Goal: Use online tool/utility: Utilize a website feature to perform a specific function

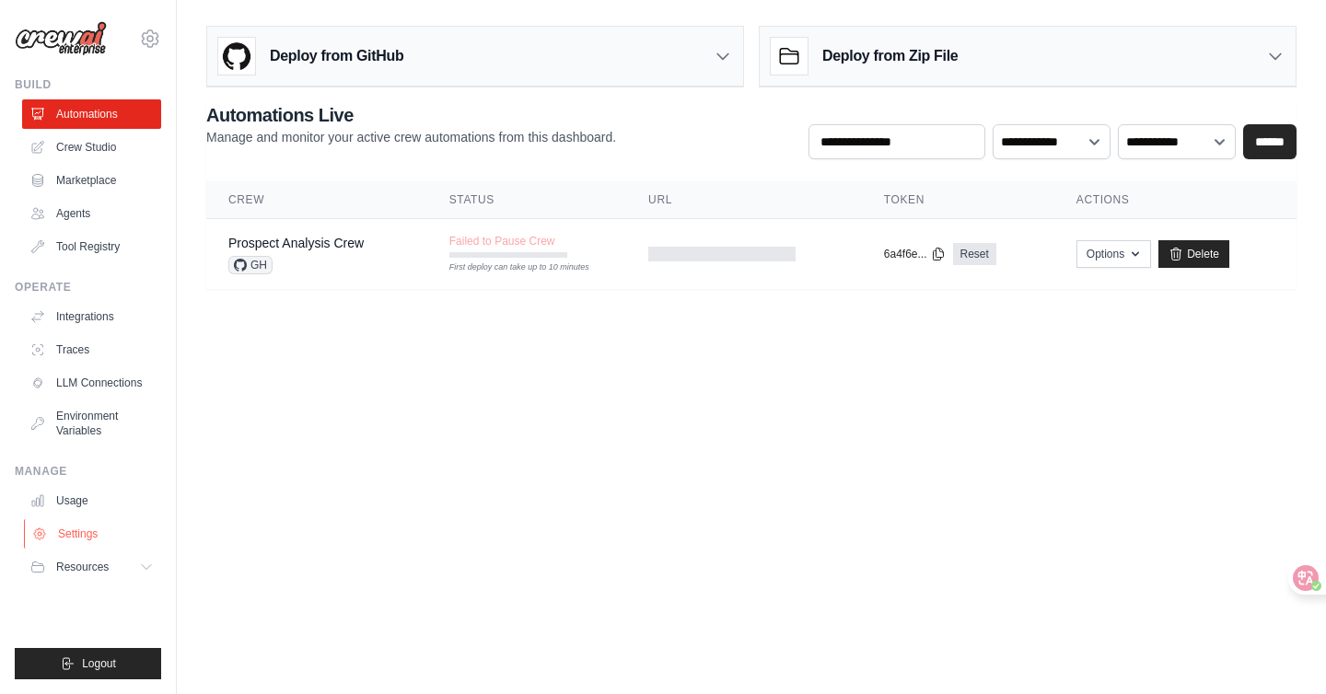
click at [112, 528] on link "Settings" at bounding box center [93, 533] width 139 height 29
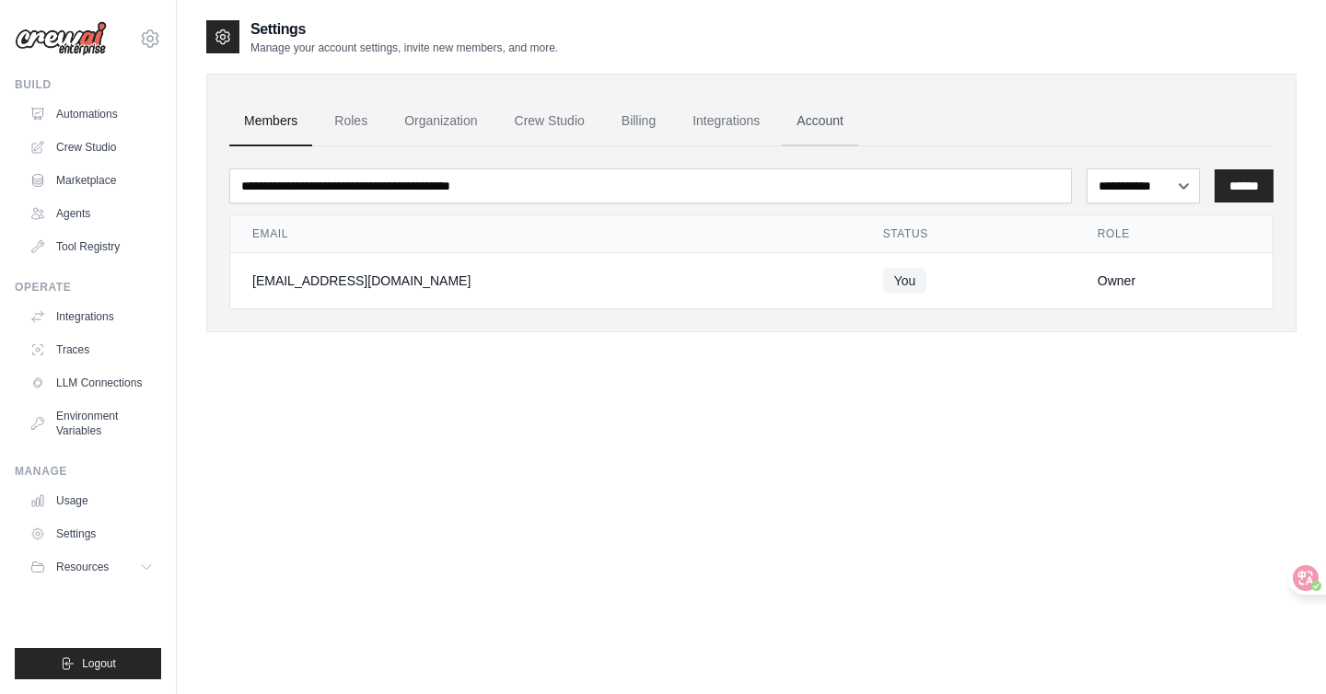
click at [858, 114] on link "Account" at bounding box center [820, 122] width 76 height 50
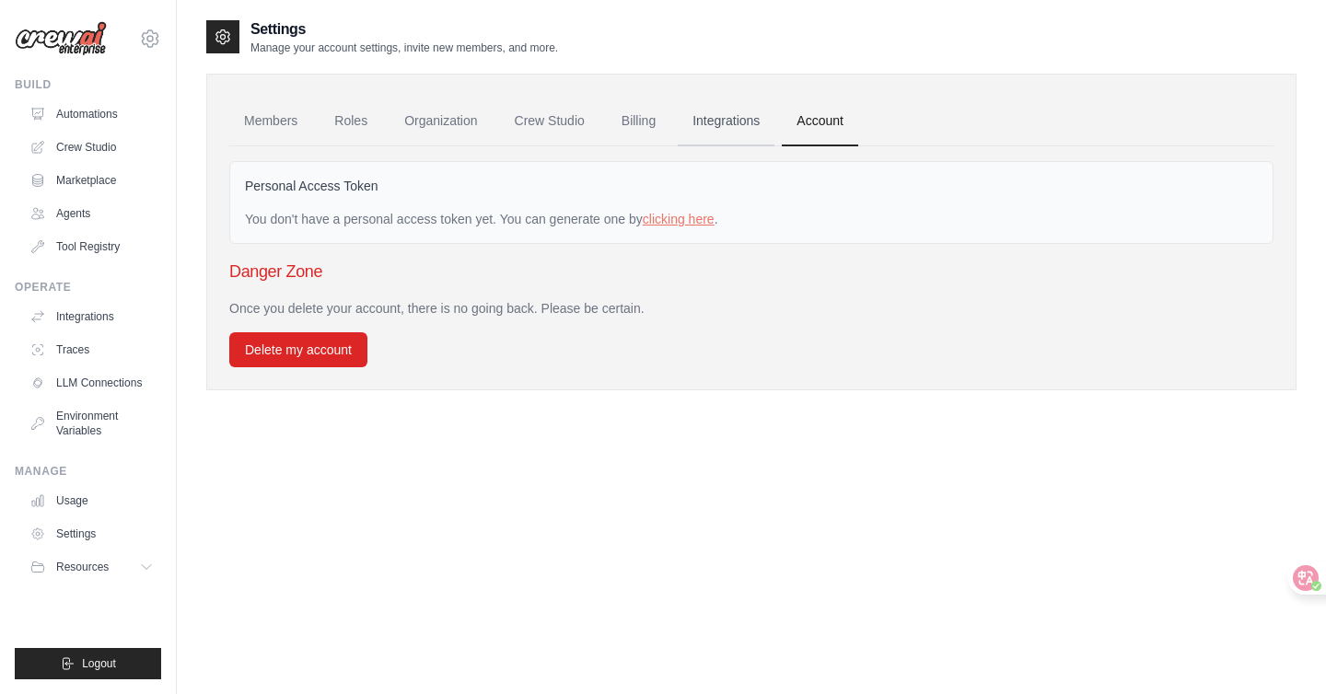
click at [745, 119] on link "Integrations" at bounding box center [726, 122] width 97 height 50
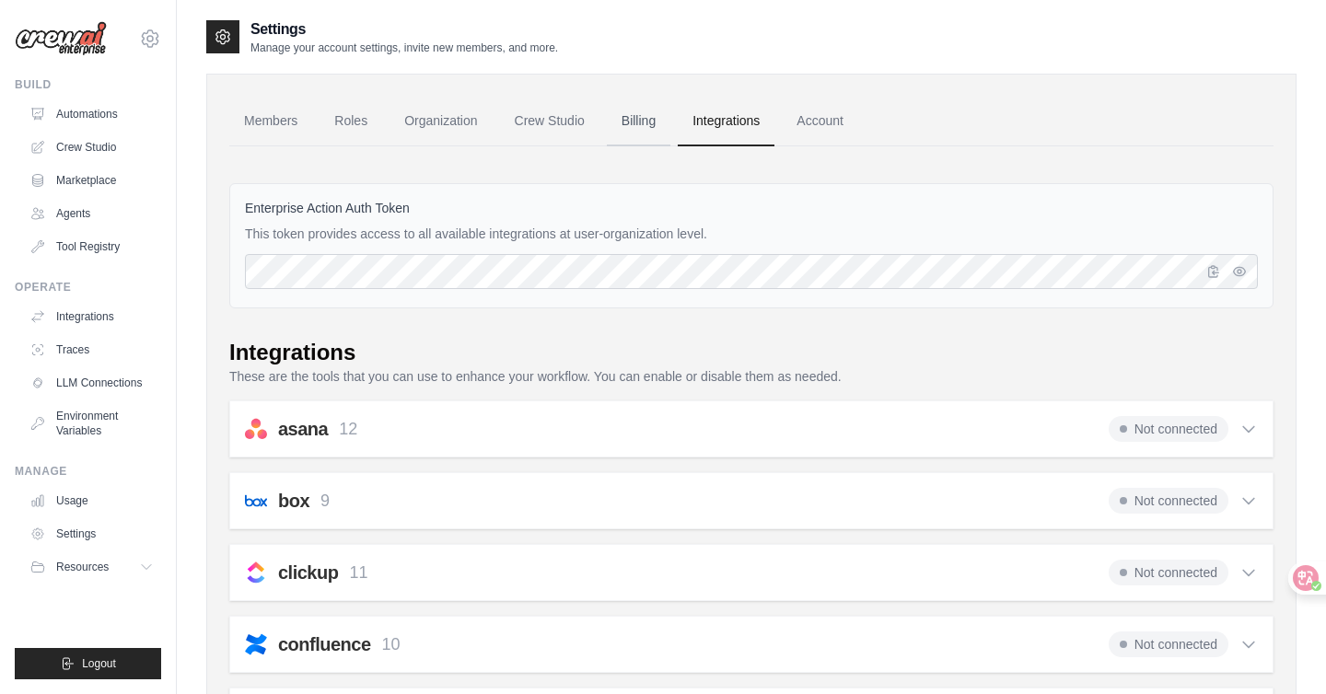
click at [665, 122] on link "Billing" at bounding box center [639, 122] width 64 height 50
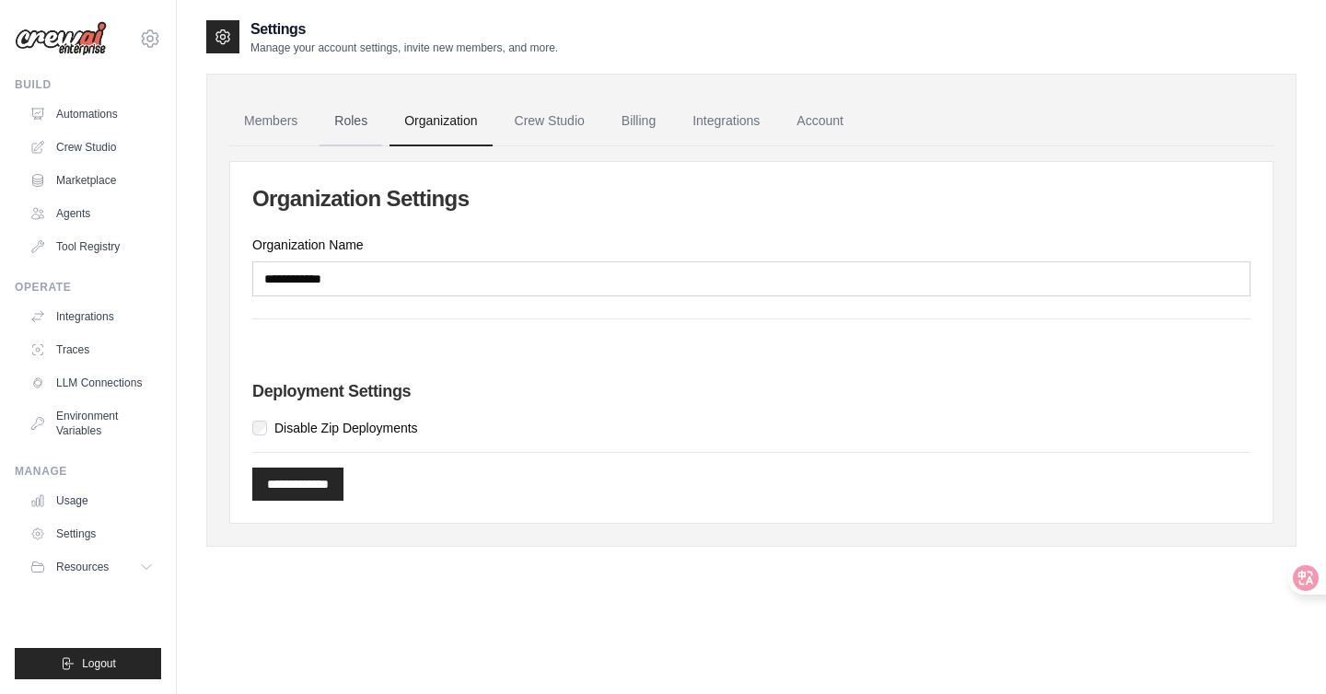
click at [345, 117] on link "Roles" at bounding box center [351, 122] width 63 height 50
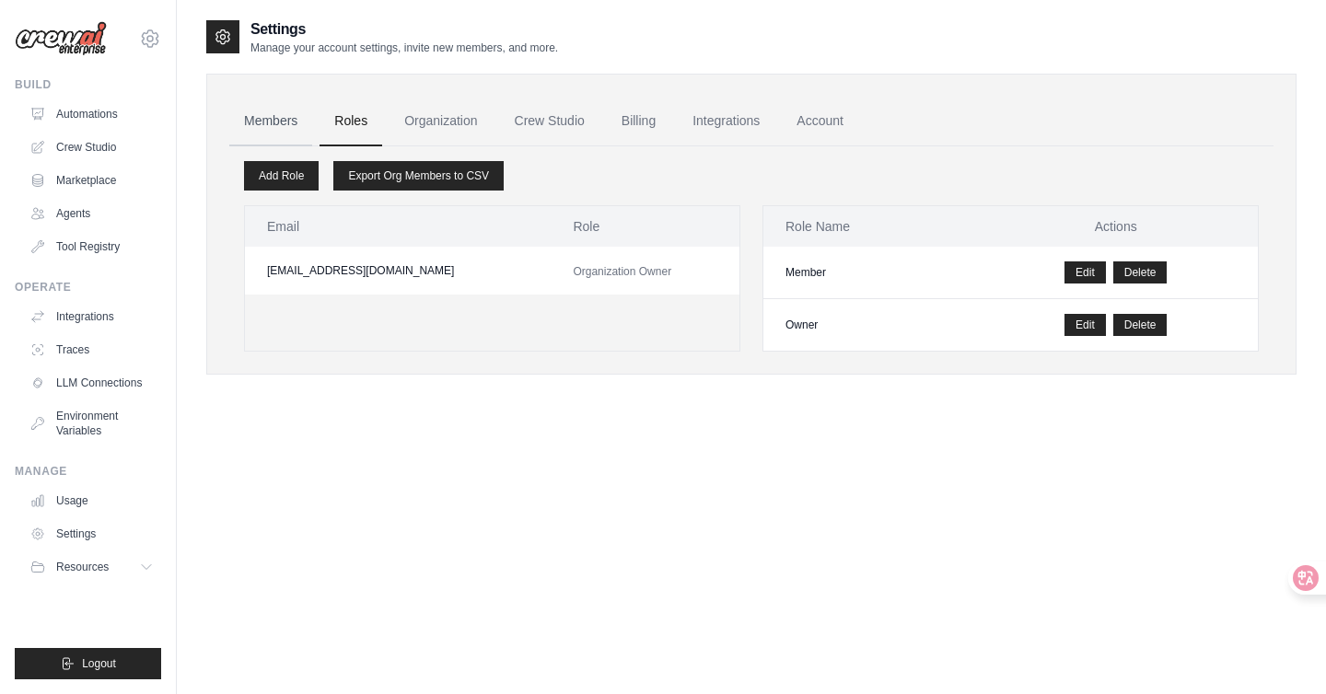
click at [298, 118] on link "Members" at bounding box center [270, 122] width 83 height 50
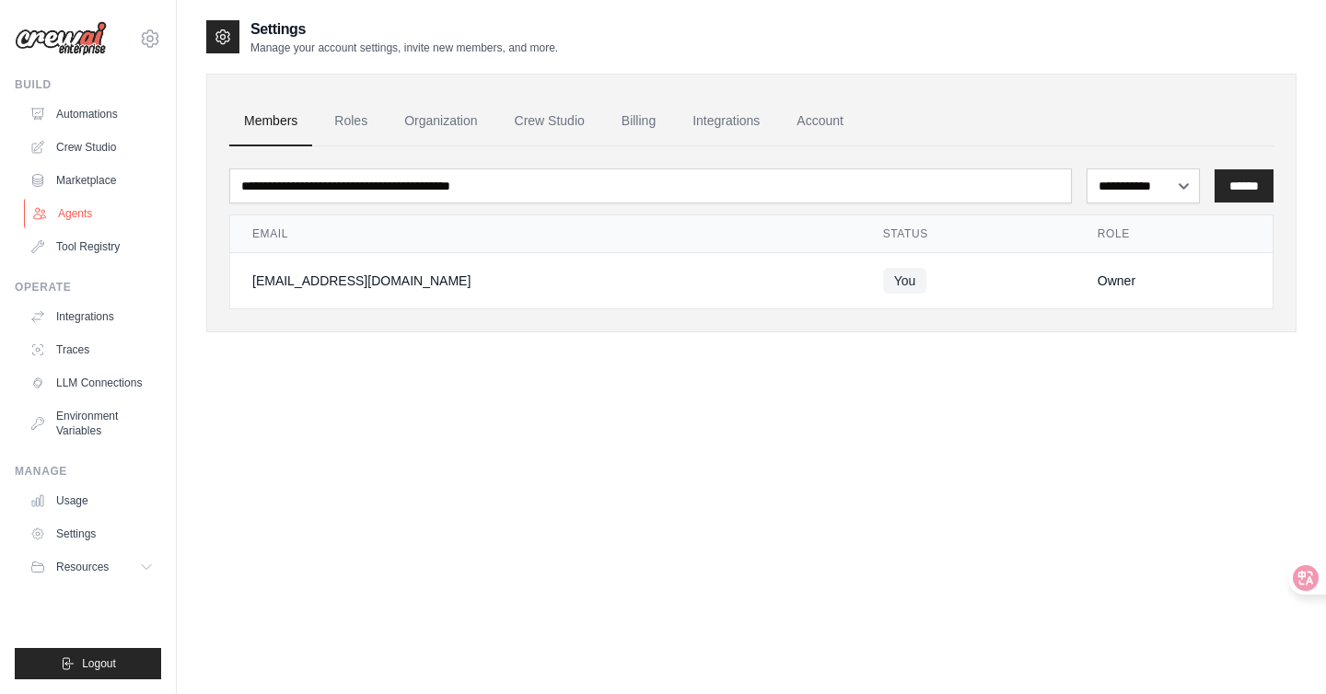
click at [101, 214] on link "Agents" at bounding box center [93, 213] width 139 height 29
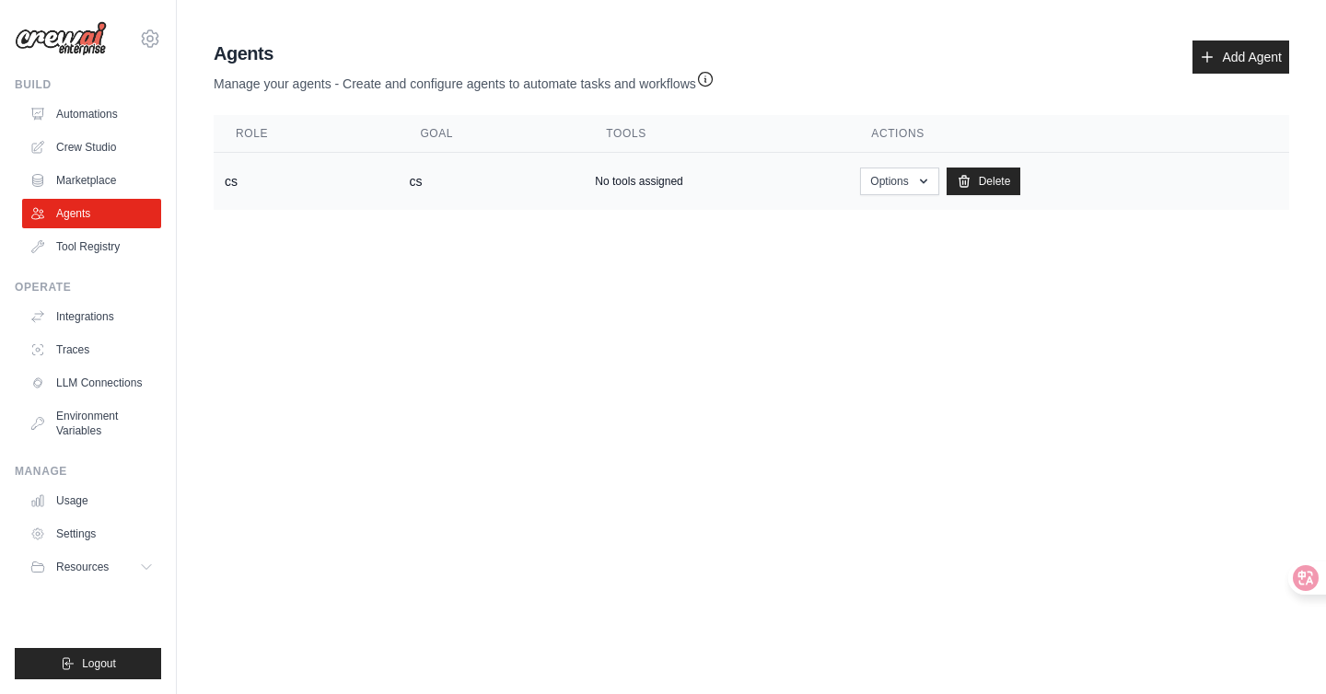
click at [218, 173] on td "cs" at bounding box center [306, 182] width 184 height 58
click at [231, 173] on td "cs" at bounding box center [306, 182] width 184 height 58
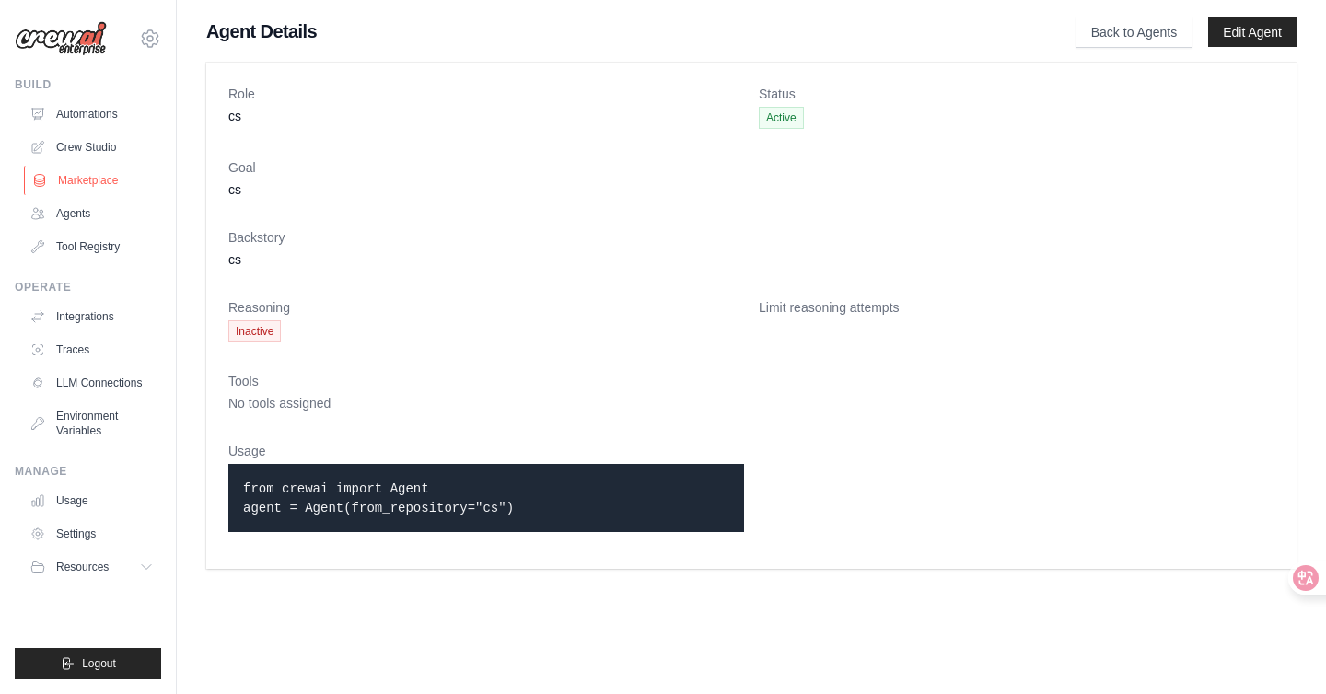
click at [92, 182] on link "Marketplace" at bounding box center [93, 180] width 139 height 29
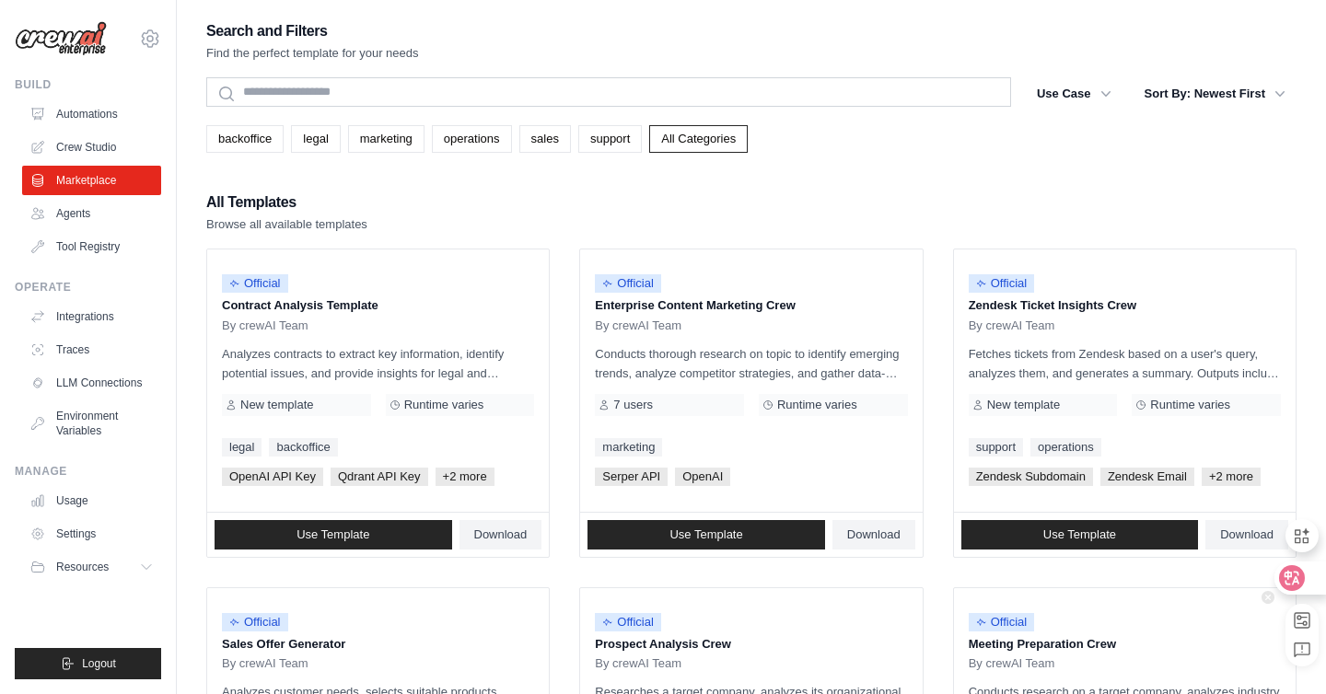
click at [1303, 588] on div at bounding box center [1299, 578] width 50 height 33
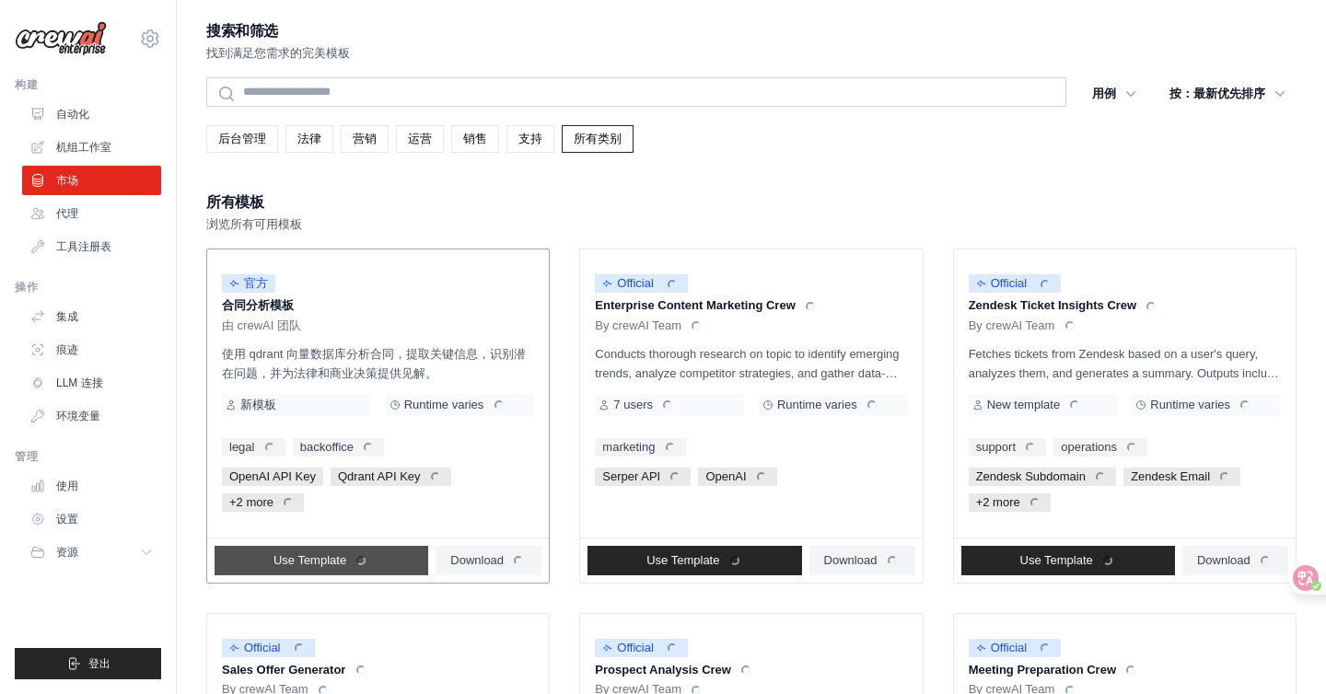
click at [276, 552] on link "Use Template" at bounding box center [322, 560] width 214 height 29
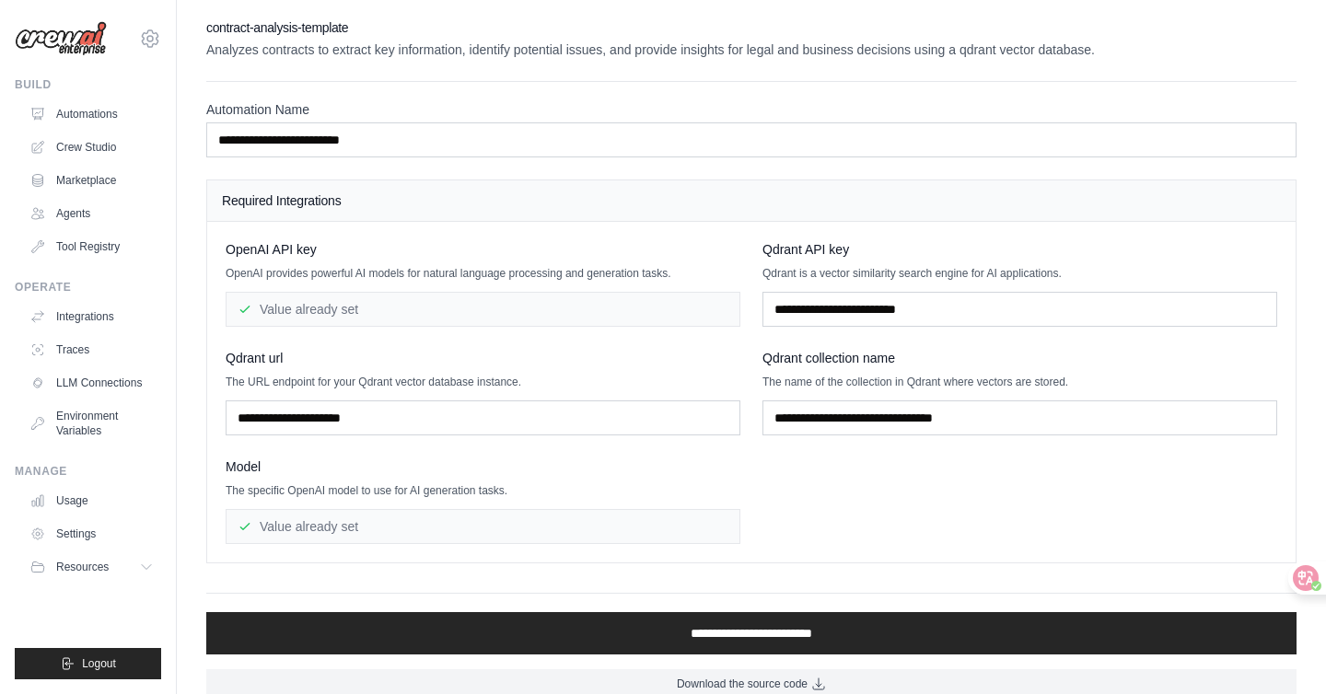
scroll to position [23, 0]
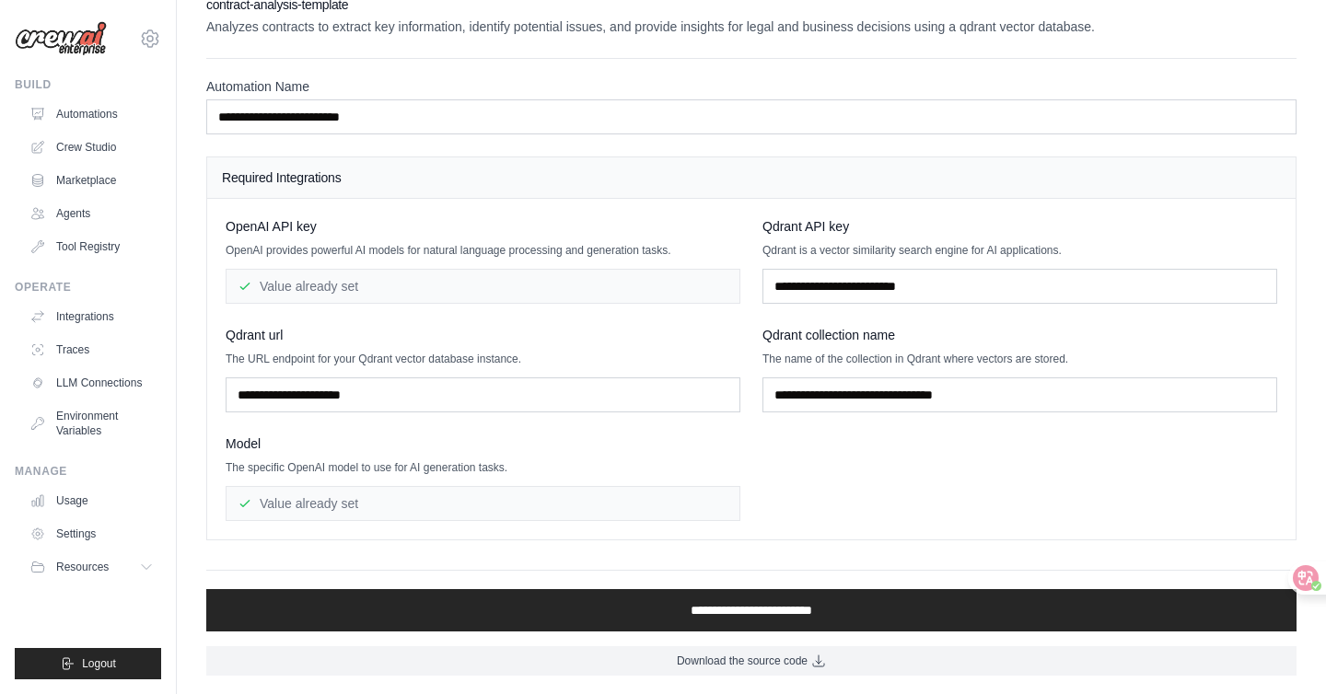
click at [477, 576] on div "**********" at bounding box center [751, 601] width 1090 height 62
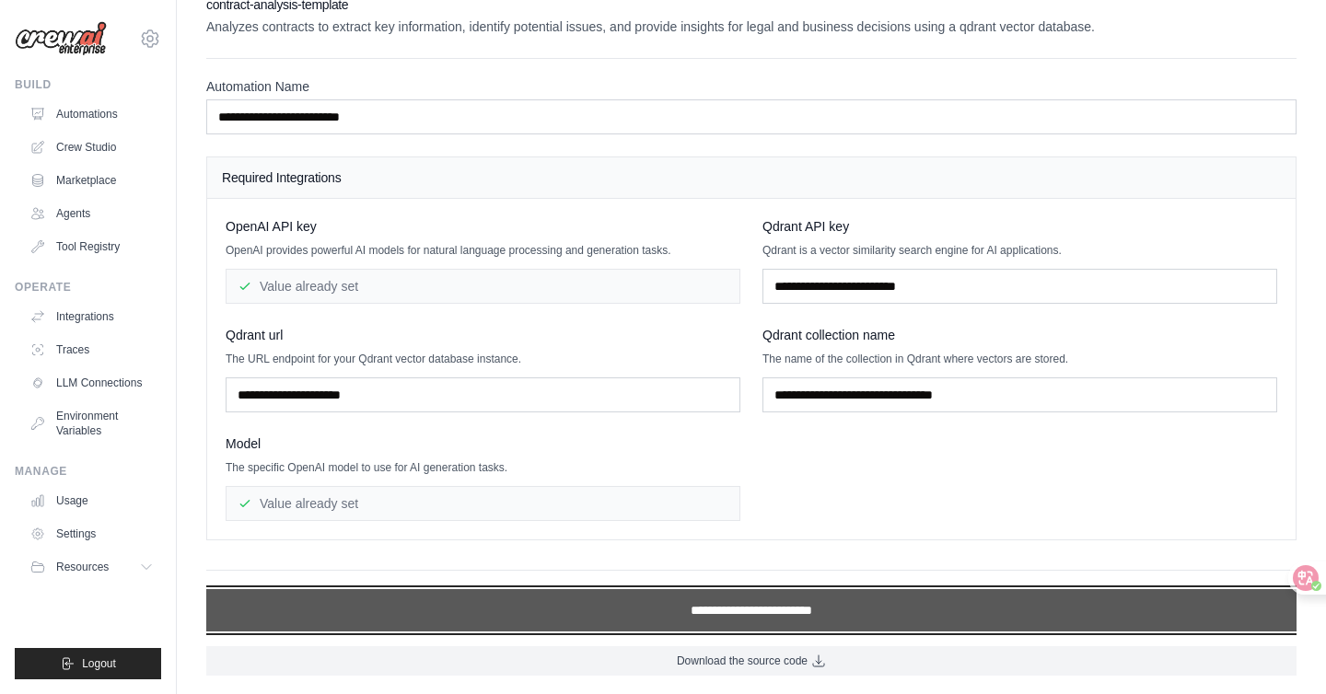
click at [506, 606] on input "**********" at bounding box center [751, 610] width 1090 height 42
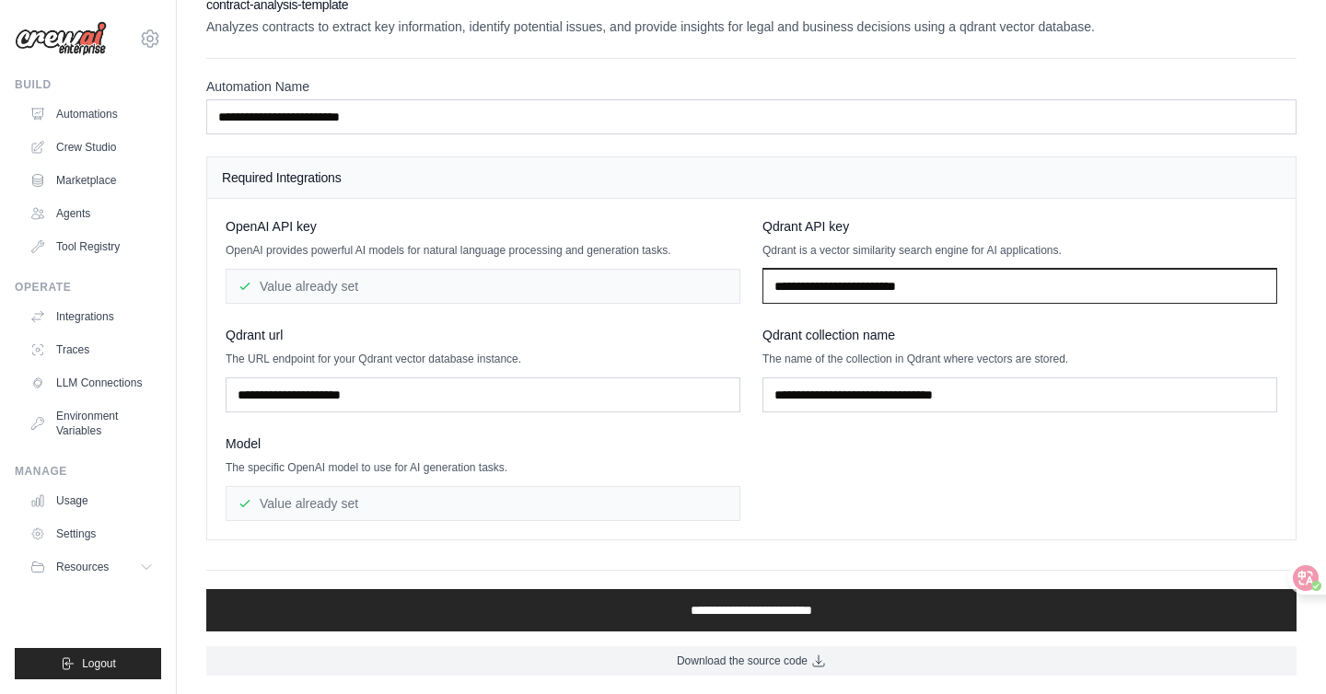
click at [910, 270] on input "text" at bounding box center [1019, 286] width 515 height 35
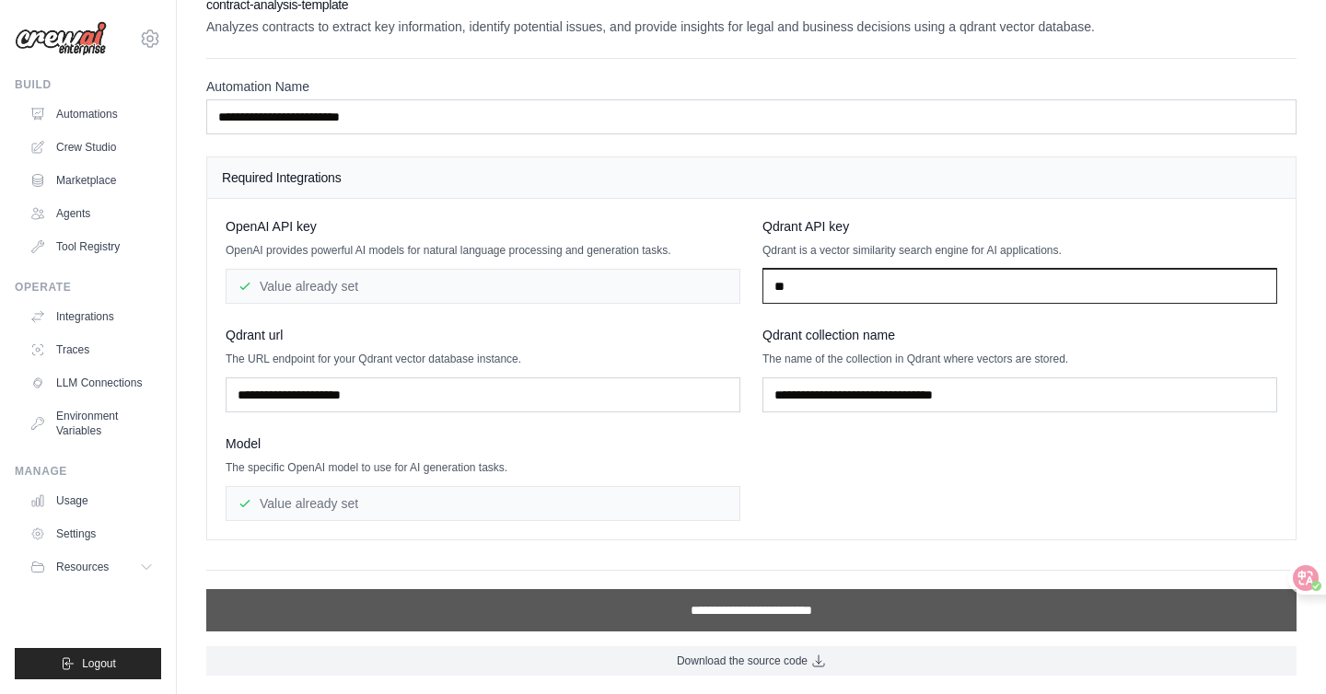
type input "**"
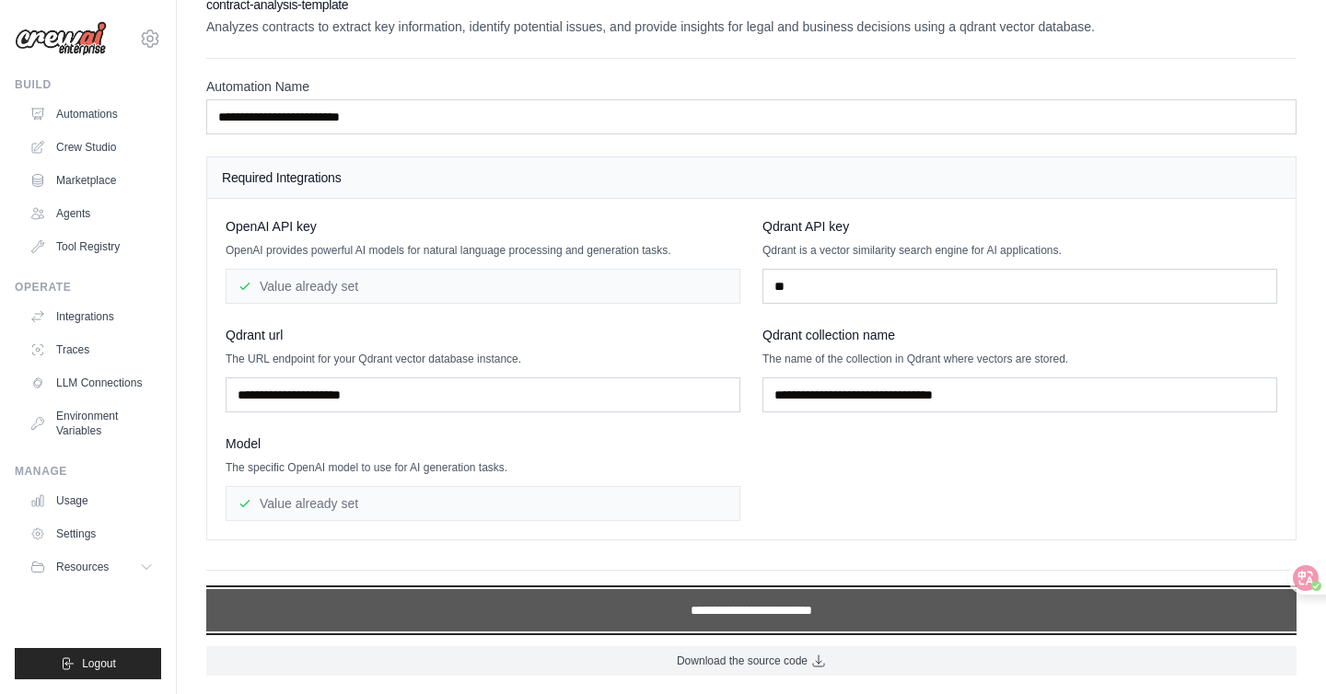
click at [817, 611] on input "**********" at bounding box center [751, 610] width 1090 height 42
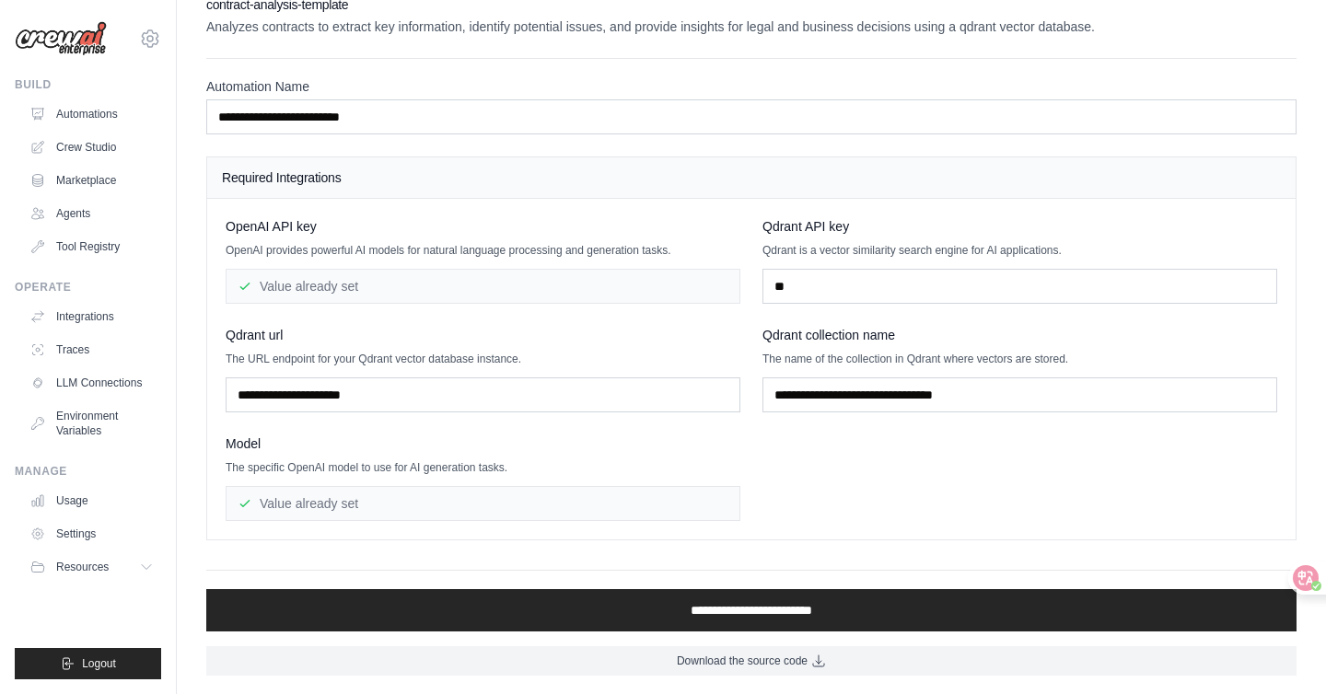
click at [664, 414] on div "OpenAI API key OpenAI provides powerful AI models for natural language processi…" at bounding box center [752, 369] width 1052 height 304
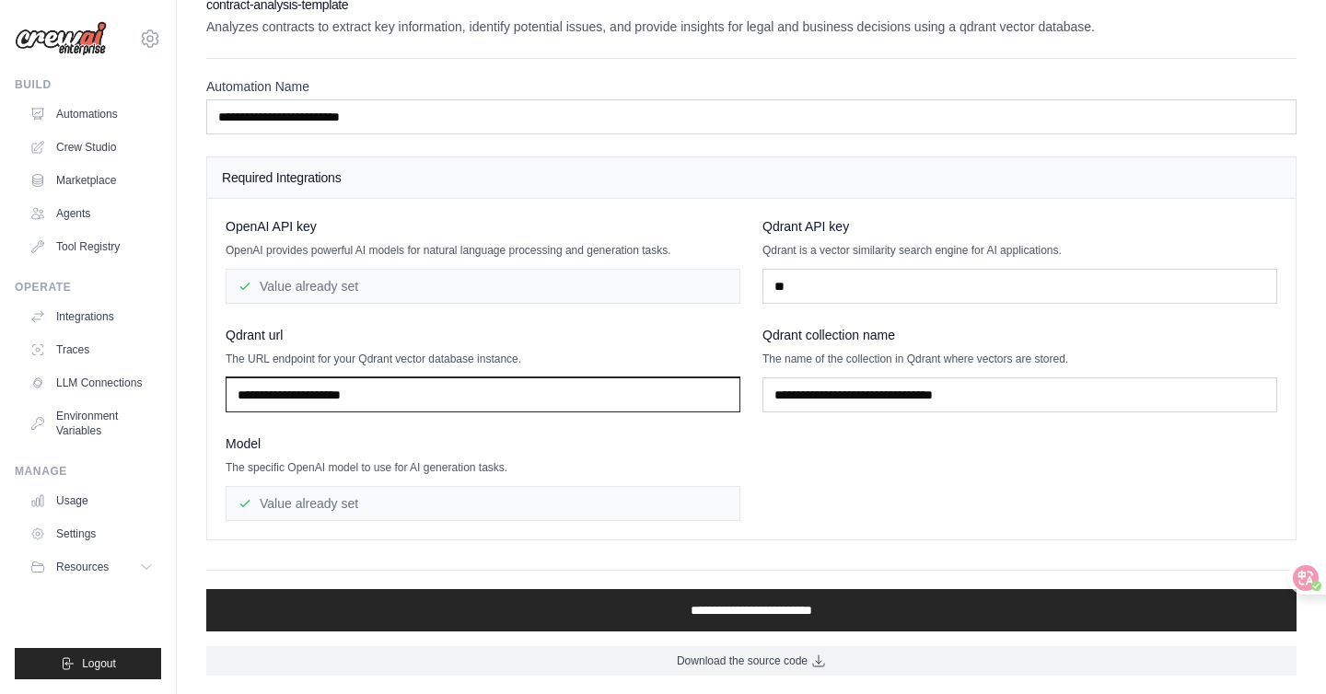
click at [651, 402] on input "text" at bounding box center [483, 395] width 515 height 35
type input "***"
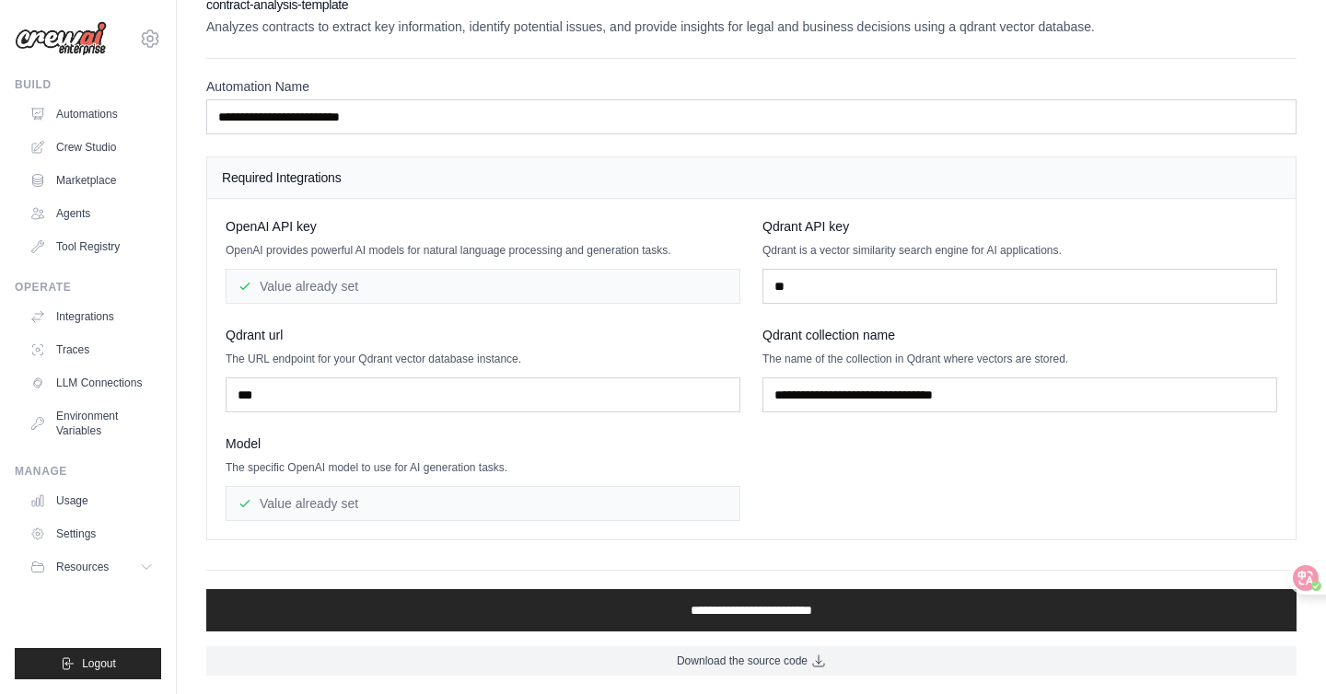
click at [973, 419] on div "OpenAI API key OpenAI provides powerful AI models for natural language processi…" at bounding box center [752, 369] width 1052 height 304
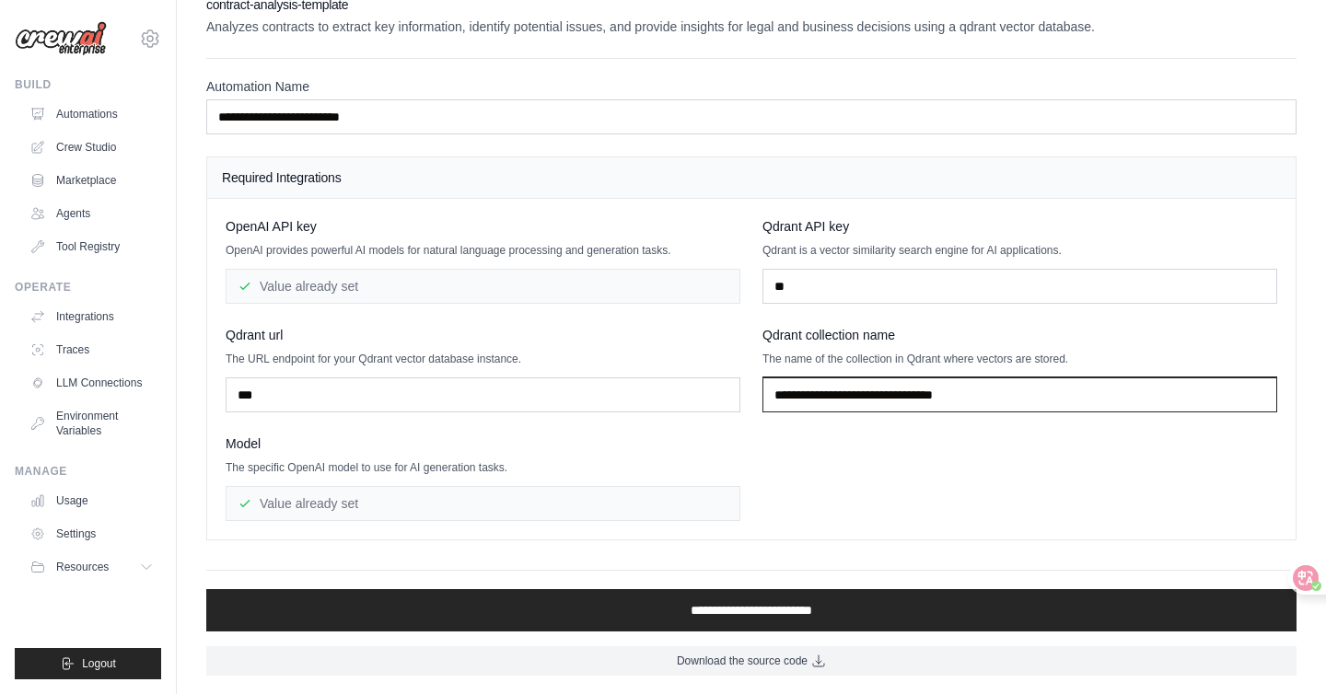
click at [975, 403] on input "text" at bounding box center [1019, 395] width 515 height 35
type input "**"
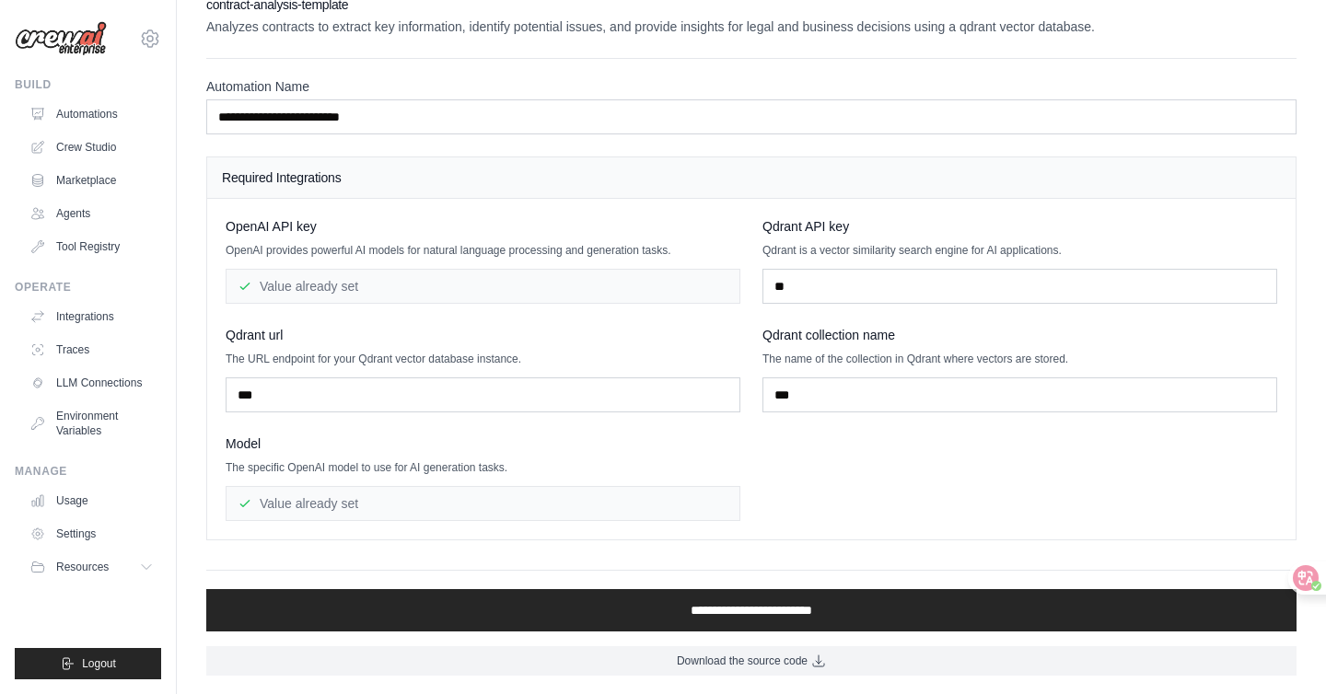
click at [540, 457] on div "Model The specific OpenAI model to use for AI generation tasks. Value already s…" at bounding box center [483, 478] width 515 height 87
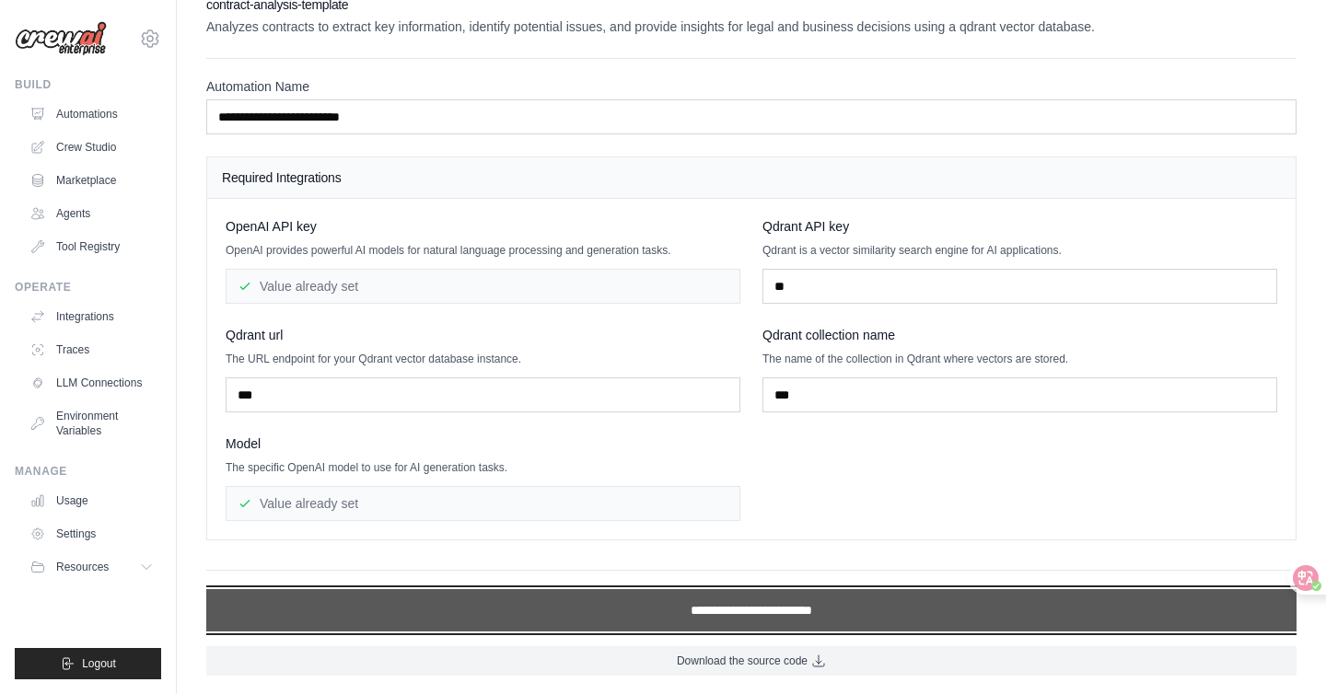
click at [749, 623] on input "**********" at bounding box center [751, 610] width 1090 height 42
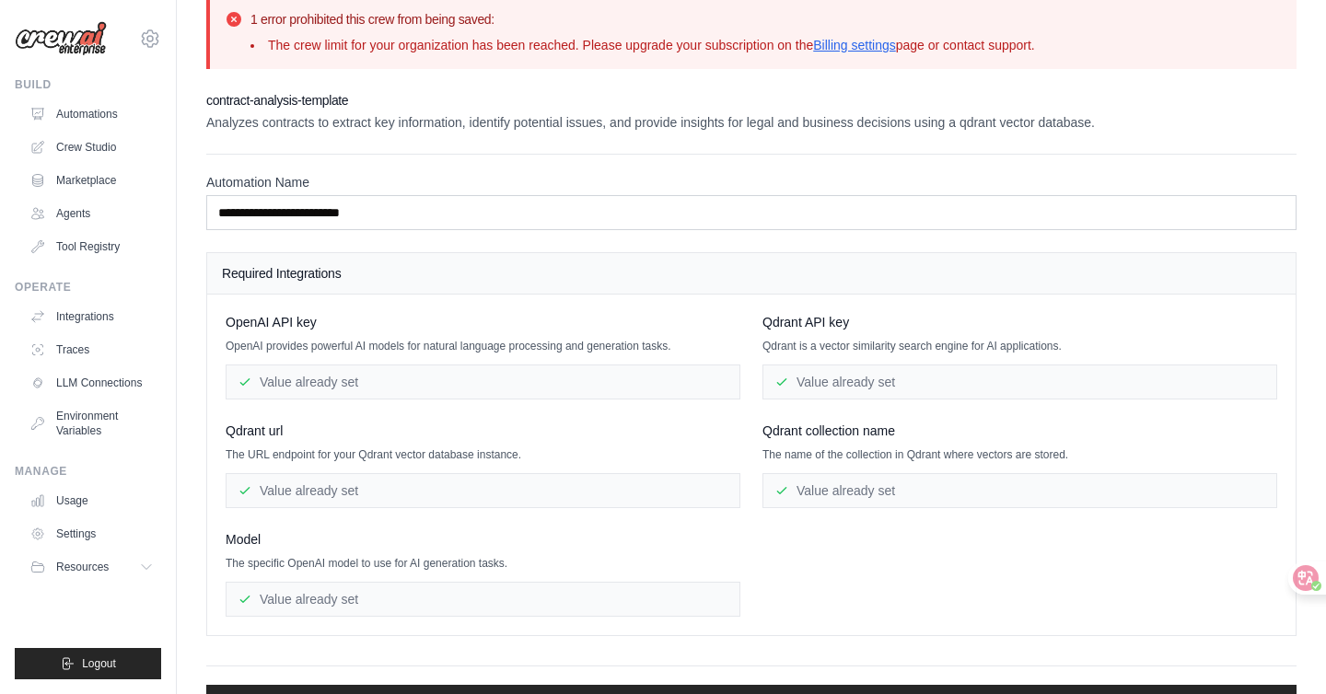
scroll to position [0, 0]
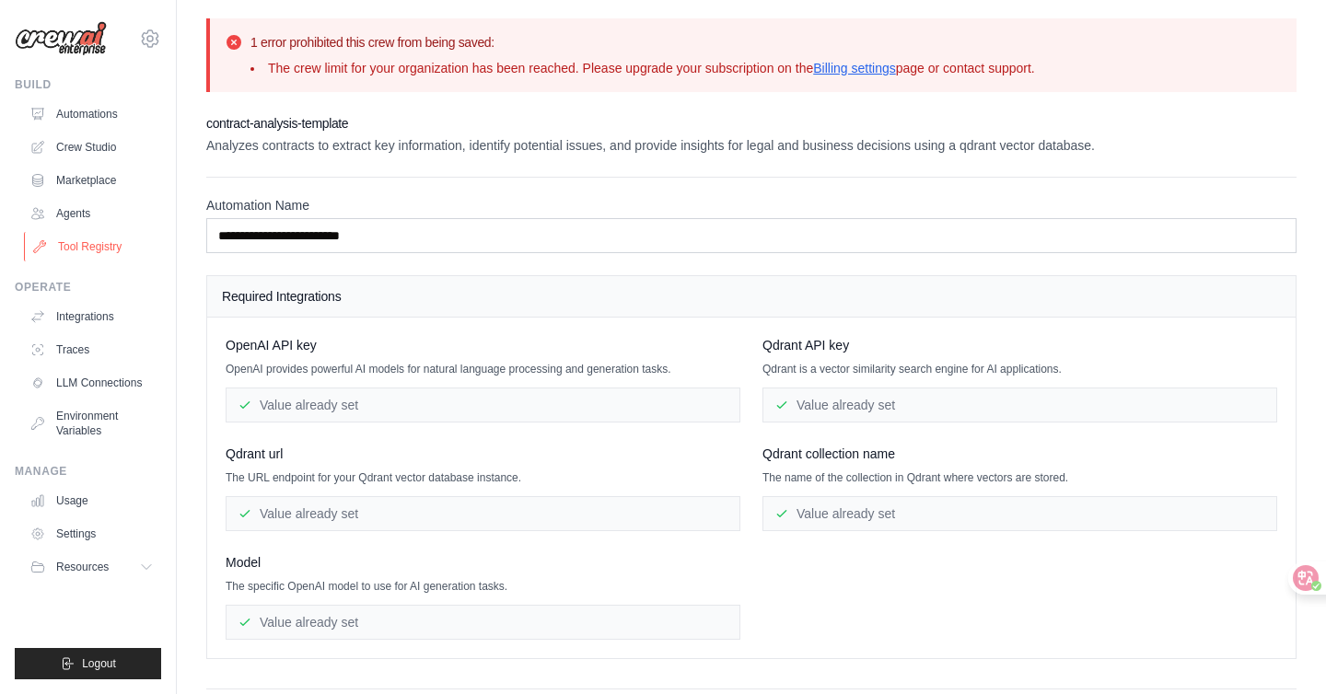
click at [84, 259] on link "Tool Registry" at bounding box center [93, 246] width 139 height 29
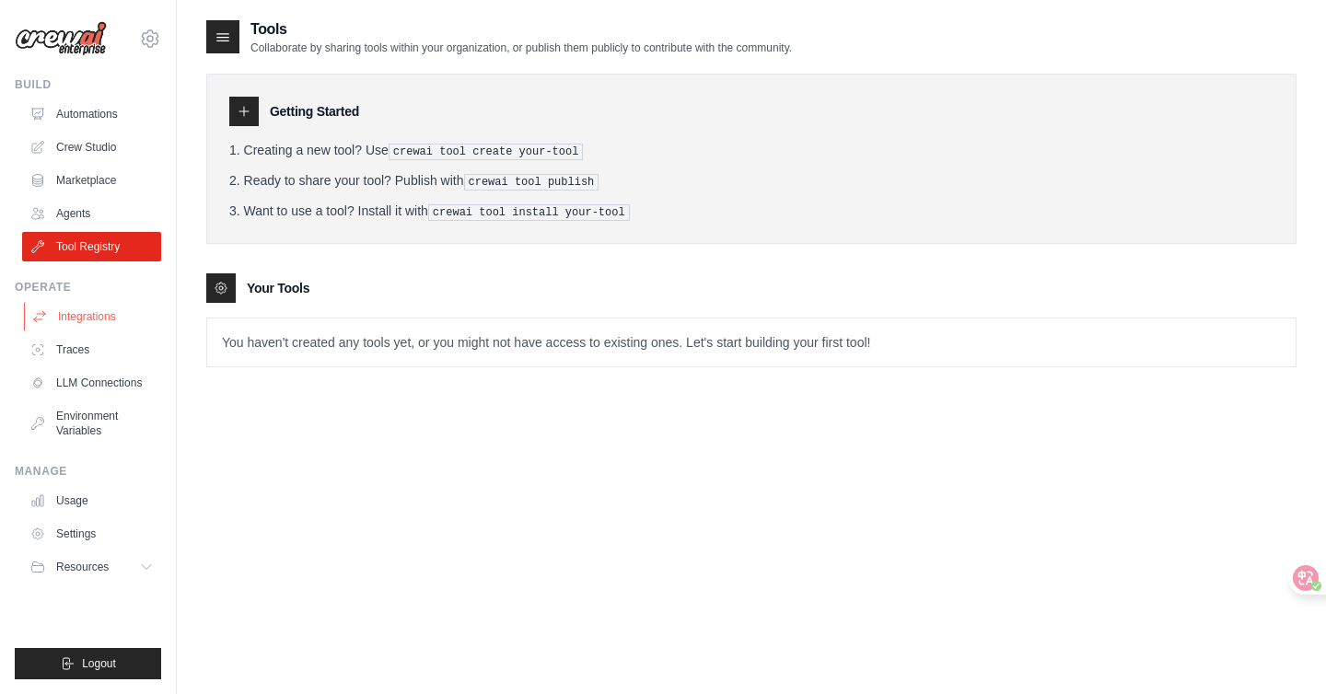
click at [76, 324] on link "Integrations" at bounding box center [93, 316] width 139 height 29
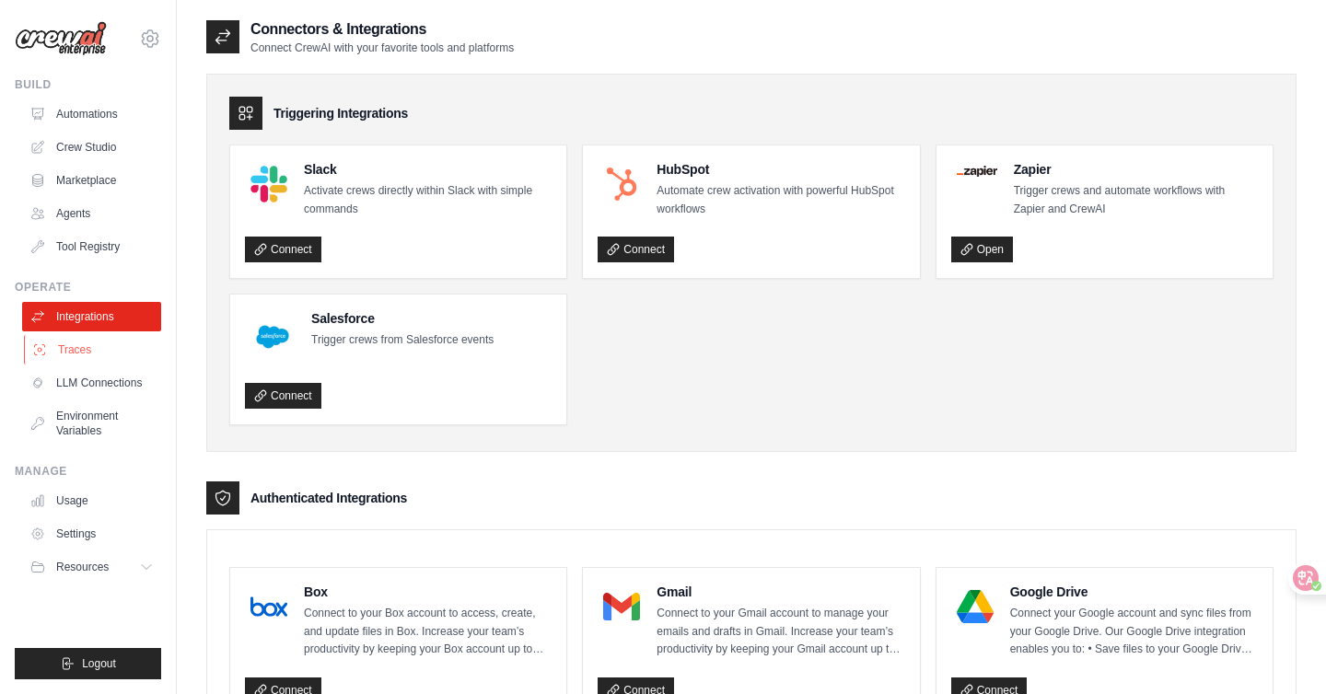
click at [80, 360] on link "Traces" at bounding box center [93, 349] width 139 height 29
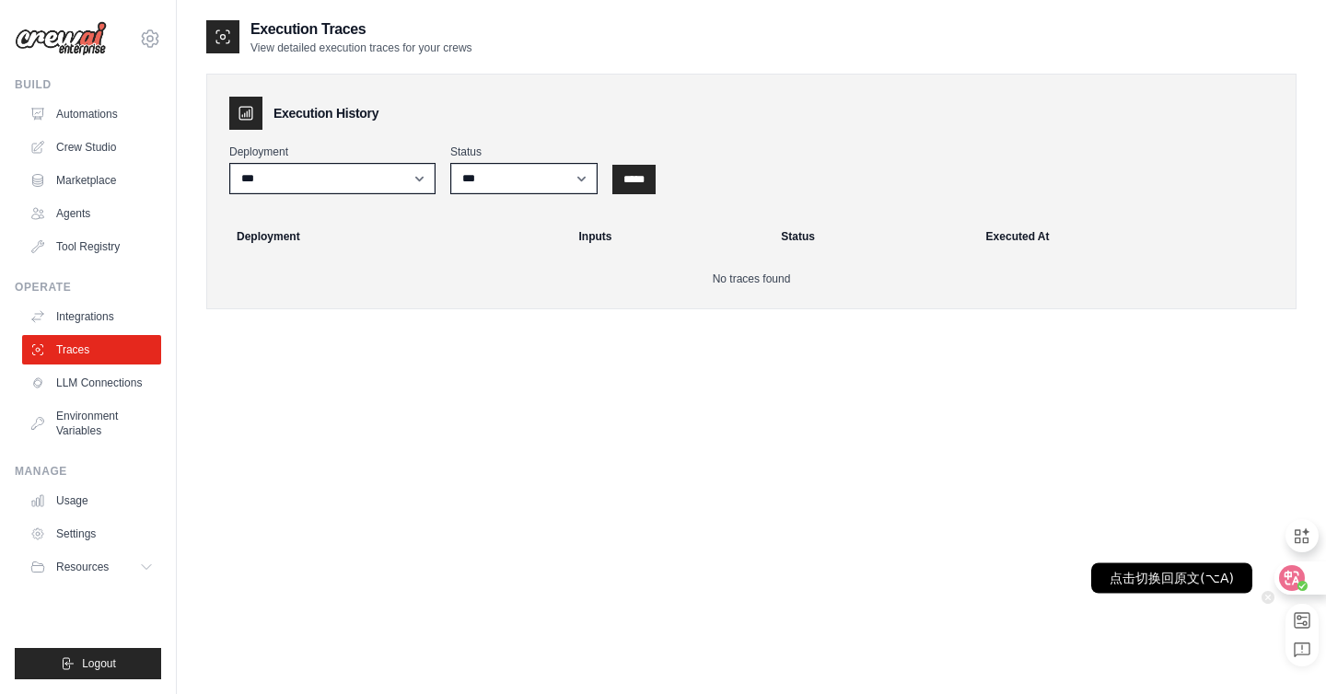
click at [1288, 584] on icon at bounding box center [1293, 578] width 16 height 15
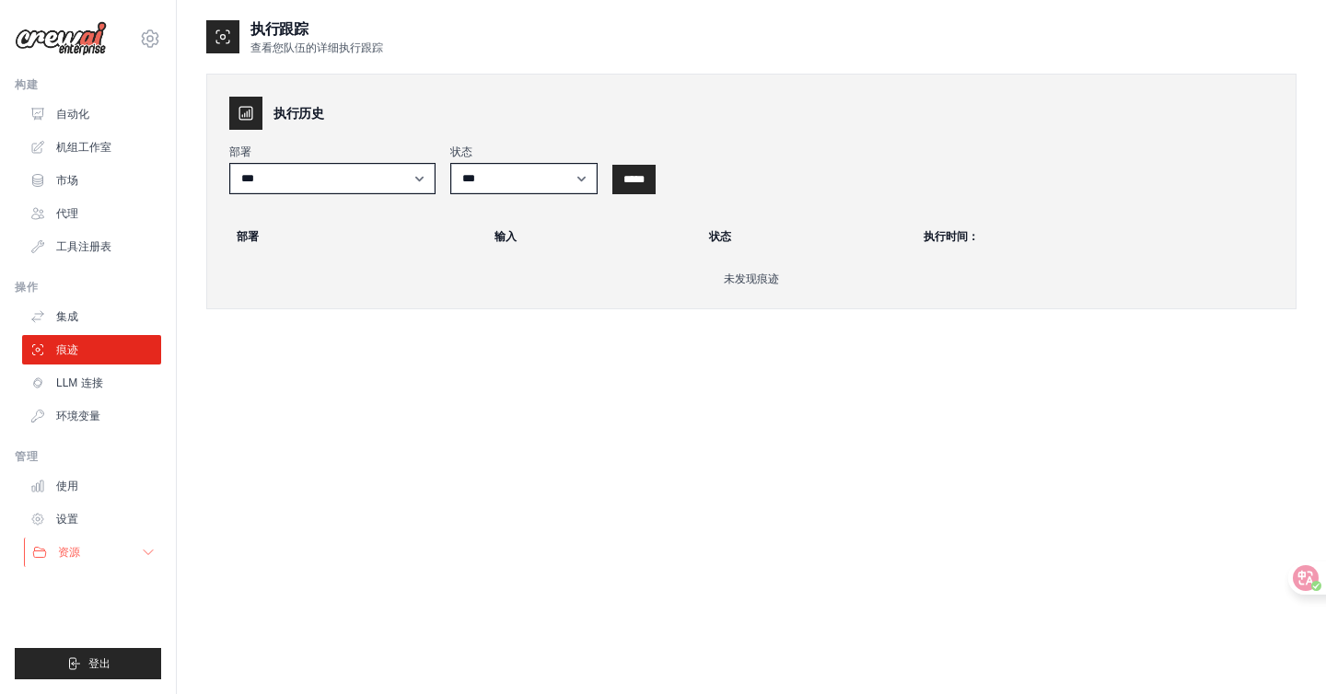
click at [111, 560] on button "资源" at bounding box center [93, 552] width 139 height 29
click at [91, 388] on font "LLM 连接" at bounding box center [81, 383] width 47 height 13
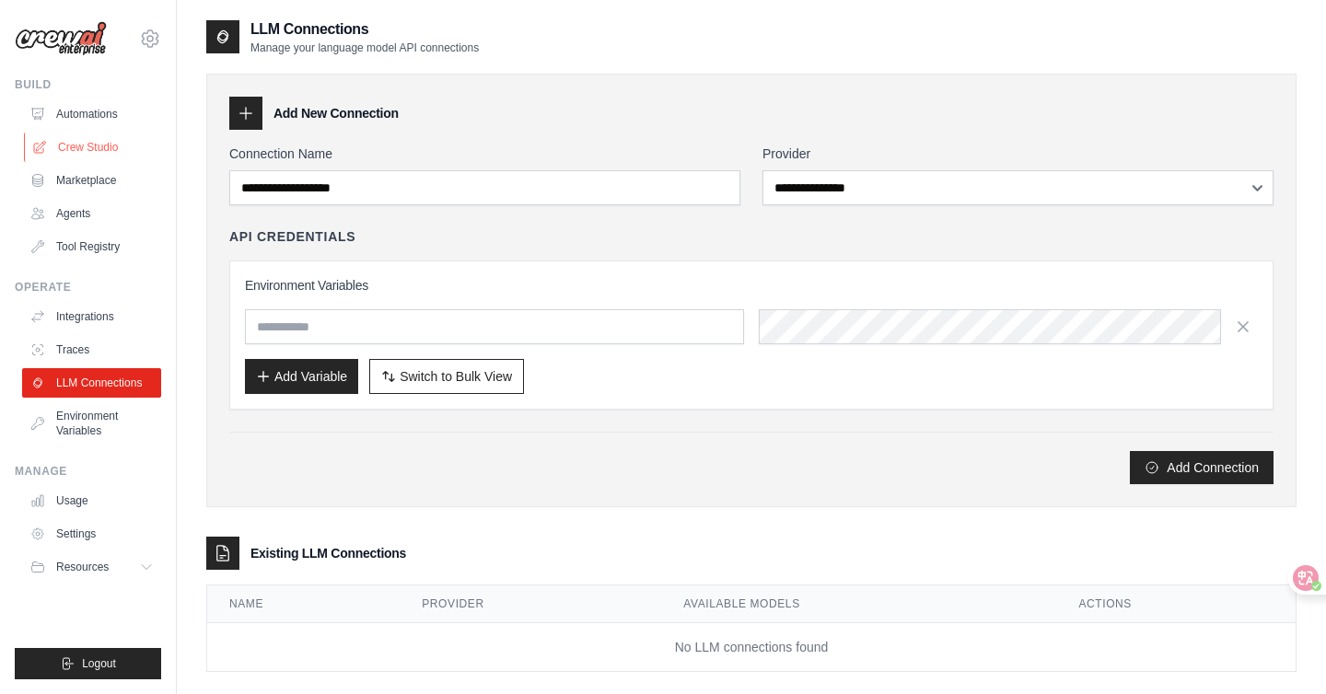
click at [117, 149] on link "Crew Studio" at bounding box center [93, 147] width 139 height 29
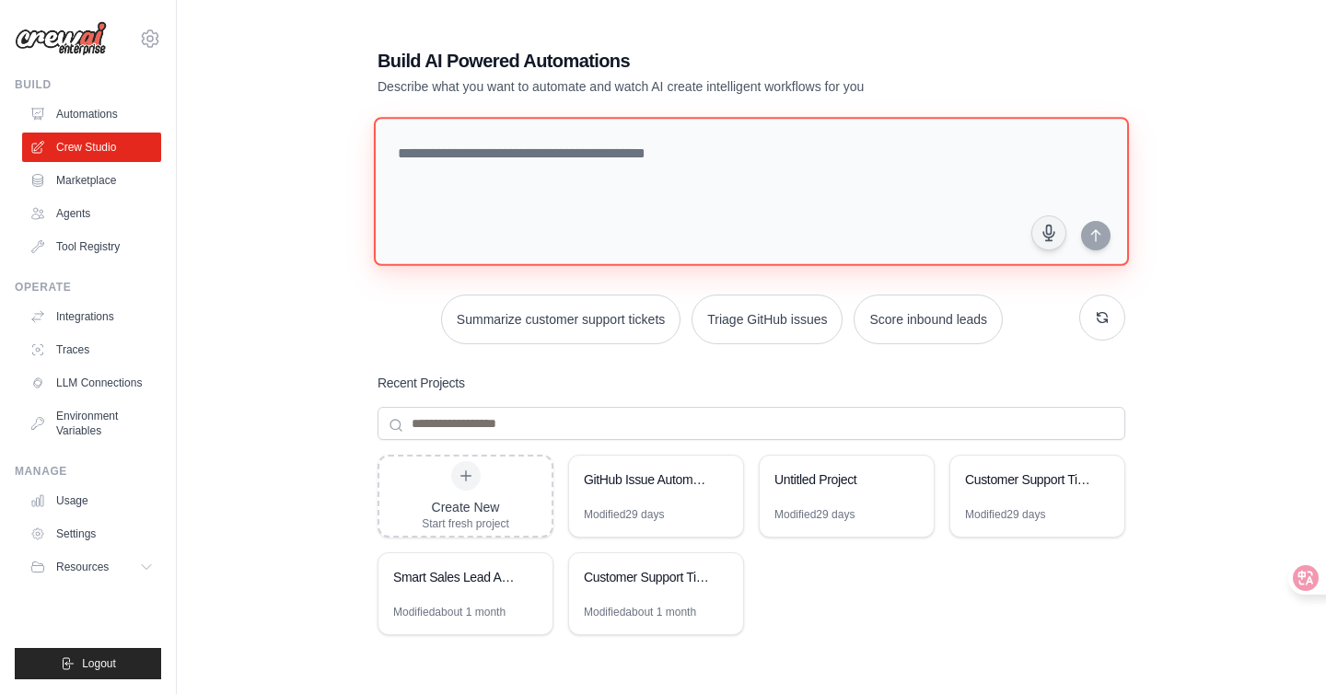
click at [622, 173] on textarea at bounding box center [751, 191] width 755 height 149
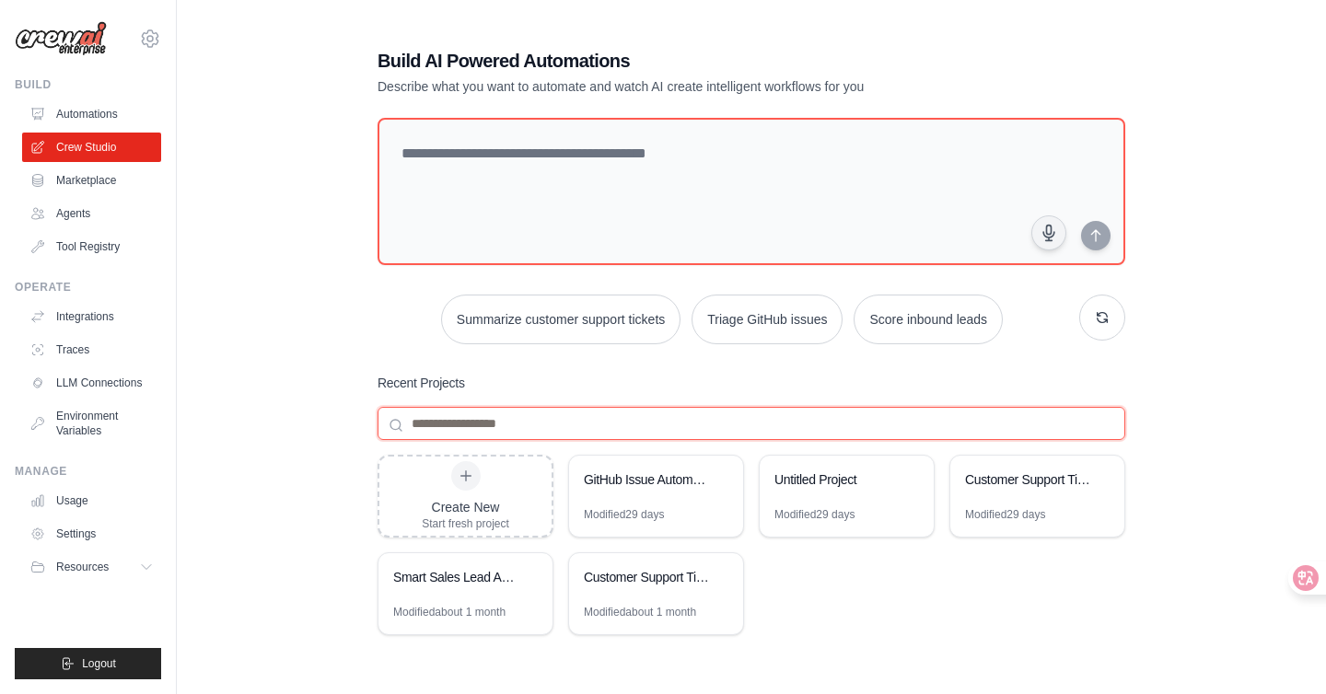
click at [561, 413] on input at bounding box center [752, 423] width 748 height 33
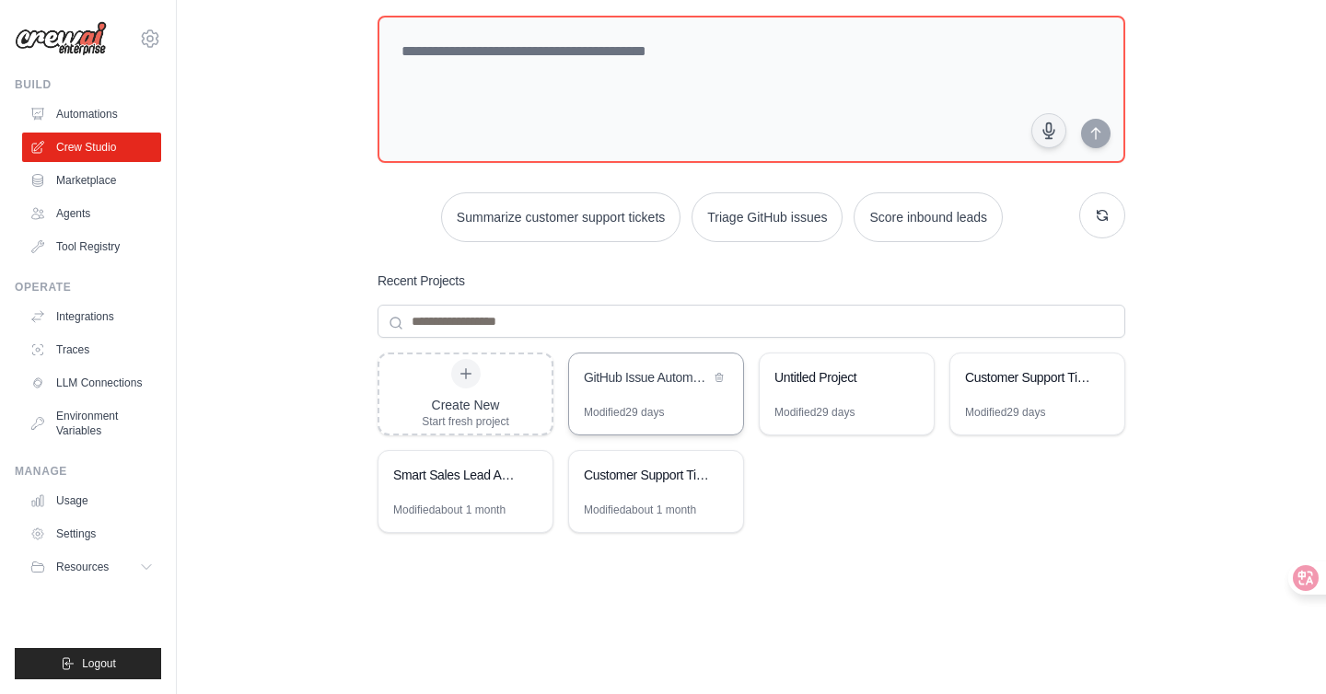
click at [639, 374] on div "GitHub Issue Automation Manager" at bounding box center [647, 377] width 126 height 18
click at [615, 220] on button "Summarize customer support tickets" at bounding box center [560, 217] width 239 height 50
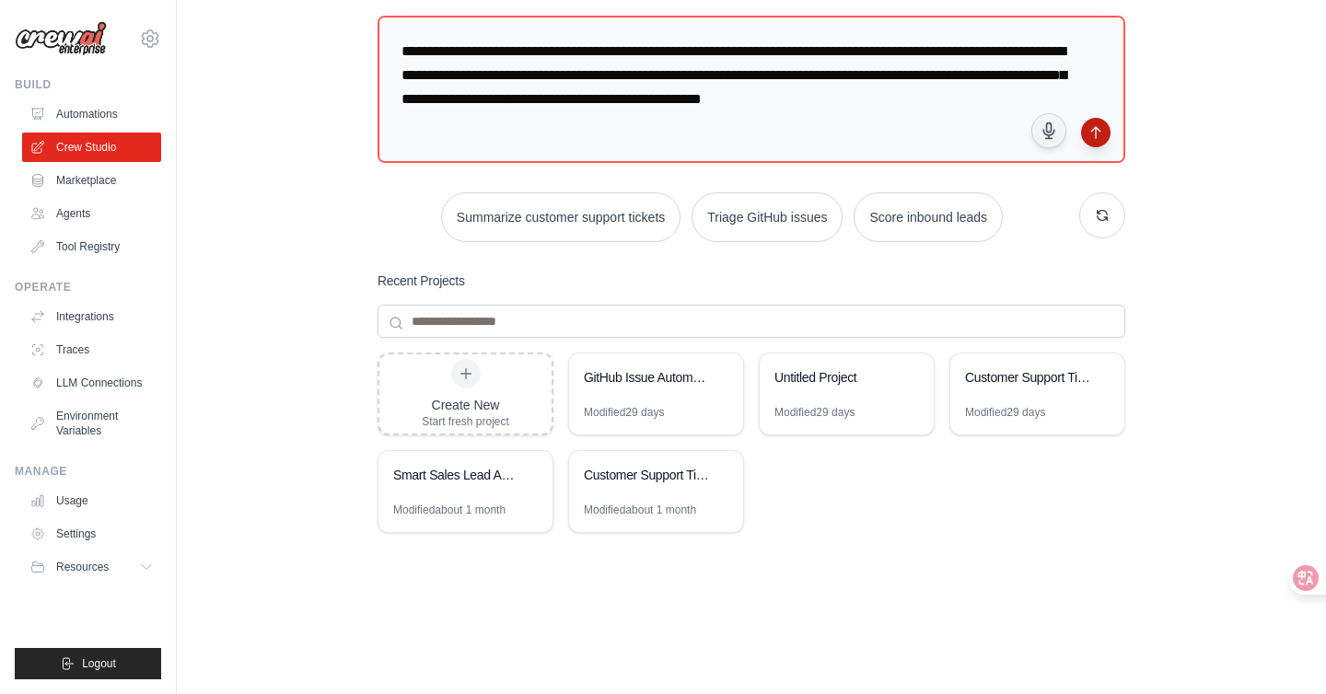
click at [1100, 133] on icon "submit" at bounding box center [1095, 132] width 15 height 15
click at [91, 182] on link "Marketplace" at bounding box center [93, 180] width 139 height 29
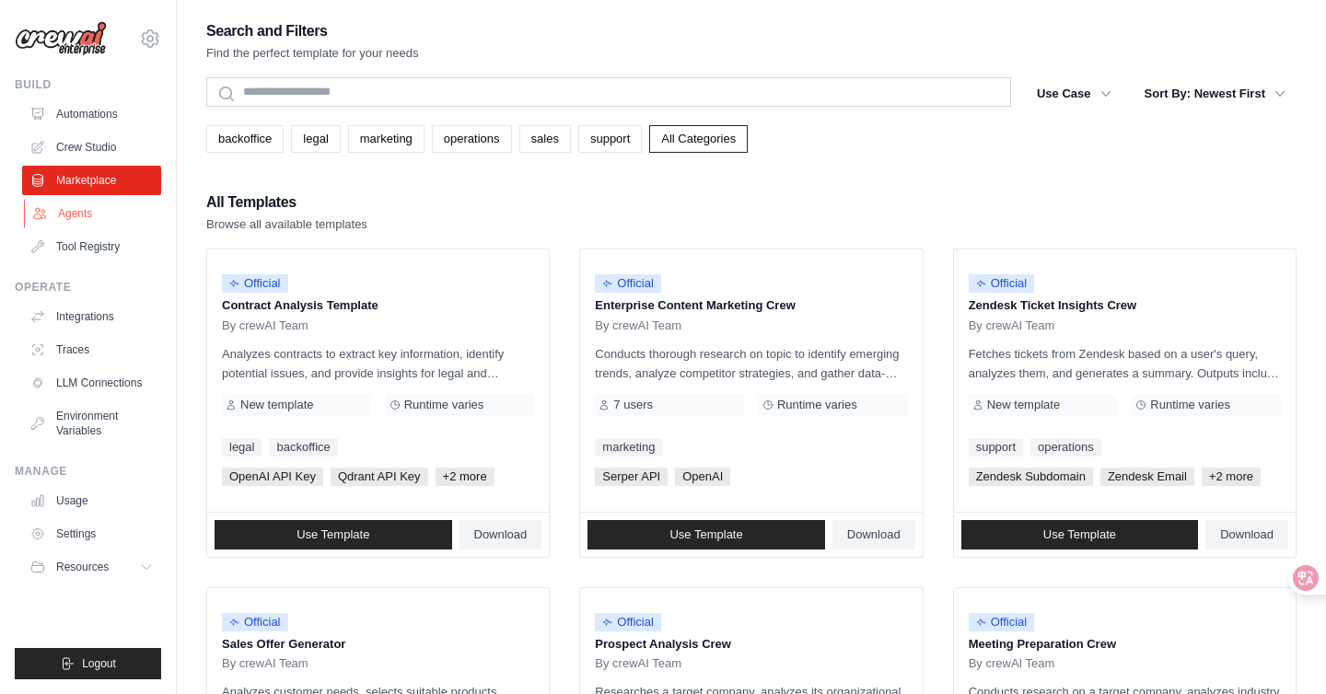
click at [93, 204] on link "Agents" at bounding box center [93, 213] width 139 height 29
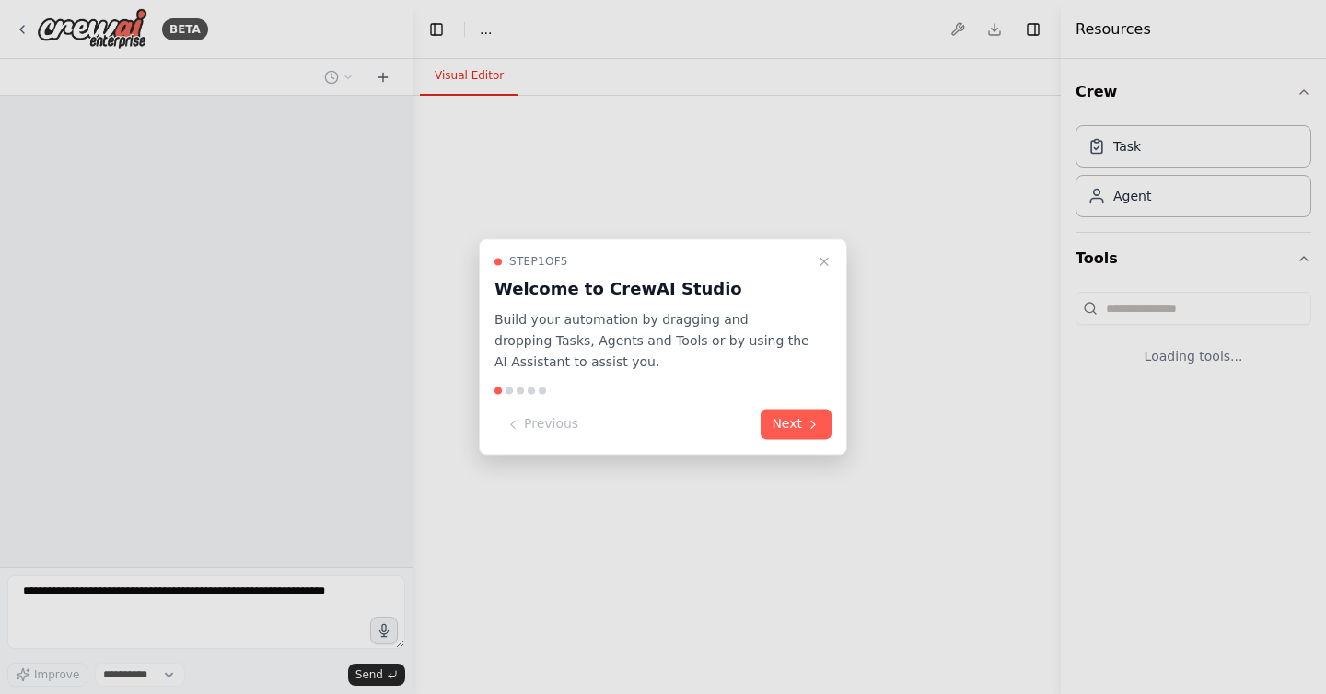
select select "****"
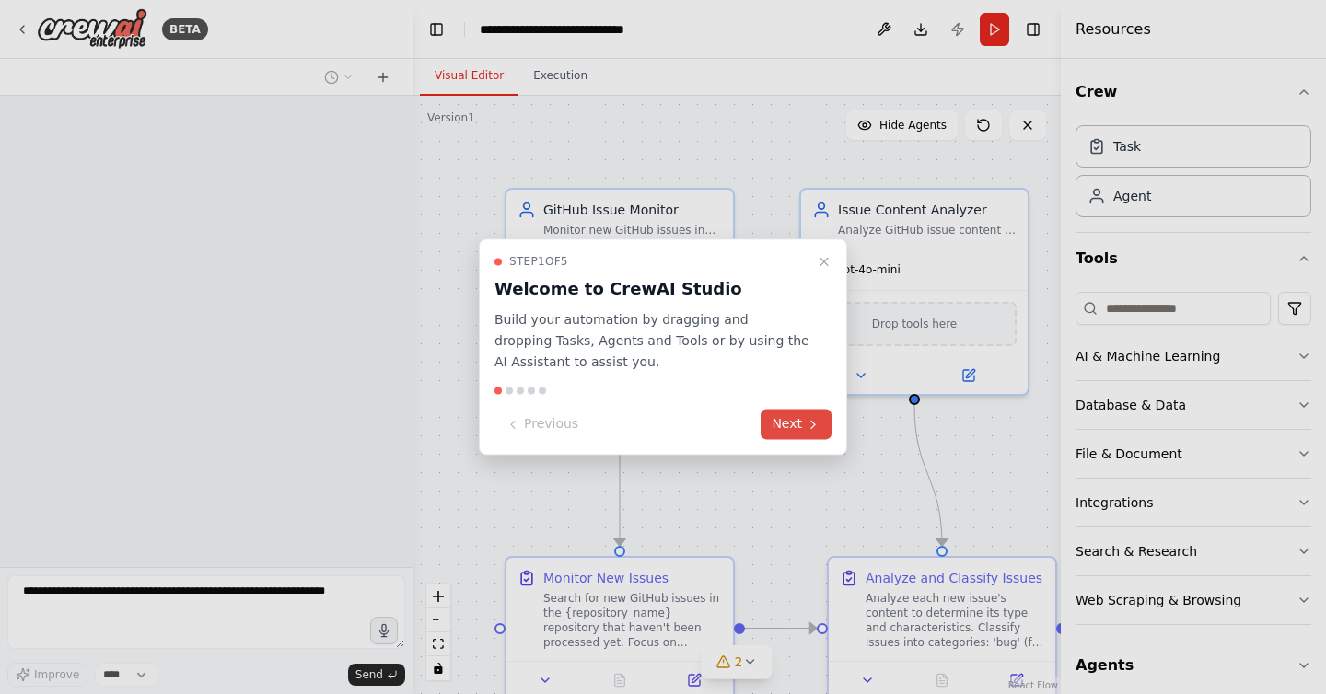
click at [807, 437] on button "Next" at bounding box center [796, 425] width 71 height 30
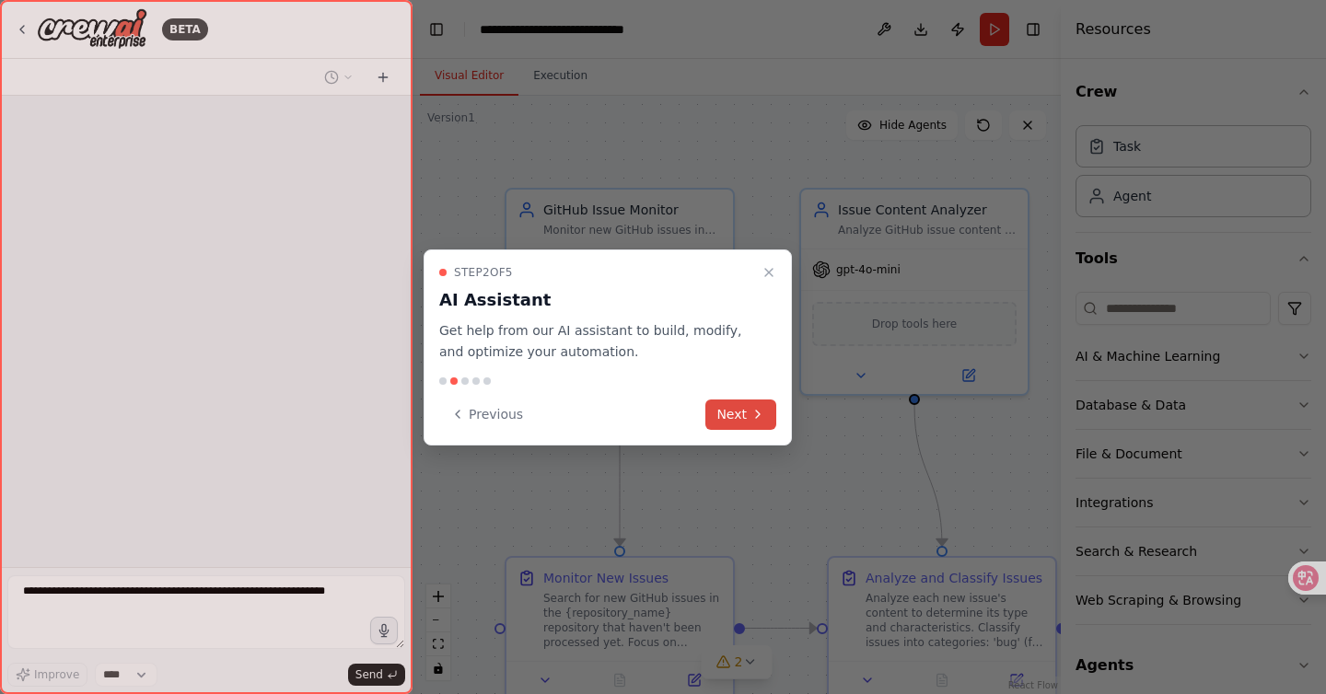
click at [724, 412] on button "Next" at bounding box center [740, 415] width 71 height 30
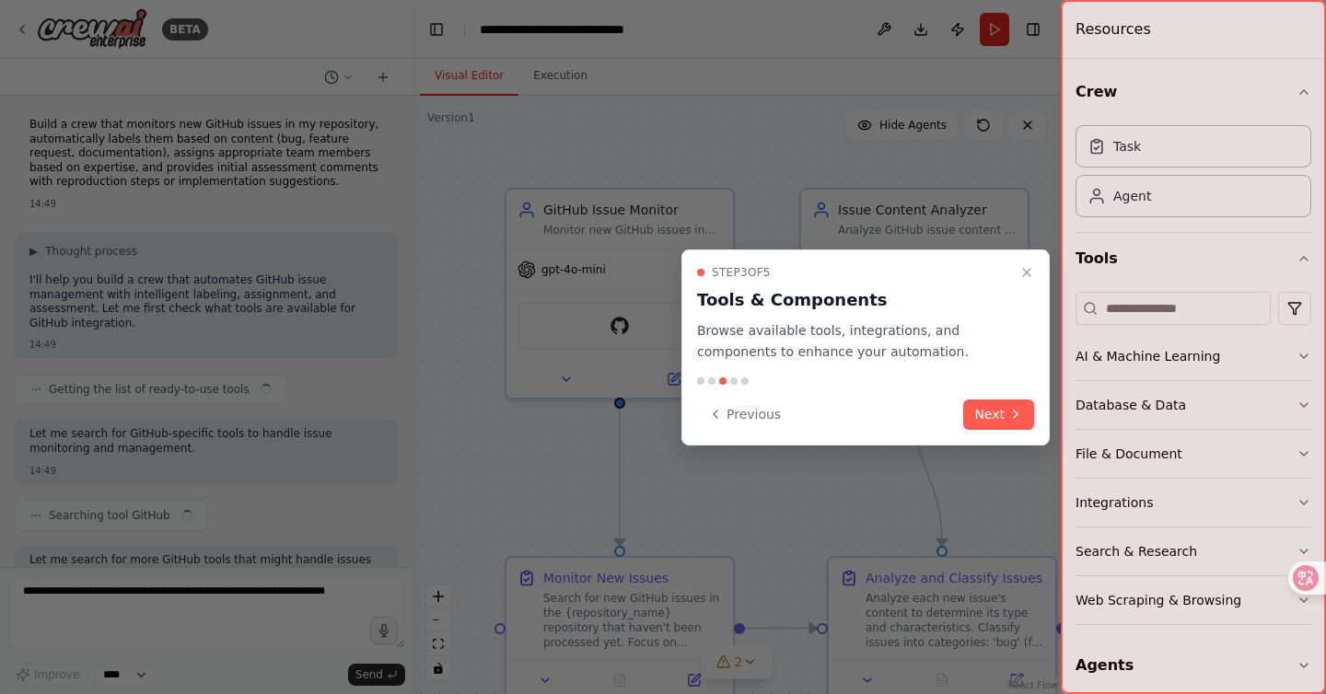
scroll to position [1978, 0]
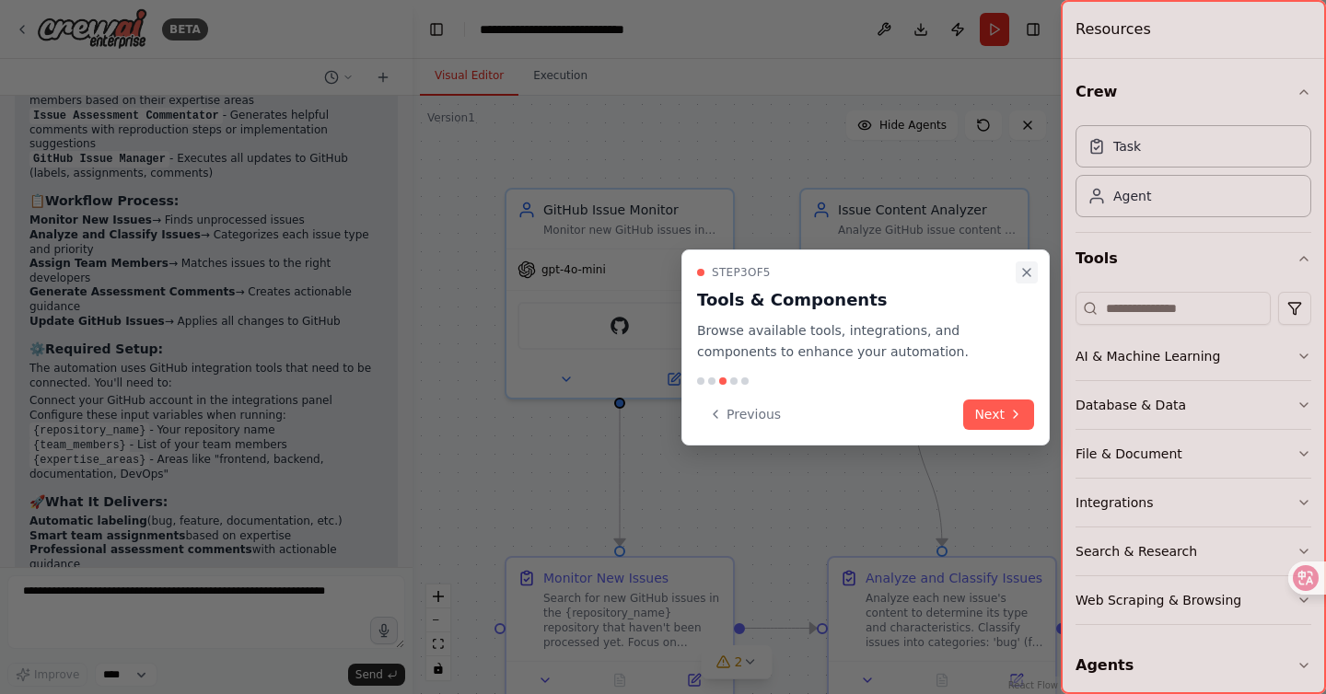
click at [1025, 269] on icon "Close walkthrough" at bounding box center [1026, 272] width 15 height 15
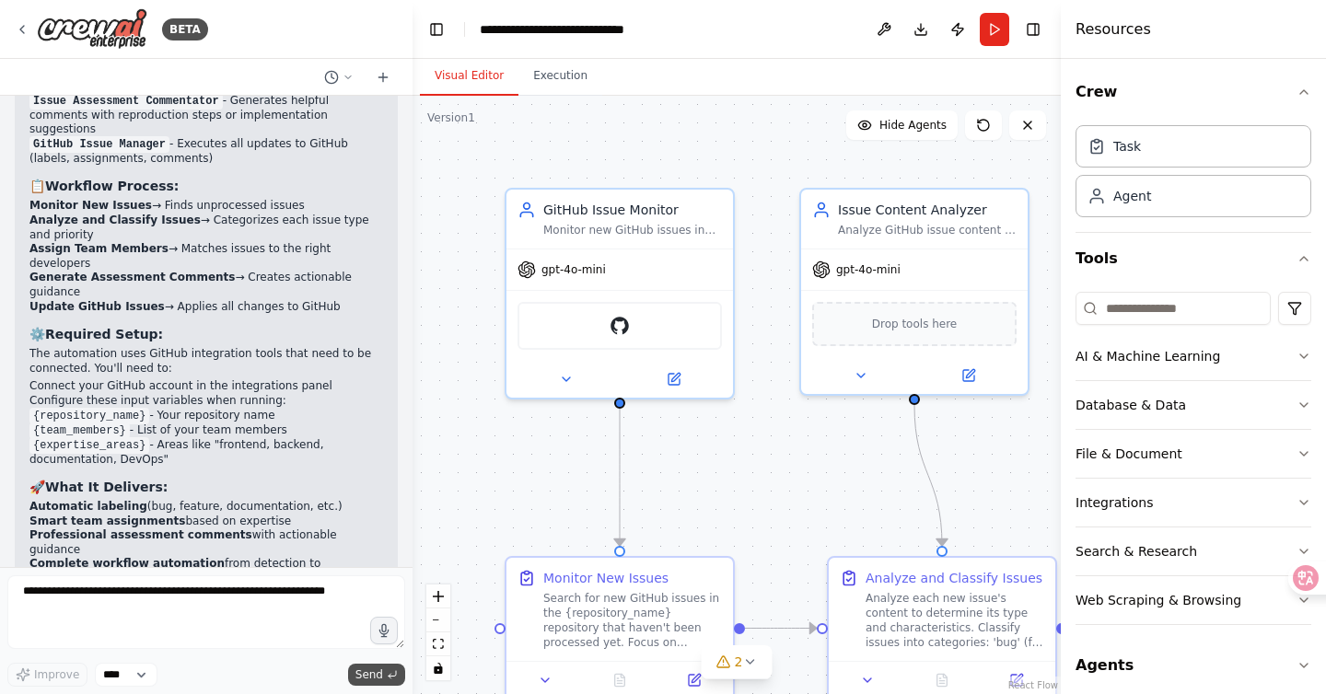
click at [374, 680] on span "Send" at bounding box center [369, 675] width 28 height 15
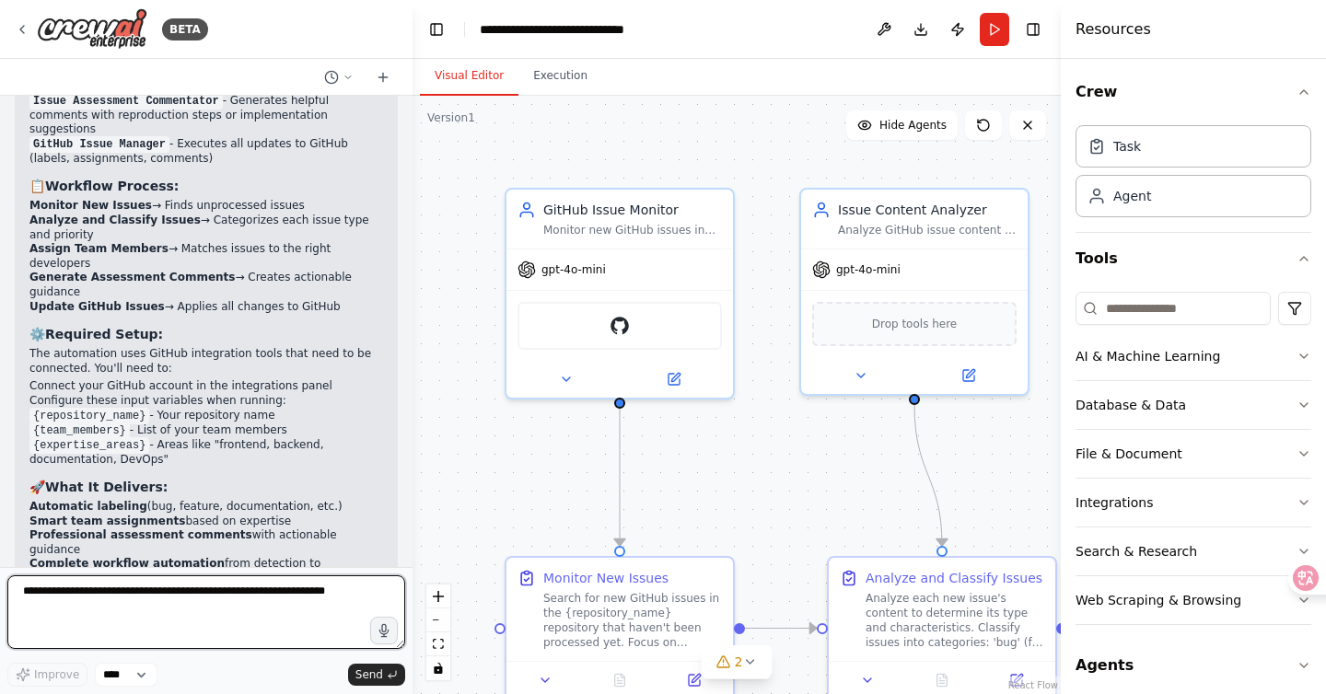
click at [278, 625] on textarea at bounding box center [206, 613] width 398 height 74
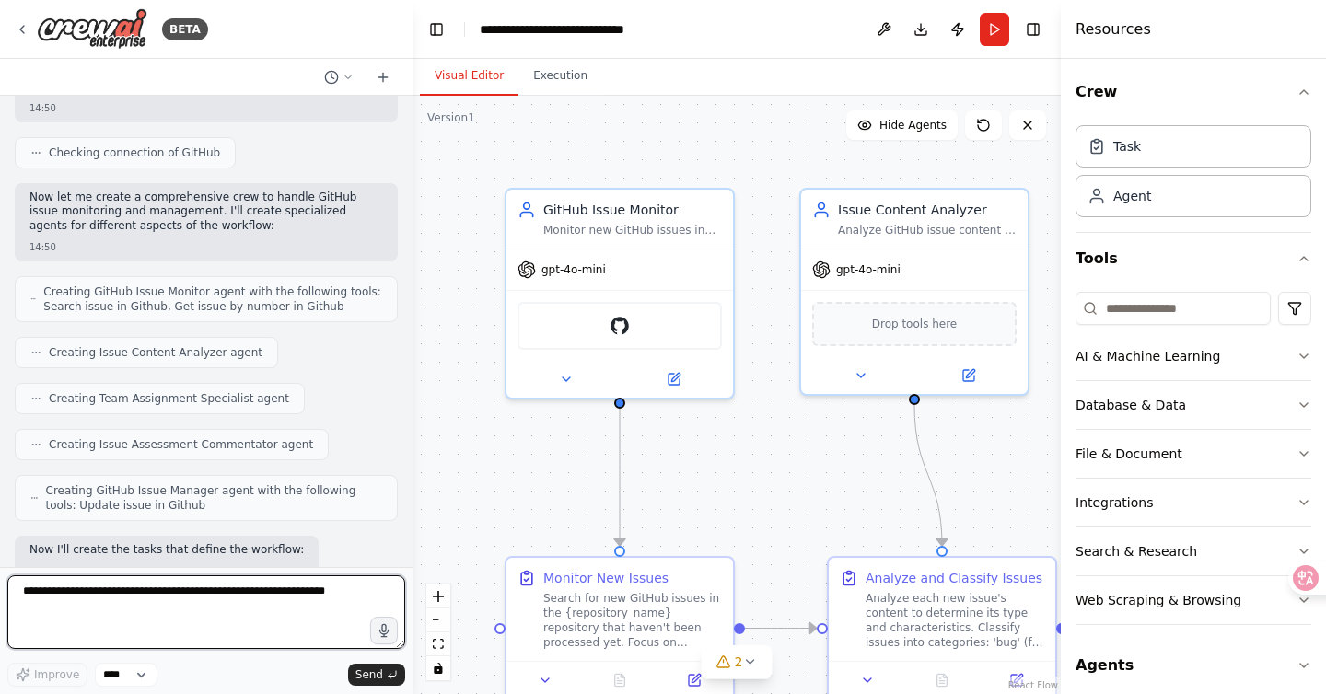
scroll to position [404, 0]
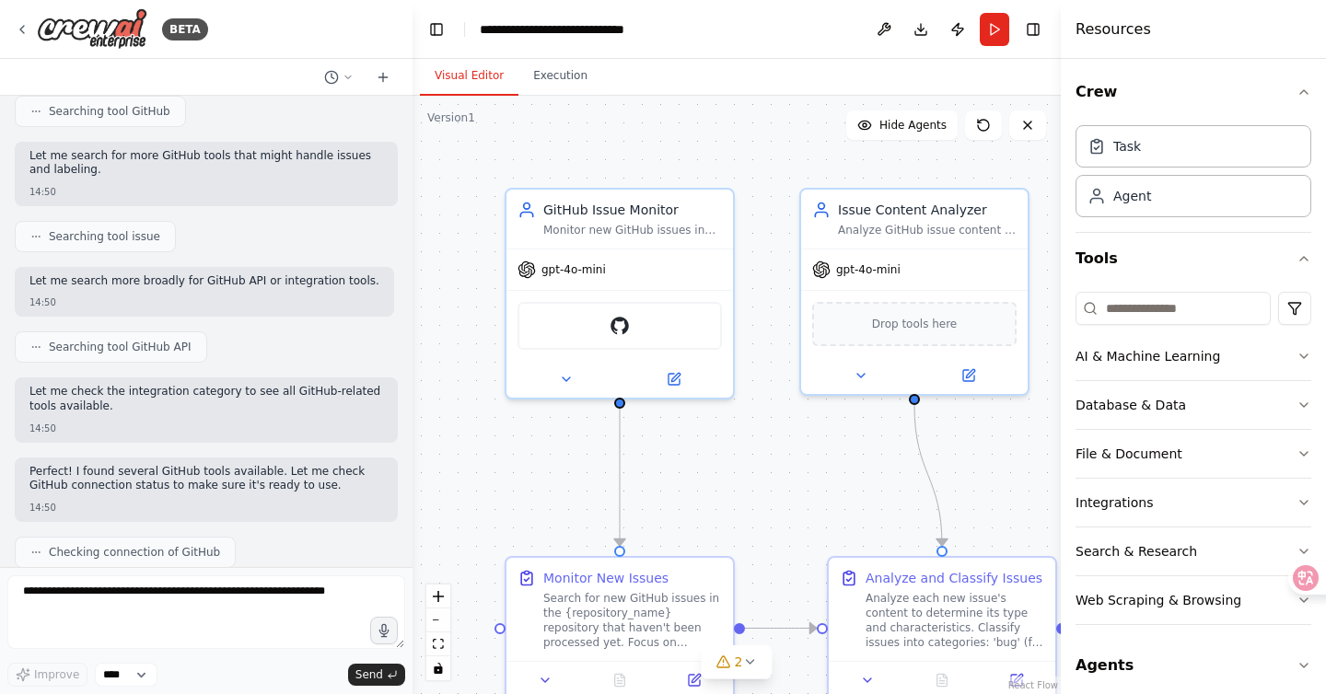
click at [12, 20] on div "BETA" at bounding box center [206, 29] width 413 height 59
click at [16, 25] on icon at bounding box center [22, 29] width 15 height 15
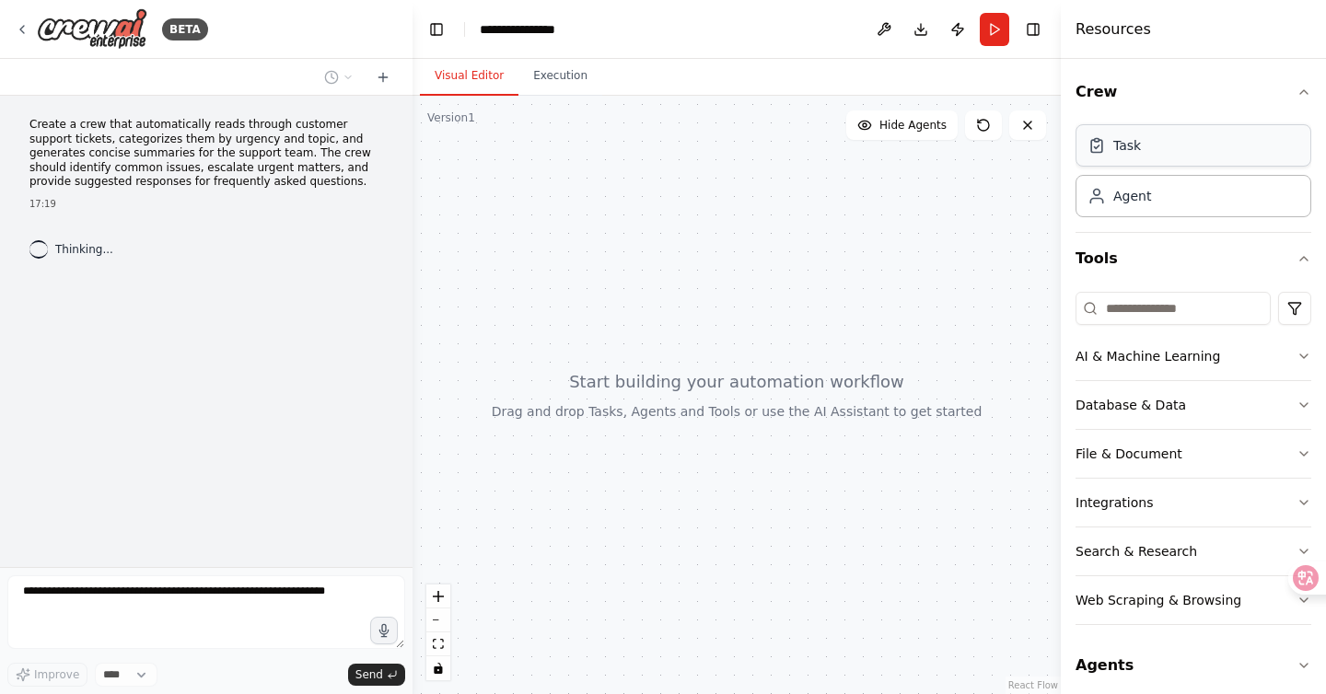
click at [1188, 157] on div "Task" at bounding box center [1194, 145] width 236 height 42
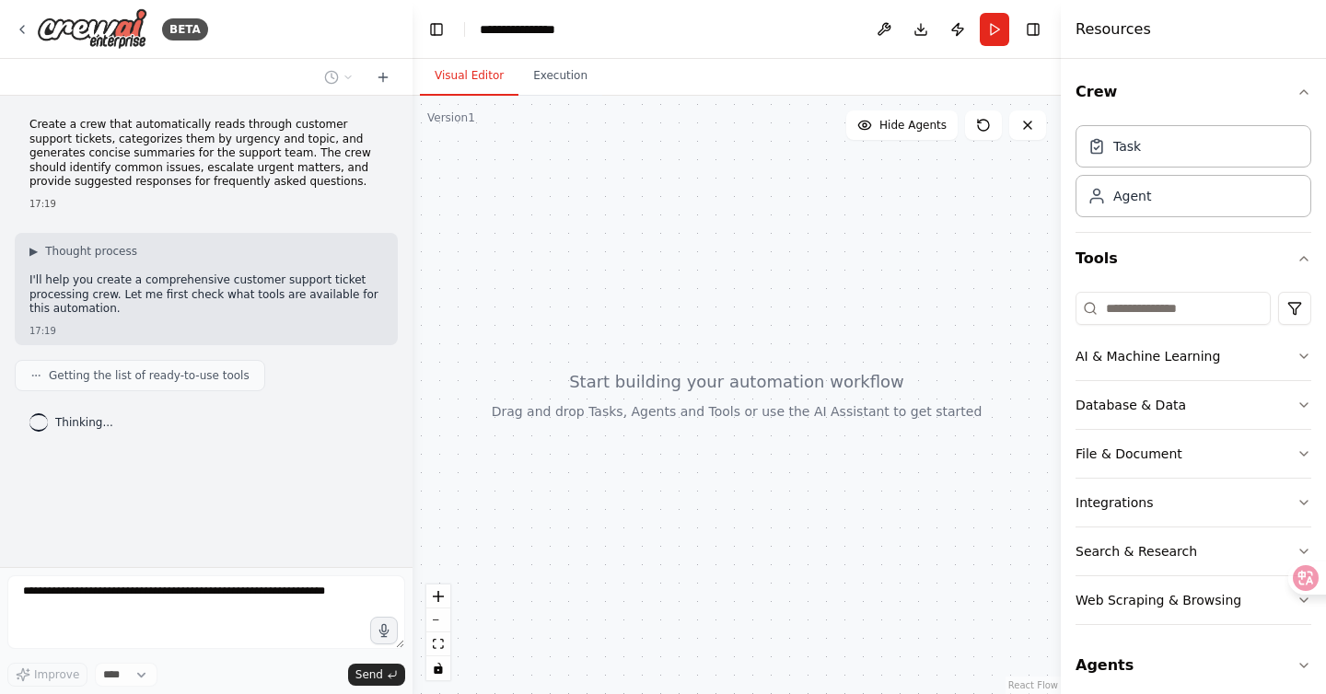
click at [187, 387] on div "Getting the list of ready-to-use tools" at bounding box center [140, 375] width 250 height 31
click at [179, 379] on span "Getting the list of ready-to-use tools" at bounding box center [149, 375] width 201 height 15
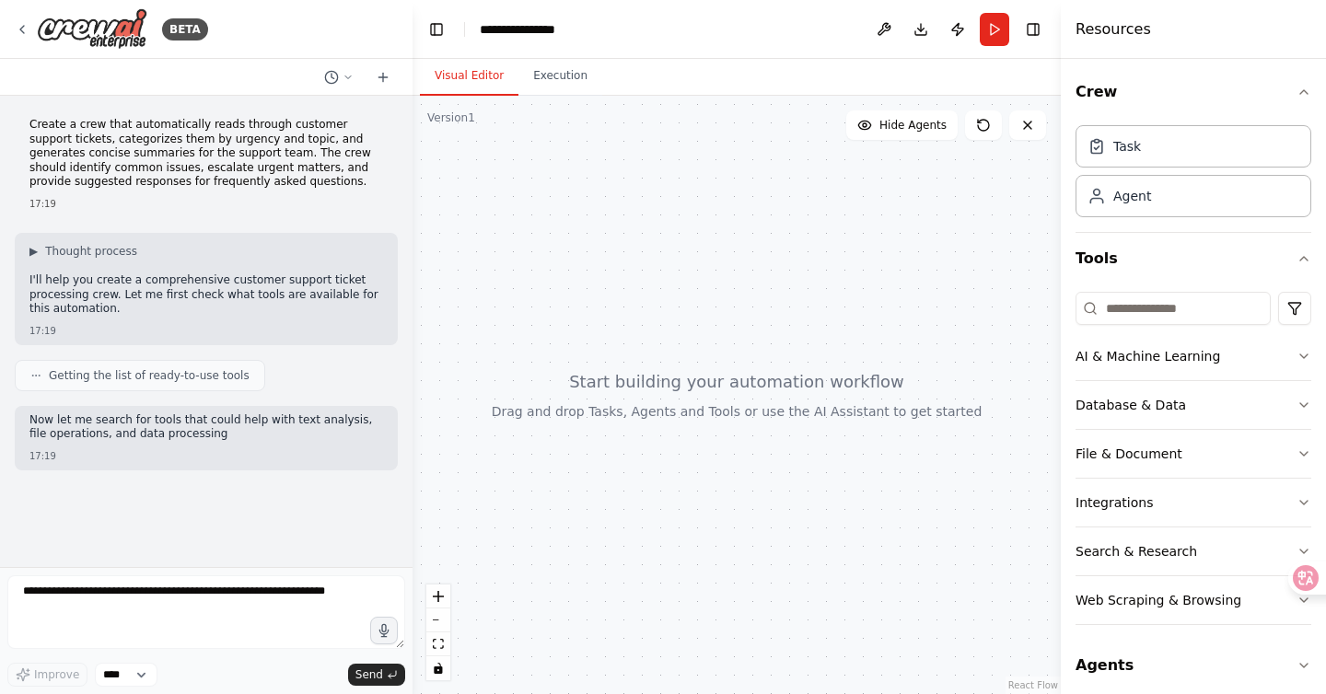
scroll to position [11, 0]
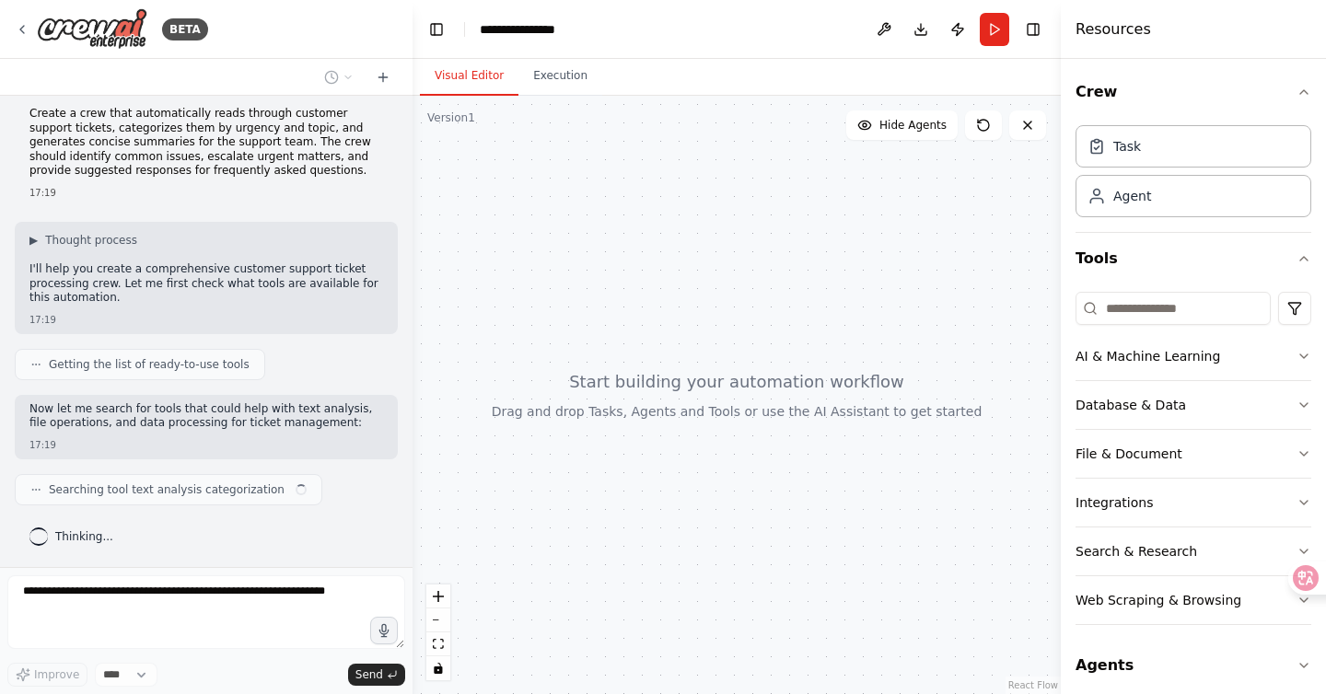
click at [33, 380] on div "Create a crew that automatically reads through customer support tickets, catego…" at bounding box center [206, 331] width 413 height 471
click at [46, 365] on div "Getting the list of ready-to-use tools" at bounding box center [139, 364] width 219 height 15
click at [33, 231] on div "▶ Thought process I'll help you create a comprehensive customer support ticket …" at bounding box center [206, 278] width 383 height 112
click at [38, 249] on div "▶ Thought process I'll help you create a comprehensive customer support ticket …" at bounding box center [206, 271] width 354 height 76
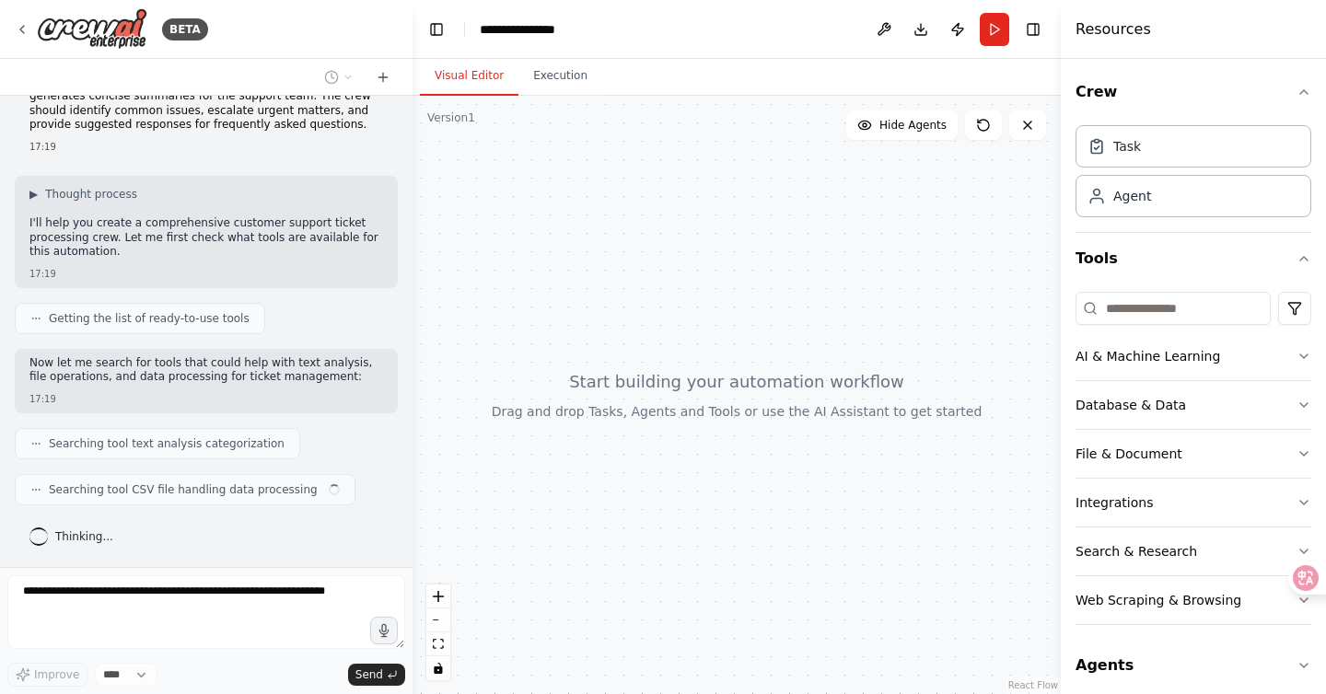
click at [99, 233] on p "I'll help you create a comprehensive customer support ticket processing crew. L…" at bounding box center [206, 237] width 354 height 43
click at [37, 191] on span "▶" at bounding box center [33, 194] width 8 height 15
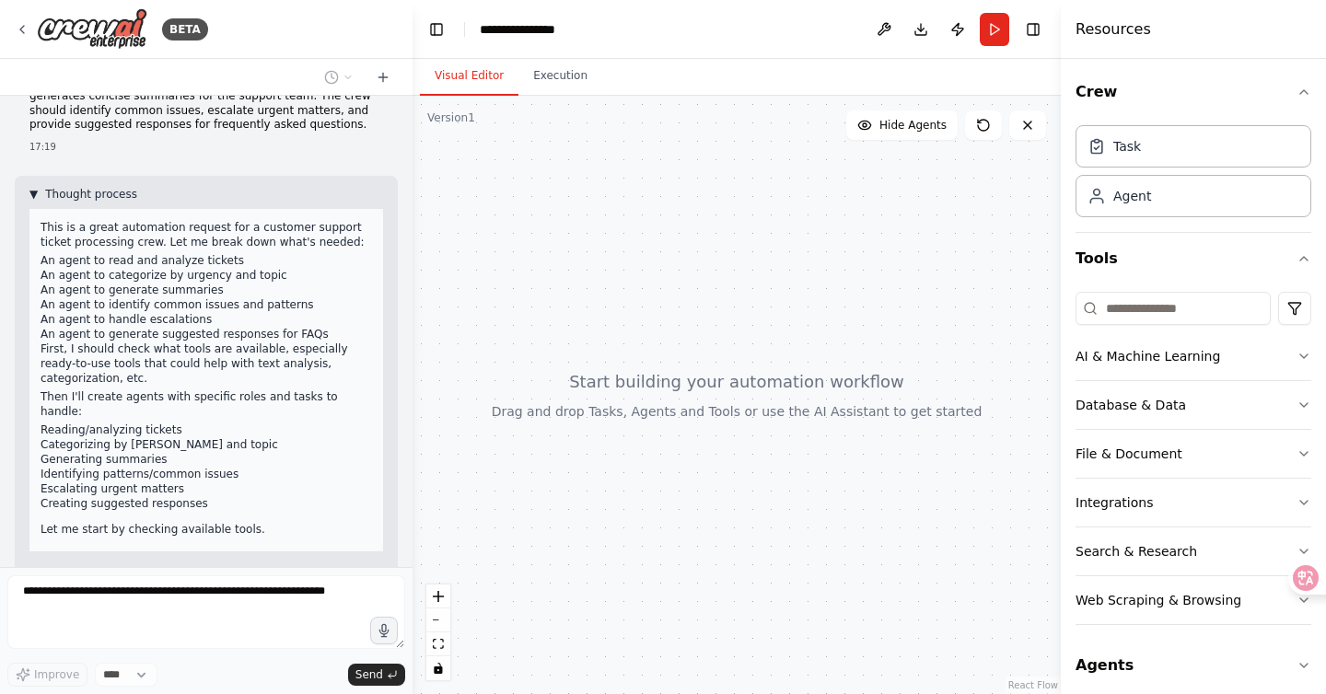
click at [37, 192] on span "▼" at bounding box center [33, 194] width 8 height 15
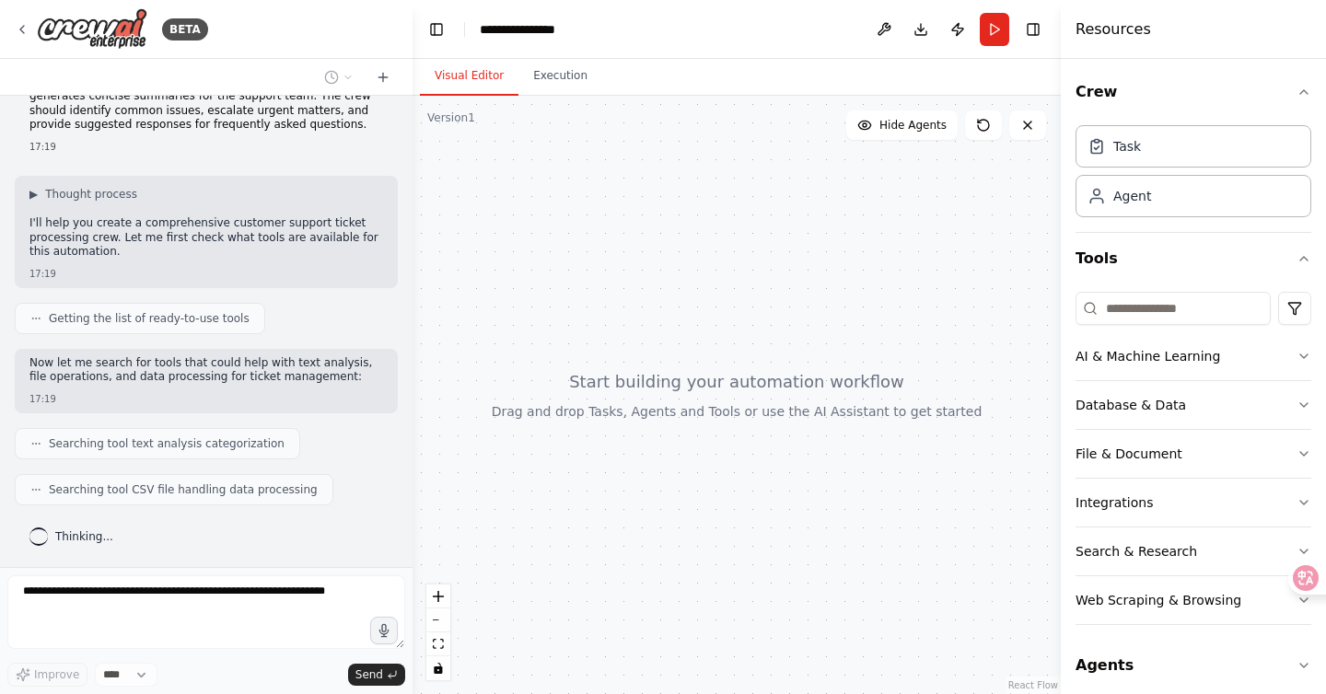
click at [111, 431] on div "Searching tool text analysis categorization" at bounding box center [157, 443] width 285 height 31
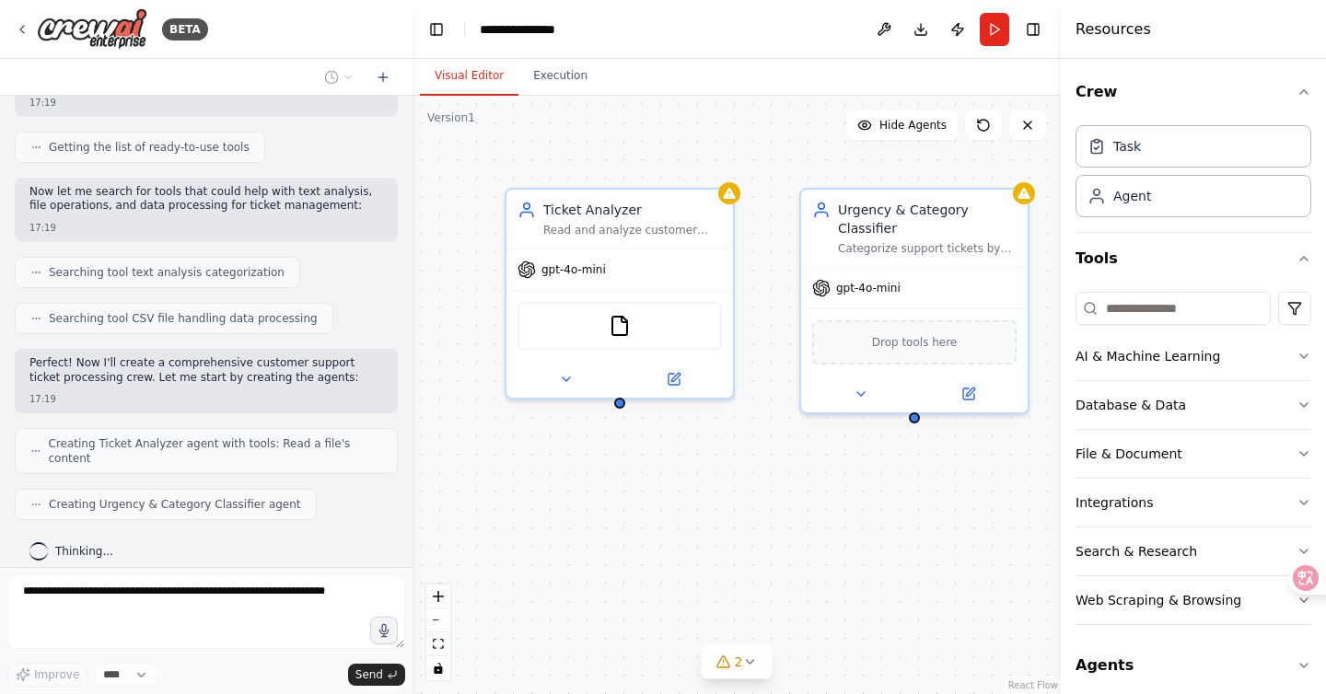
scroll to position [274, 0]
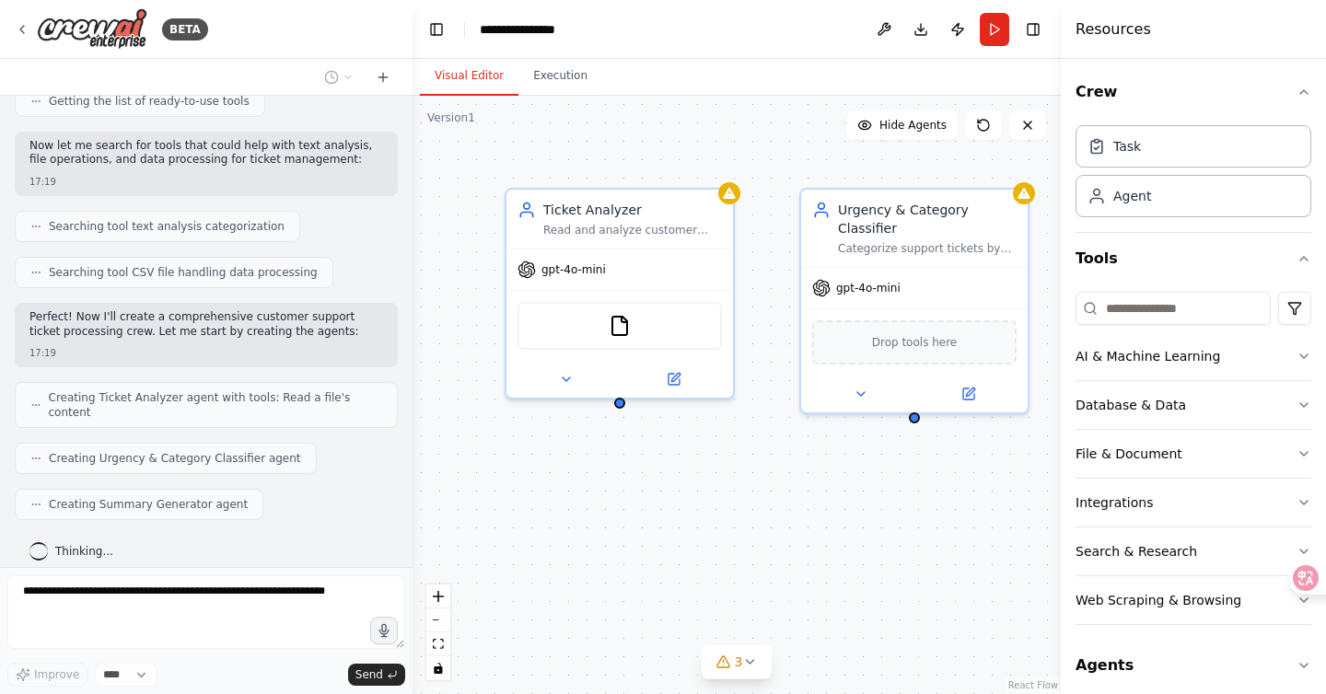
click at [221, 457] on div "Creating Urgency & Category Classifier agent" at bounding box center [166, 458] width 302 height 31
click at [178, 499] on div "Creating Summary Generator agent" at bounding box center [139, 504] width 249 height 31
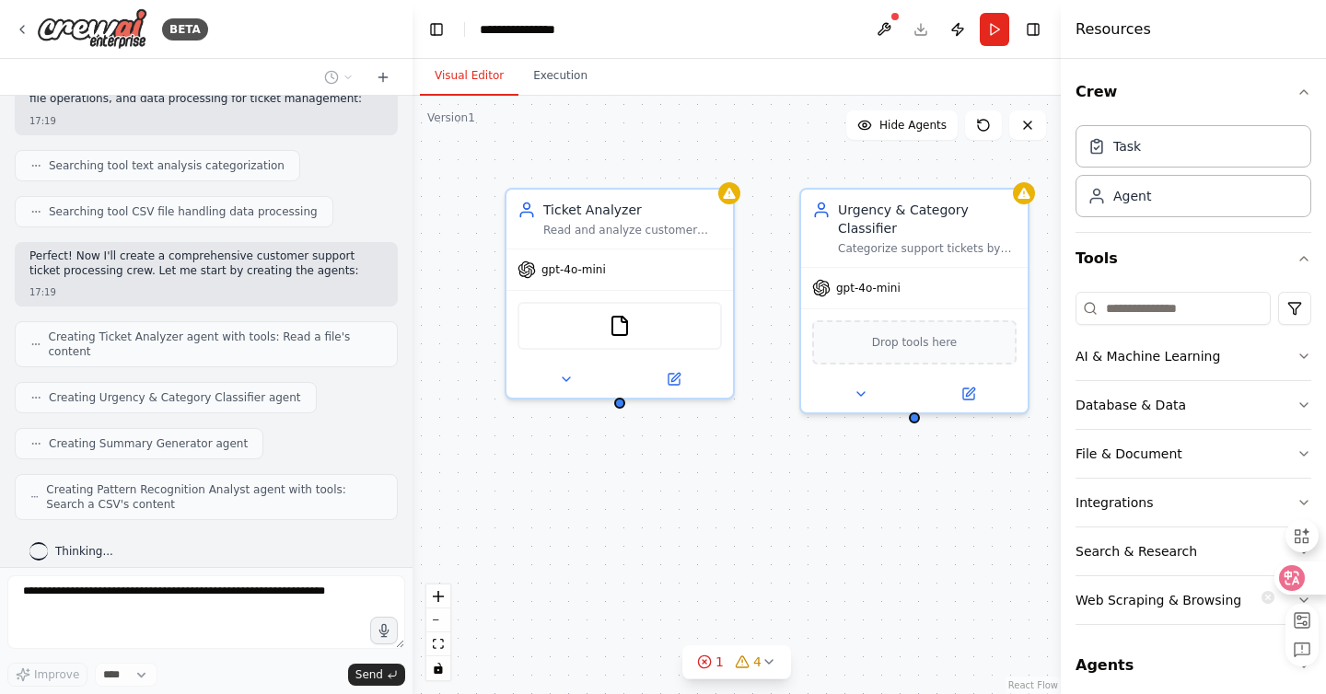
click at [1310, 580] on div at bounding box center [1299, 578] width 50 height 33
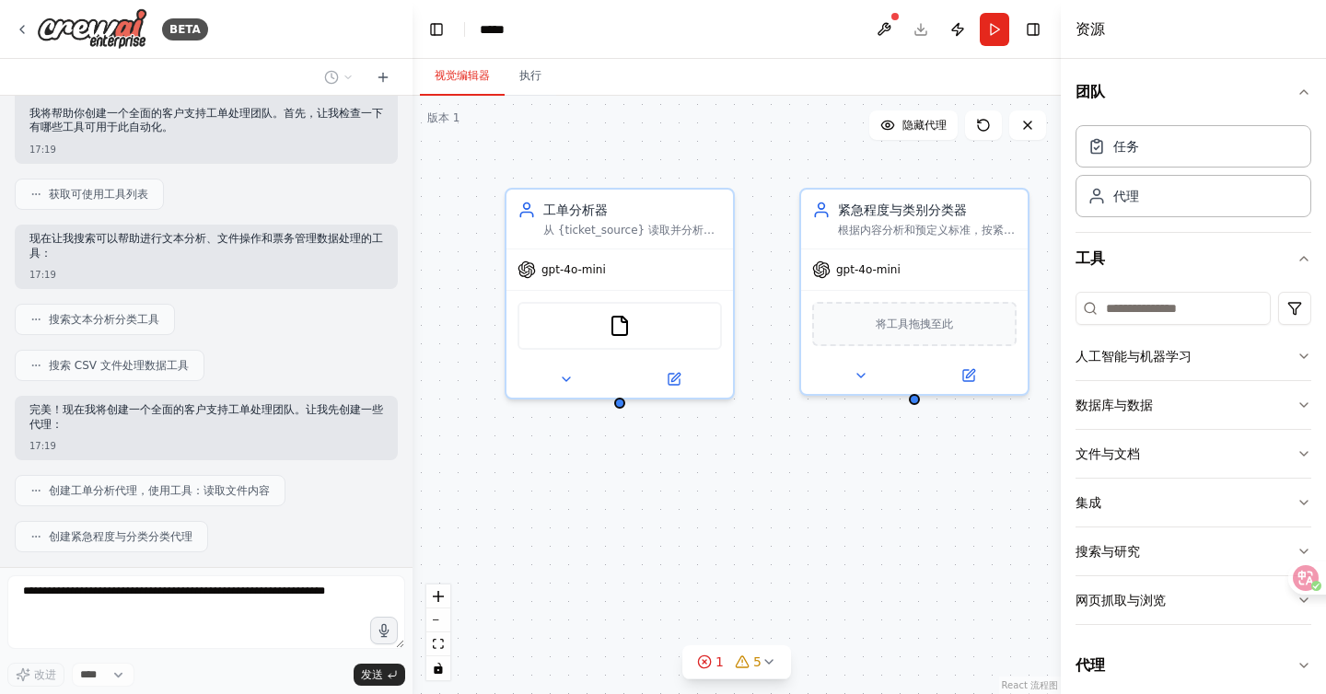
scroll to position [0, 0]
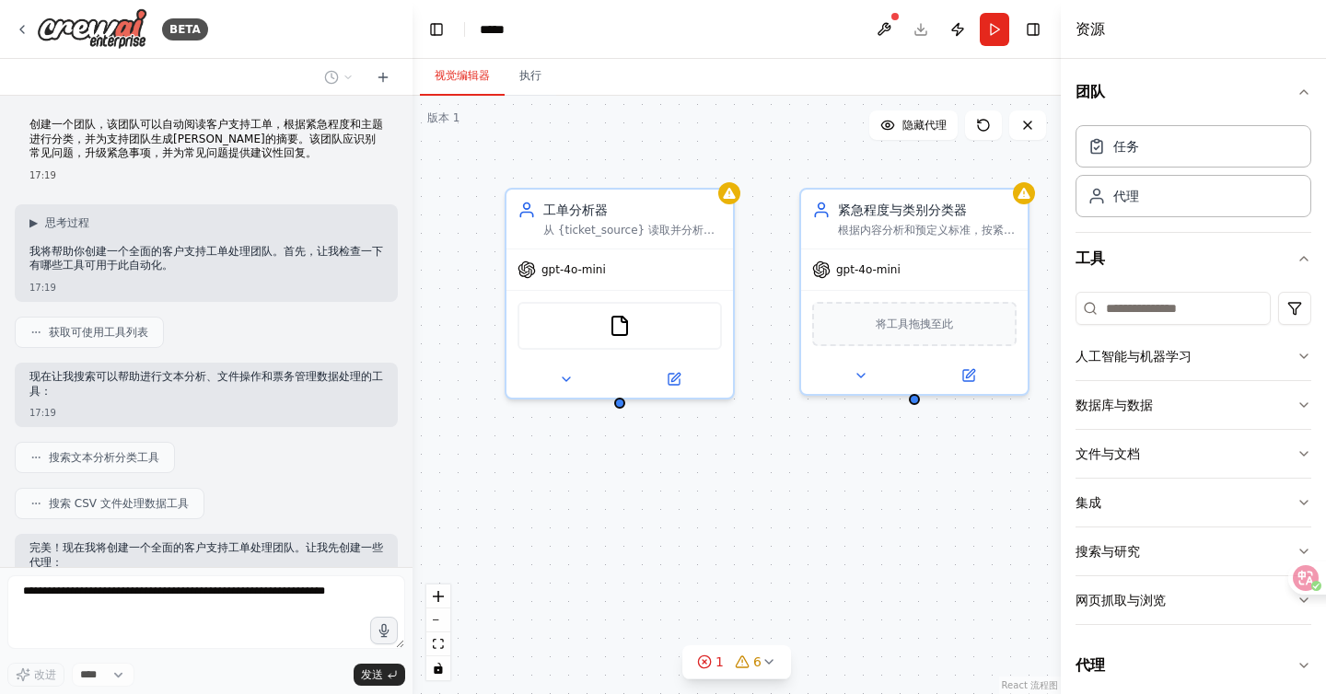
click at [338, 272] on p "我将帮助你创建一个全面的客户支持工单处理团队。首先，让我检查一下有哪些工具可用于此自动化。" at bounding box center [206, 259] width 354 height 29
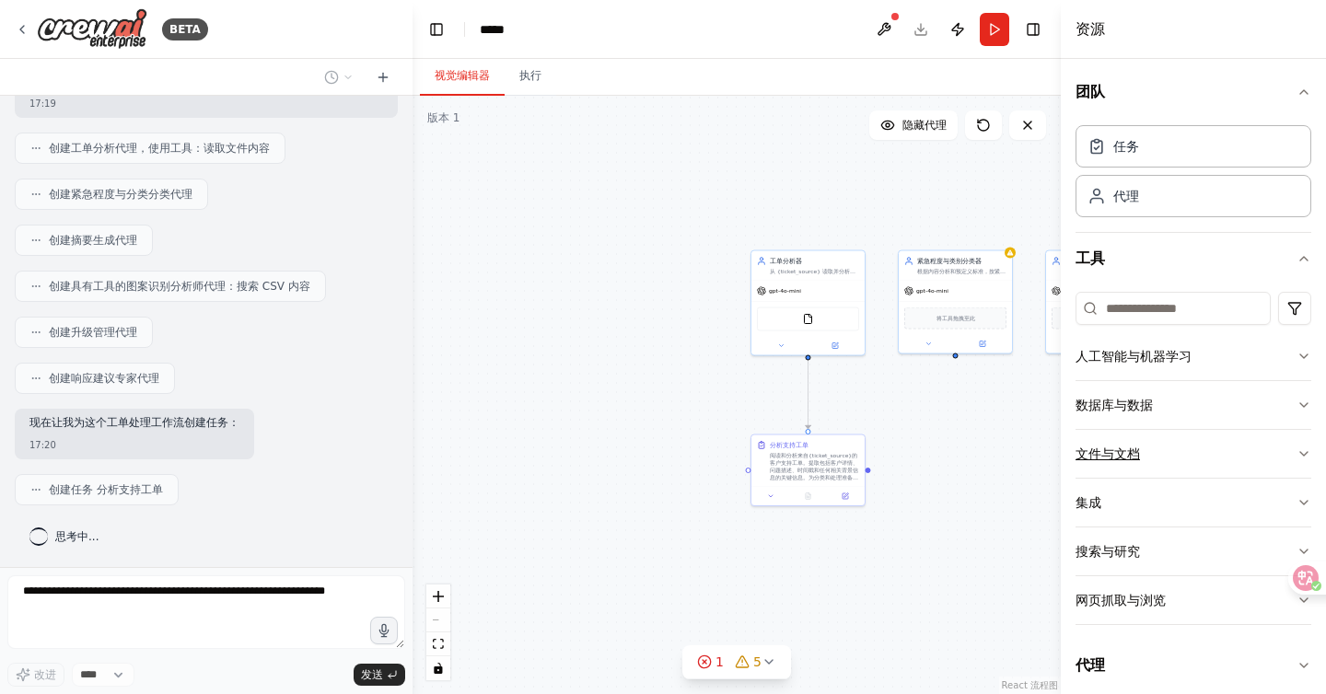
click at [1109, 431] on button "文件与文档" at bounding box center [1194, 454] width 236 height 48
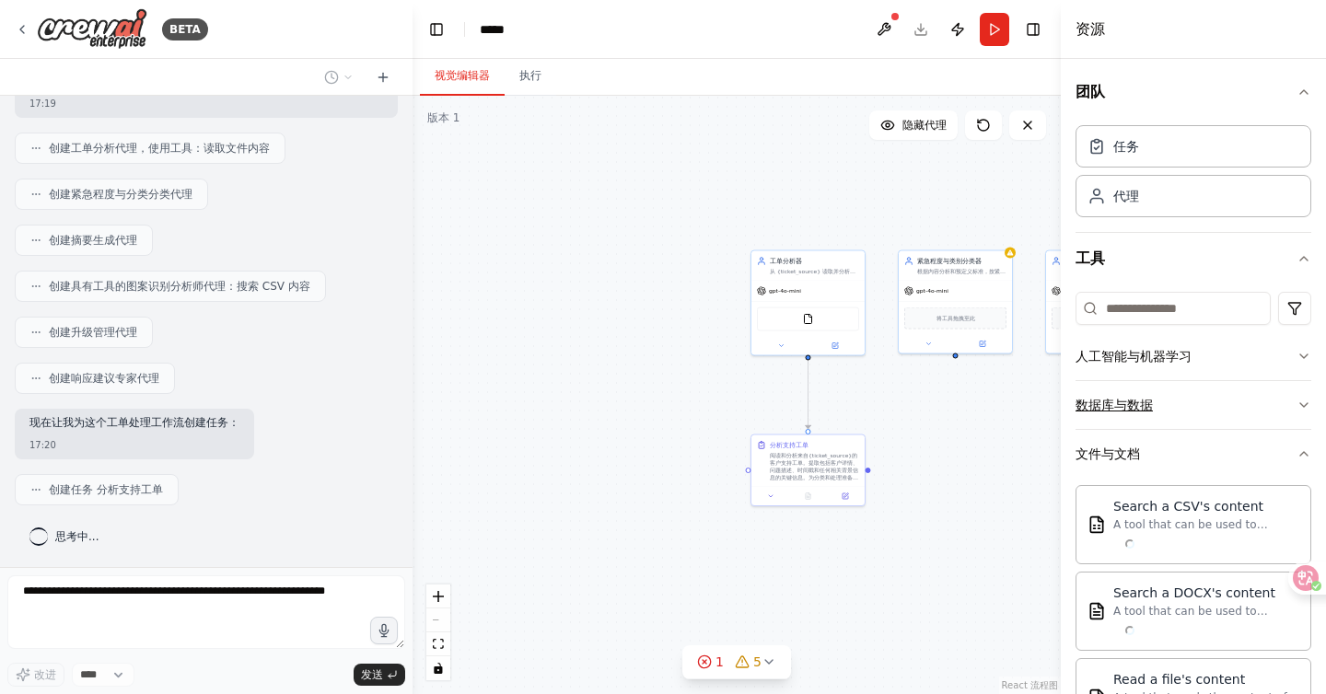
click at [1133, 392] on button "数据库与数据" at bounding box center [1194, 405] width 236 height 48
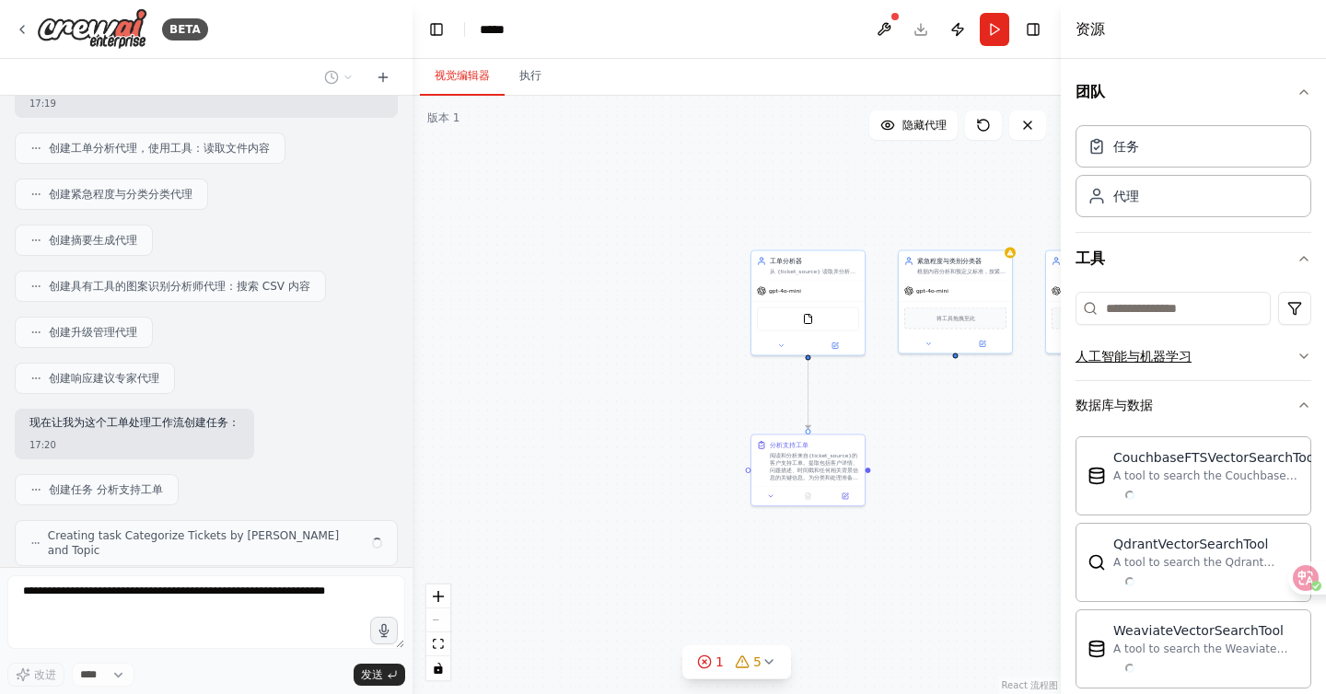
scroll to position [527, 0]
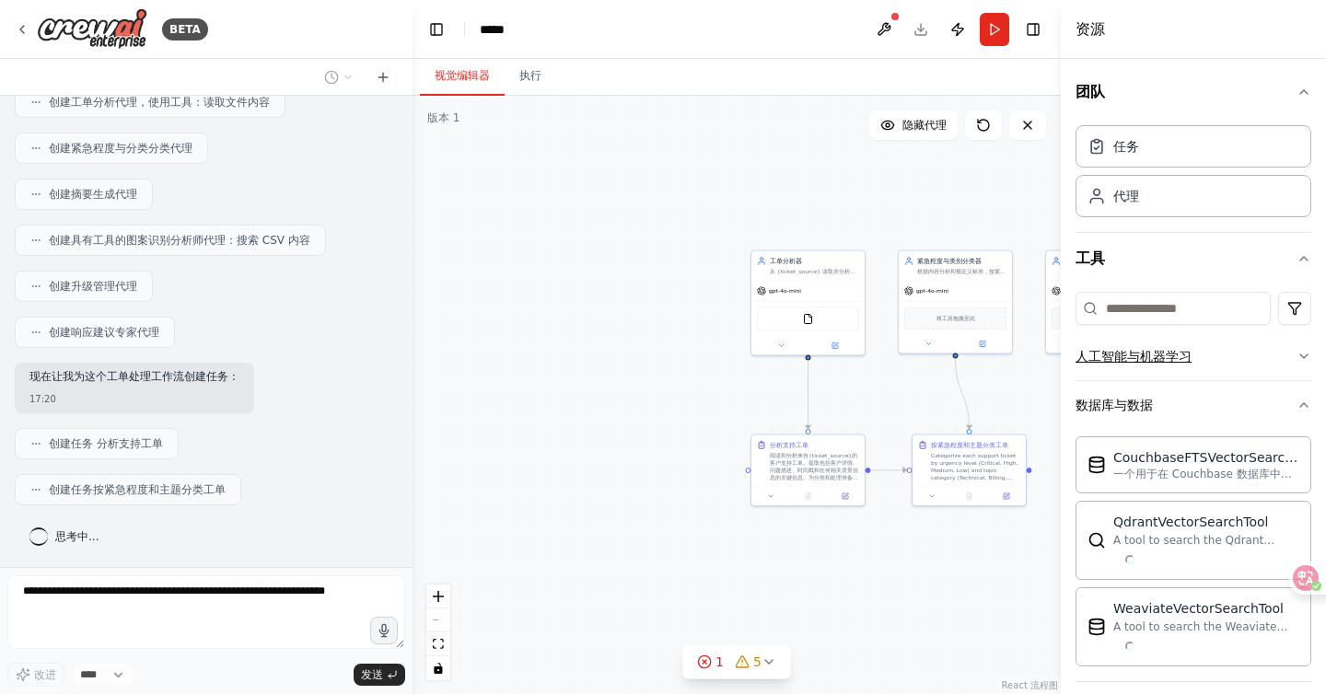
click at [1135, 345] on button "人工智能与机器学习" at bounding box center [1194, 356] width 236 height 48
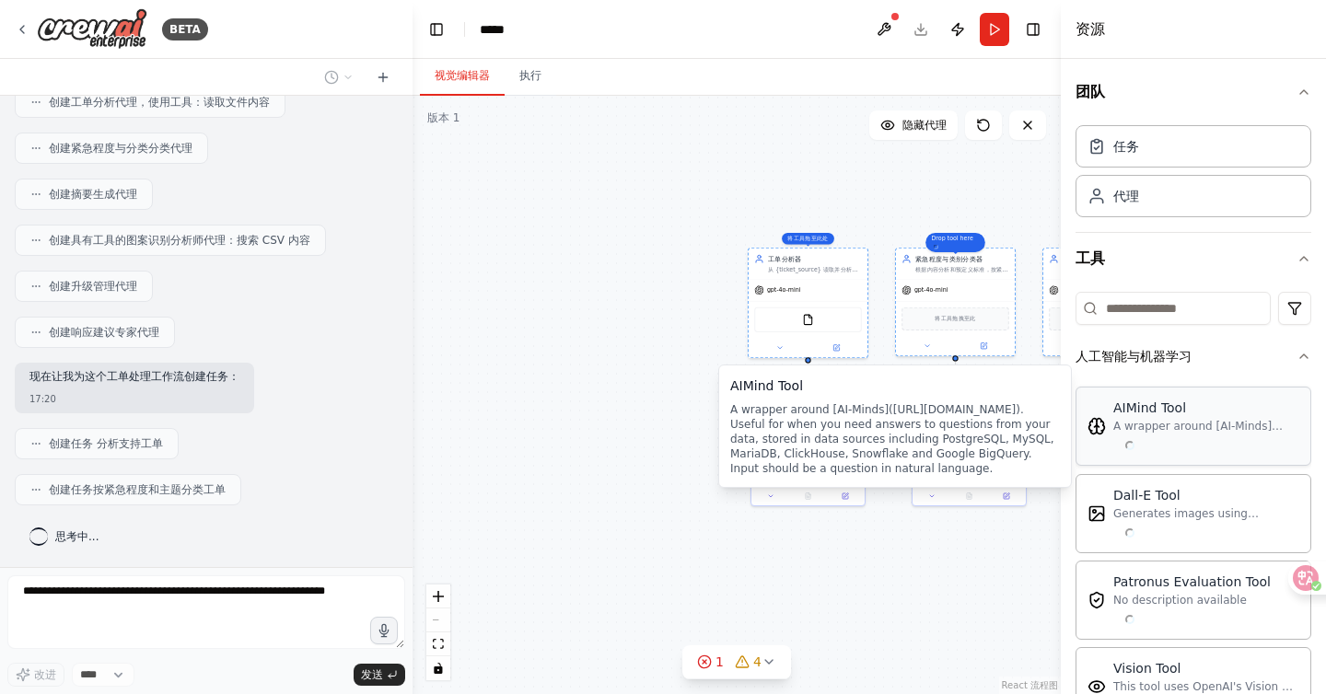
drag, startPoint x: 1137, startPoint y: 448, endPoint x: 1123, endPoint y: 448, distance: 13.8
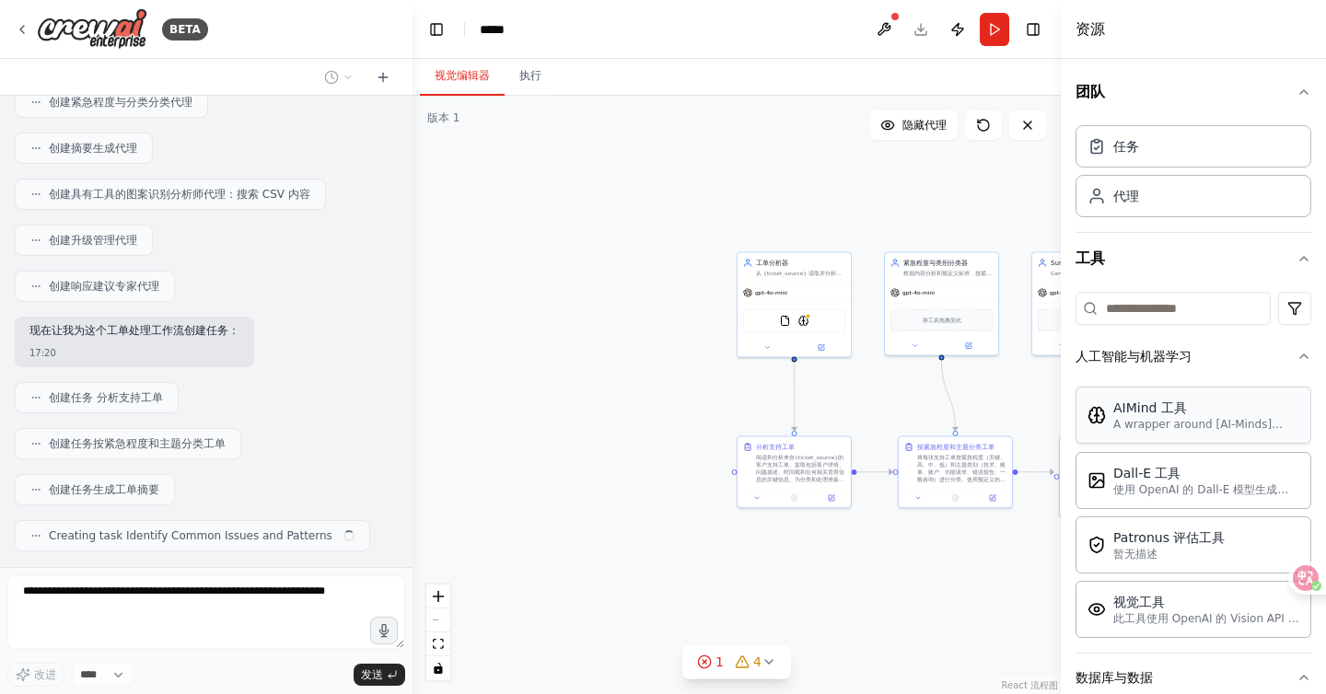
scroll to position [619, 0]
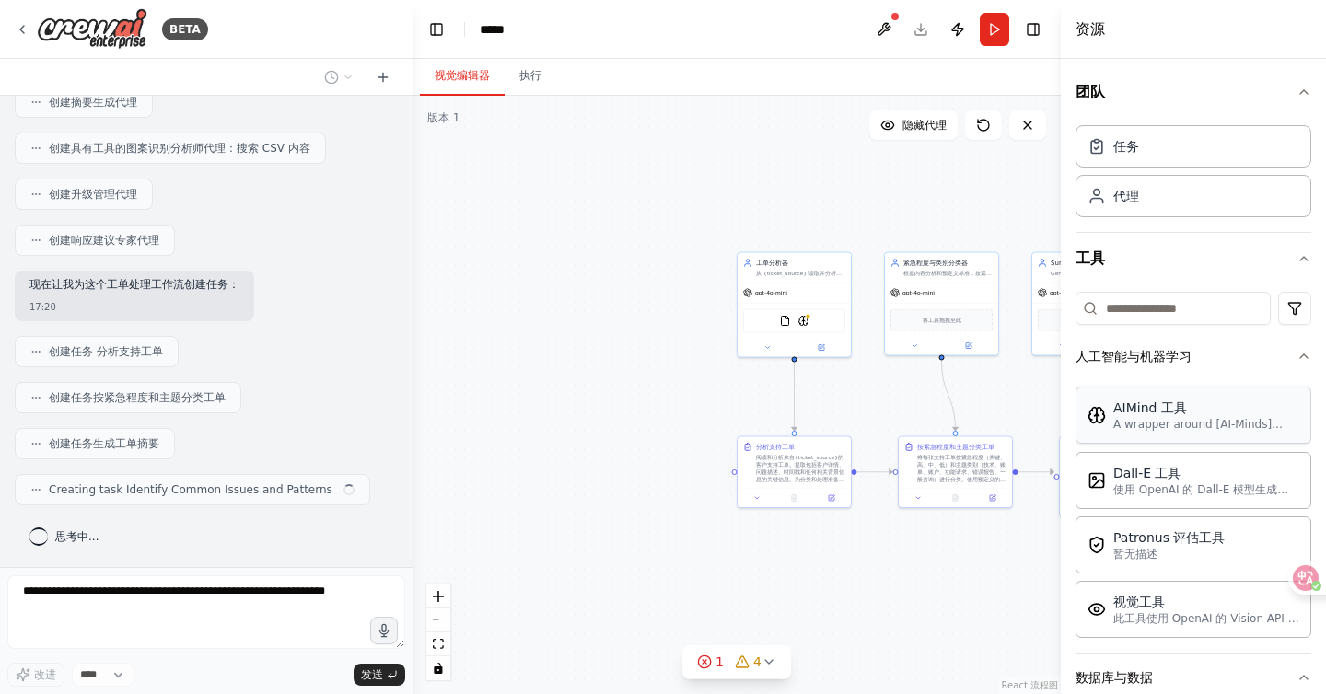
drag, startPoint x: 842, startPoint y: 387, endPoint x: 625, endPoint y: 405, distance: 217.2
click at [625, 405] on div ".deletable-edge-delete-btn { width: 20px; height: 20px; border: 0px solid #ffff…" at bounding box center [737, 395] width 648 height 599
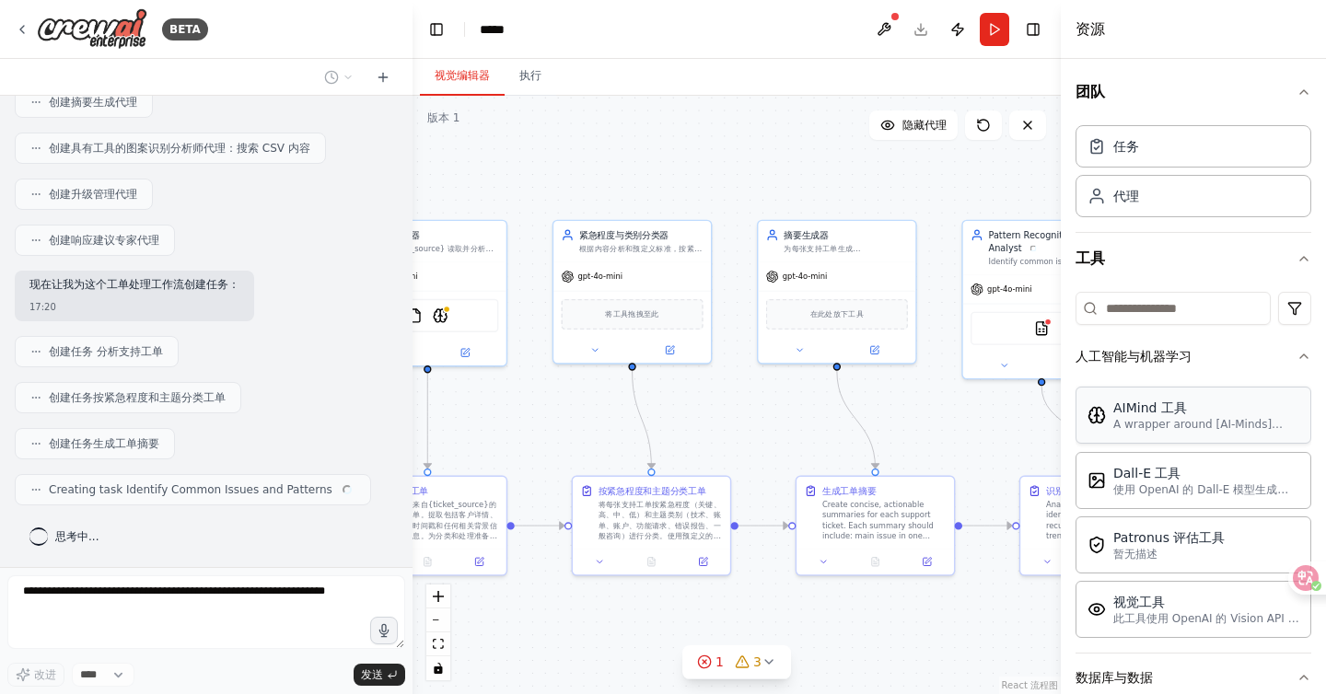
drag, startPoint x: 634, startPoint y: 411, endPoint x: 368, endPoint y: 415, distance: 266.2
click at [371, 415] on div "BETA 创建一个团队，该团队可以自动阅读客户支持工单，根据紧急程度和主题进行分类，并为支持团队生成[PERSON_NAME]的摘要。该团队应识别常见问题，升…" at bounding box center [663, 347] width 1326 height 694
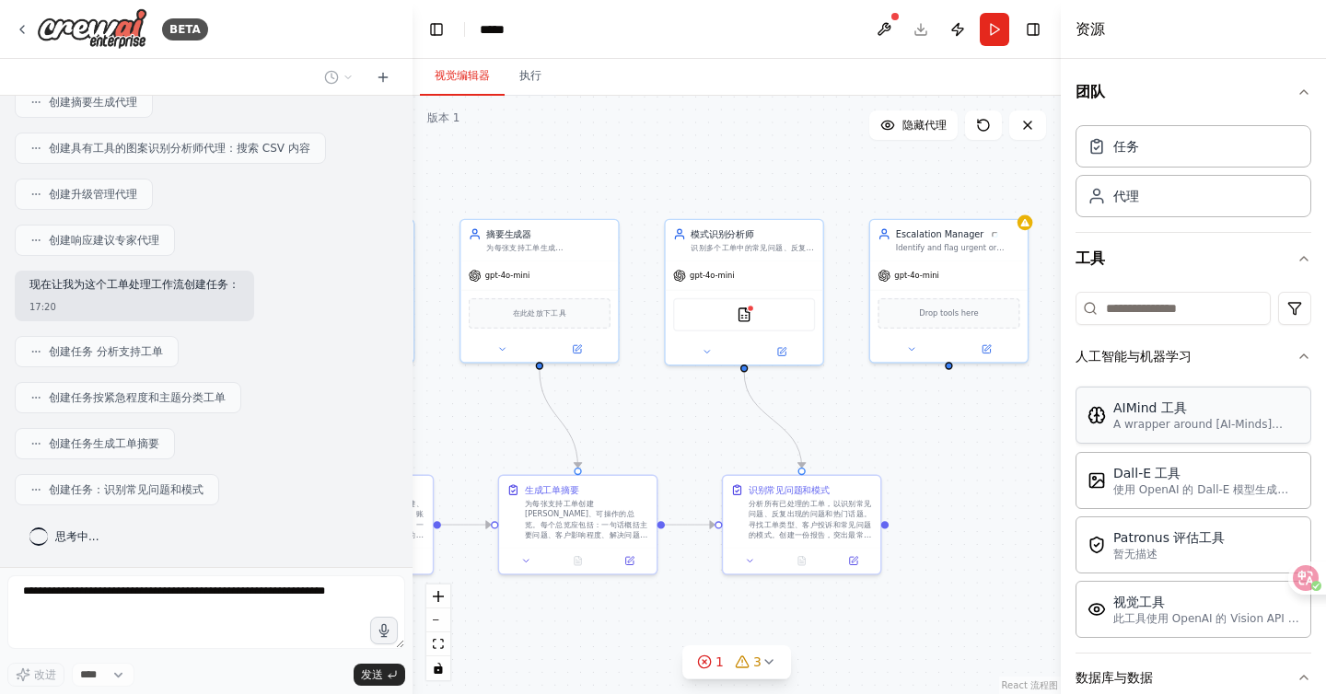
drag, startPoint x: 618, startPoint y: 432, endPoint x: 423, endPoint y: 428, distance: 195.3
click at [423, 429] on div ".deletable-edge-delete-btn { width: 20px; height: 20px; border: 0px solid #ffff…" at bounding box center [737, 395] width 648 height 599
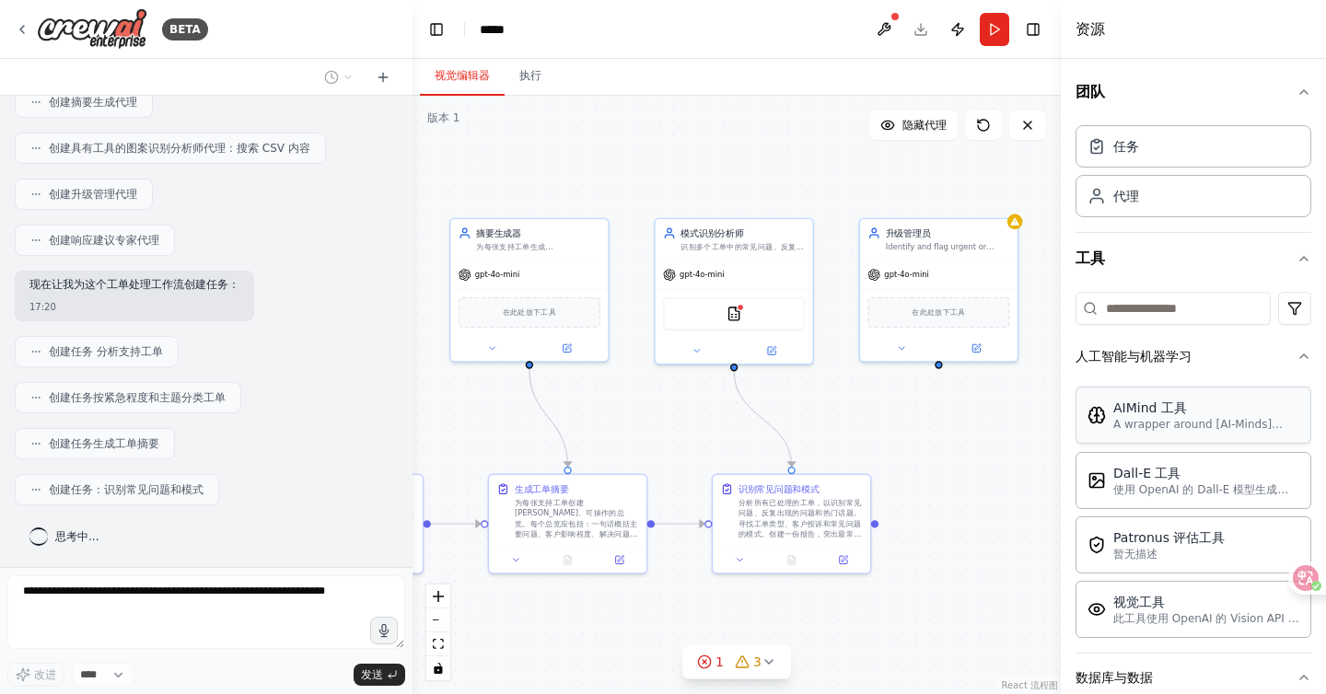
drag, startPoint x: 747, startPoint y: 446, endPoint x: 577, endPoint y: 445, distance: 169.4
click at [580, 446] on div ".deletable-edge-delete-btn { width: 20px; height: 20px; border: 0px solid #ffff…" at bounding box center [737, 395] width 648 height 599
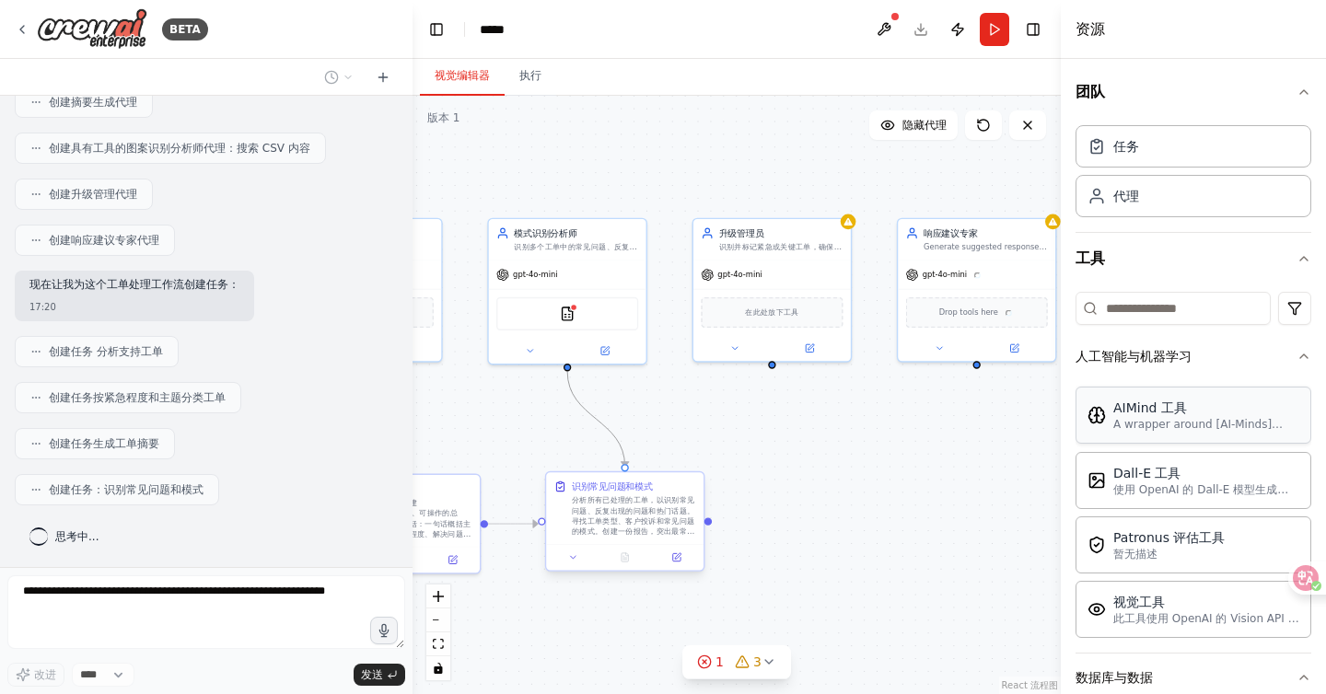
click at [622, 521] on font "分析所有已处理的工单，以识别常见问题、反复出现的问题和热门话题。寻找工单类型、客户投诉和常见问题的模式。创建一份报告，突出最常见的问题及其频率。" at bounding box center [633, 521] width 122 height 50
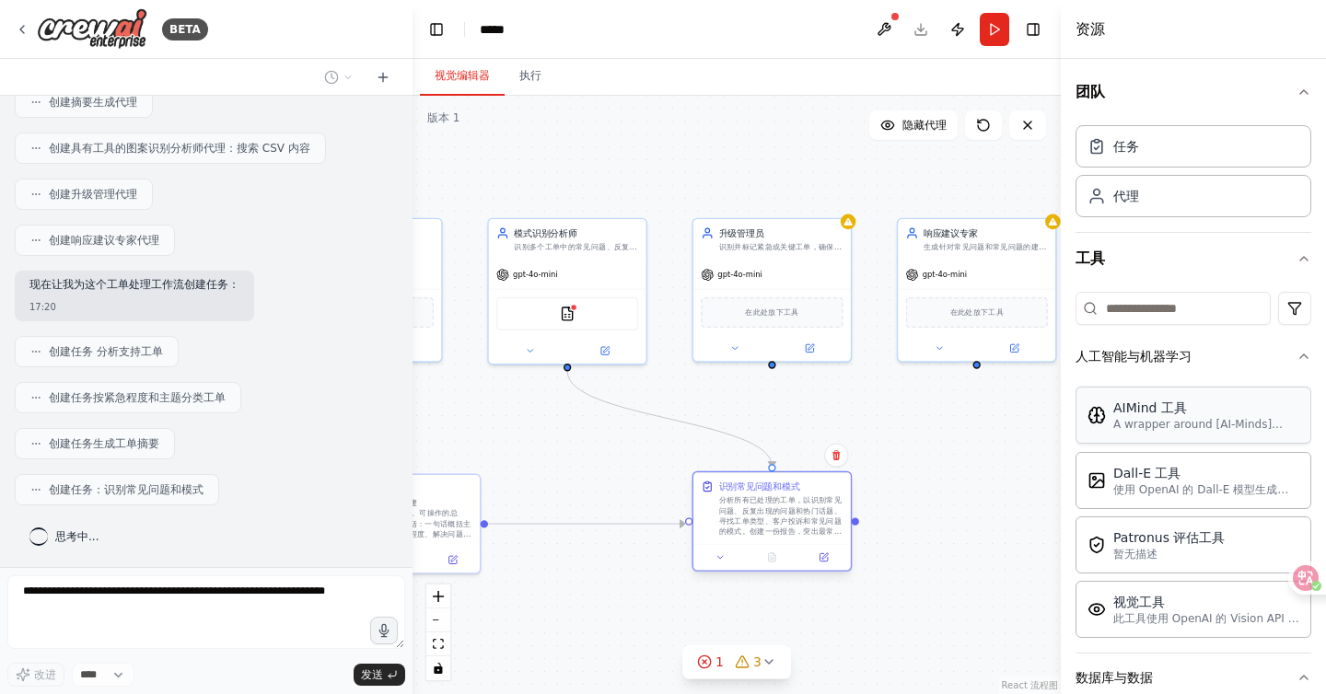
drag, startPoint x: 623, startPoint y: 521, endPoint x: 786, endPoint y: 521, distance: 163.9
click at [786, 521] on font "分析所有已处理的工单，以识别常见问题、反复出现的问题和热门话题。寻找工单类型、客户投诉和常见问题的模式。创建一份报告，突出最常见的问题及其频率。" at bounding box center [780, 521] width 122 height 50
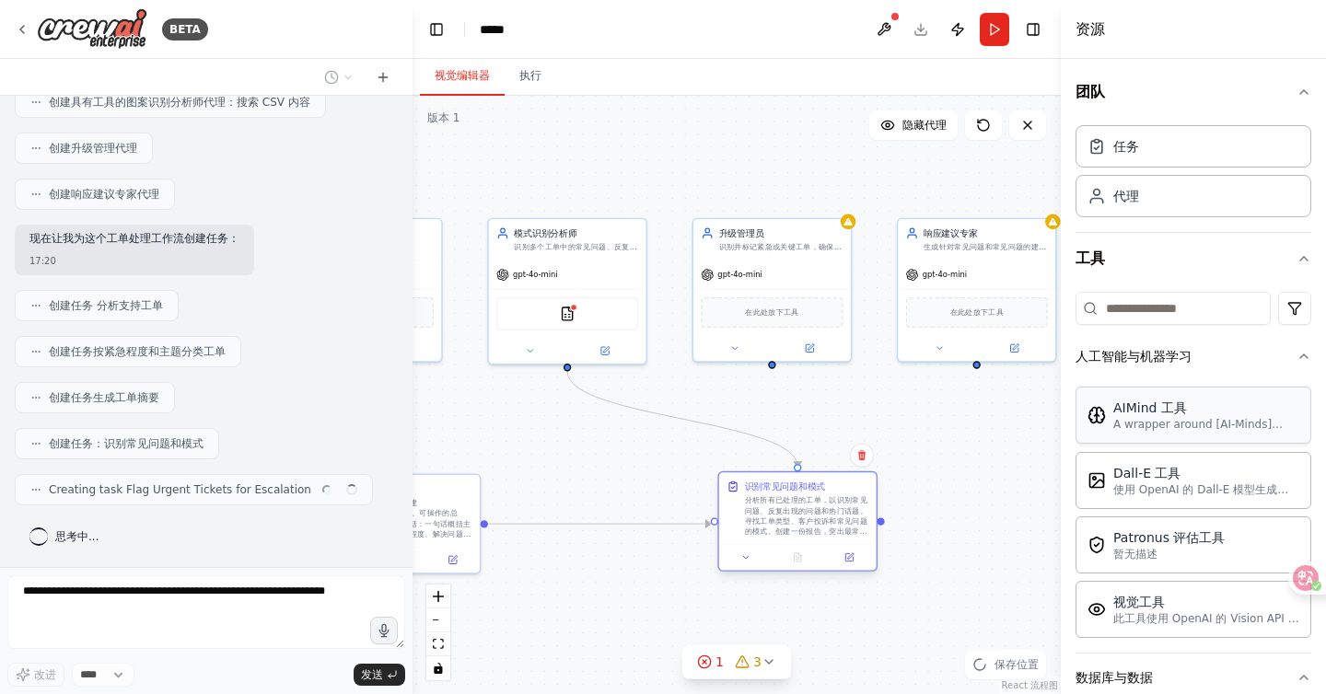
drag, startPoint x: 576, startPoint y: 487, endPoint x: 926, endPoint y: 486, distance: 349.9
click at [923, 486] on div ".deletable-edge-delete-btn { width: 20px; height: 20px; border: 0px solid #ffff…" at bounding box center [737, 395] width 648 height 599
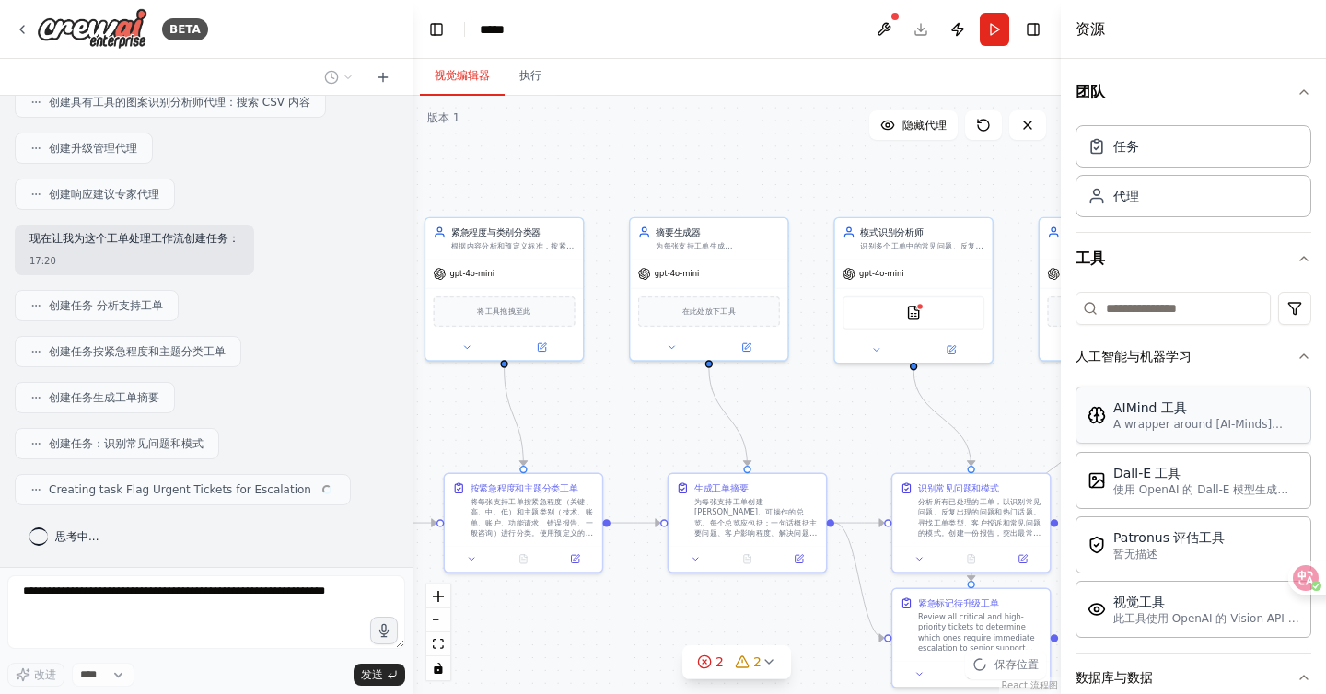
click at [662, 460] on div ".deletable-edge-delete-btn { width: 20px; height: 20px; border: 0px solid #ffff…" at bounding box center [737, 395] width 648 height 599
drag, startPoint x: 619, startPoint y: 443, endPoint x: 823, endPoint y: 441, distance: 204.4
click at [821, 442] on div ".deletable-edge-delete-btn { width: 20px; height: 20px; border: 0px solid #ffff…" at bounding box center [737, 395] width 648 height 599
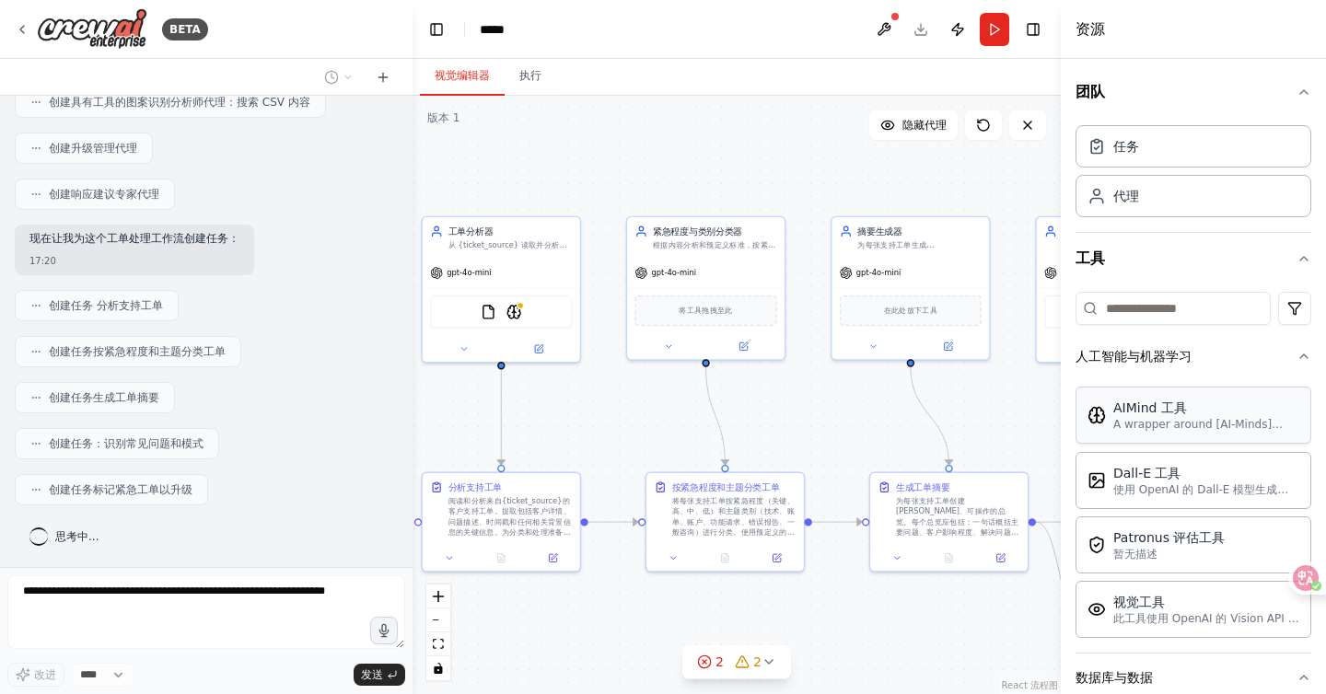
click at [663, 440] on div ".deletable-edge-delete-btn { width: 20px; height: 20px; border: 0px solid #ffff…" at bounding box center [737, 395] width 648 height 599
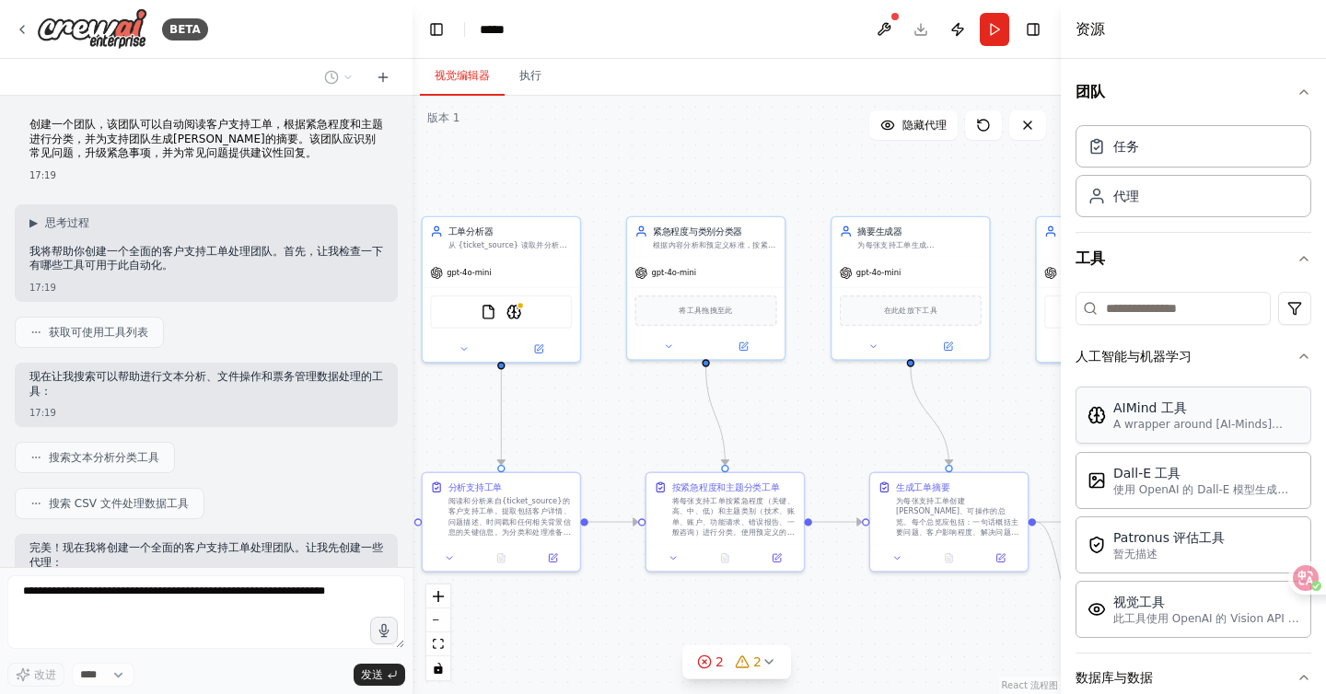
scroll to position [711, 0]
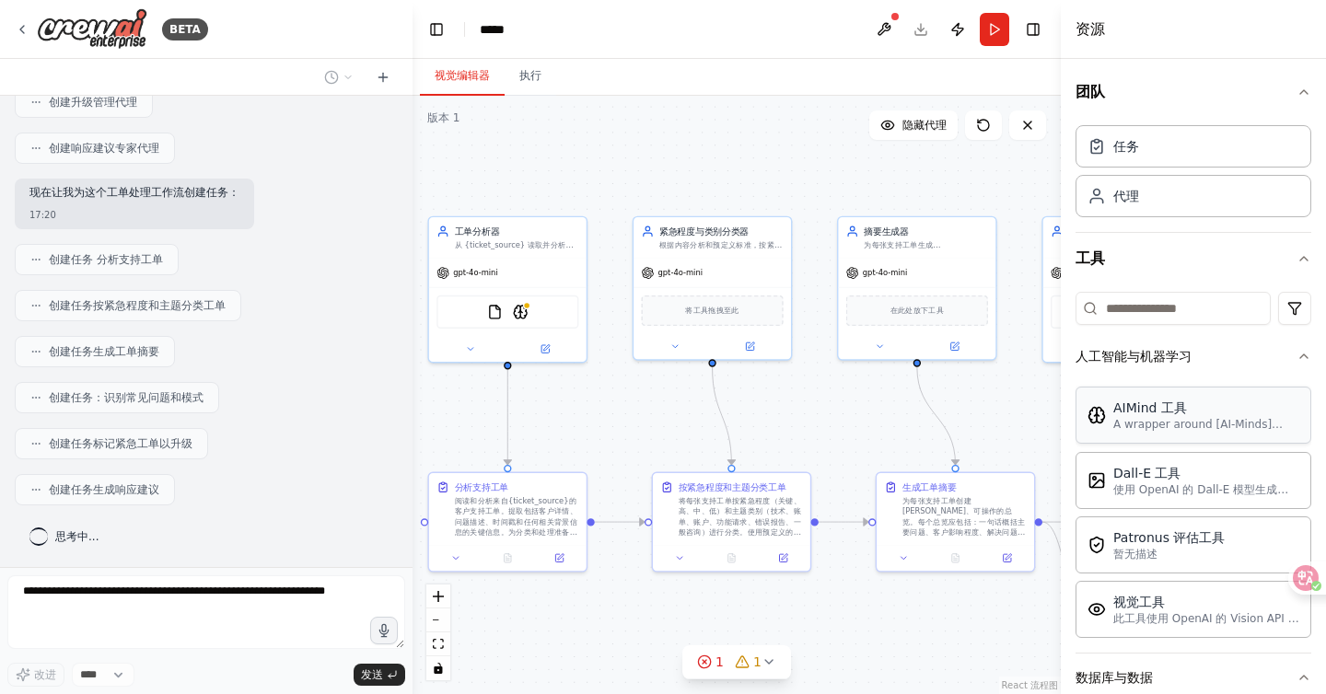
drag, startPoint x: 644, startPoint y: 392, endPoint x: 779, endPoint y: 392, distance: 135.4
click at [779, 392] on div ".deletable-edge-delete-btn { width: 20px; height: 20px; border: 0px solid #ffff…" at bounding box center [737, 395] width 648 height 599
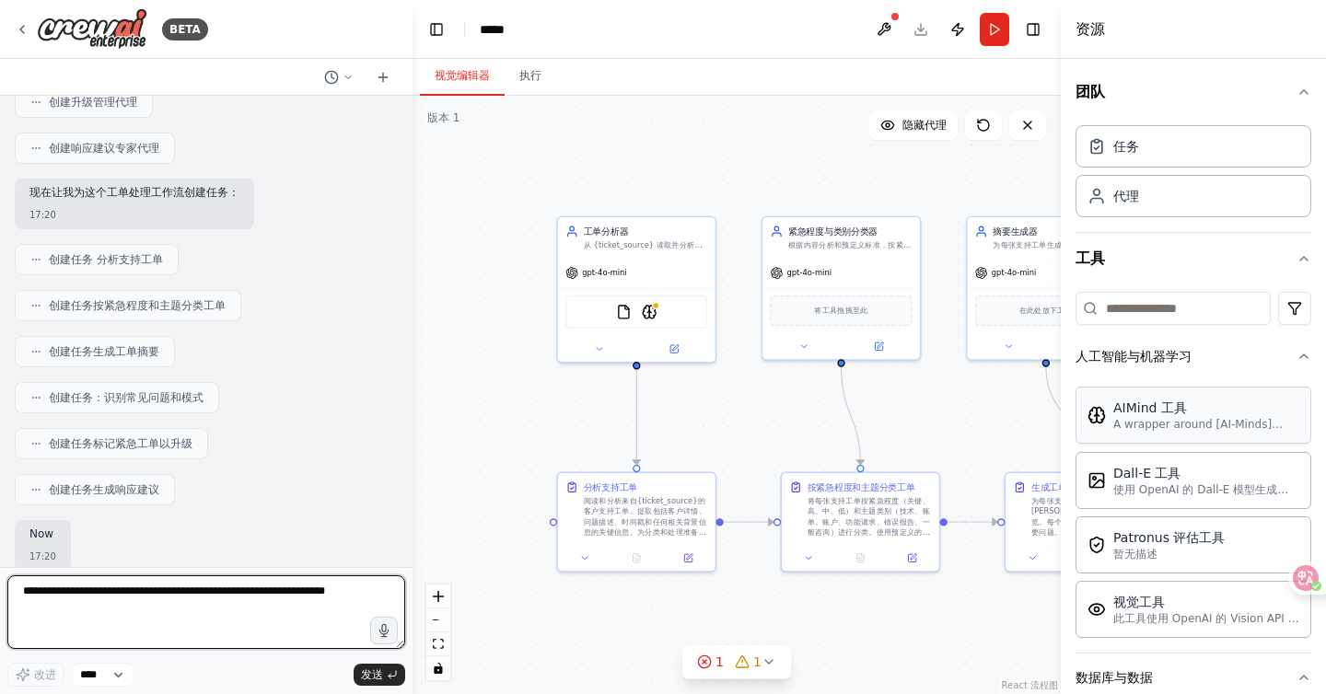
scroll to position [821, 0]
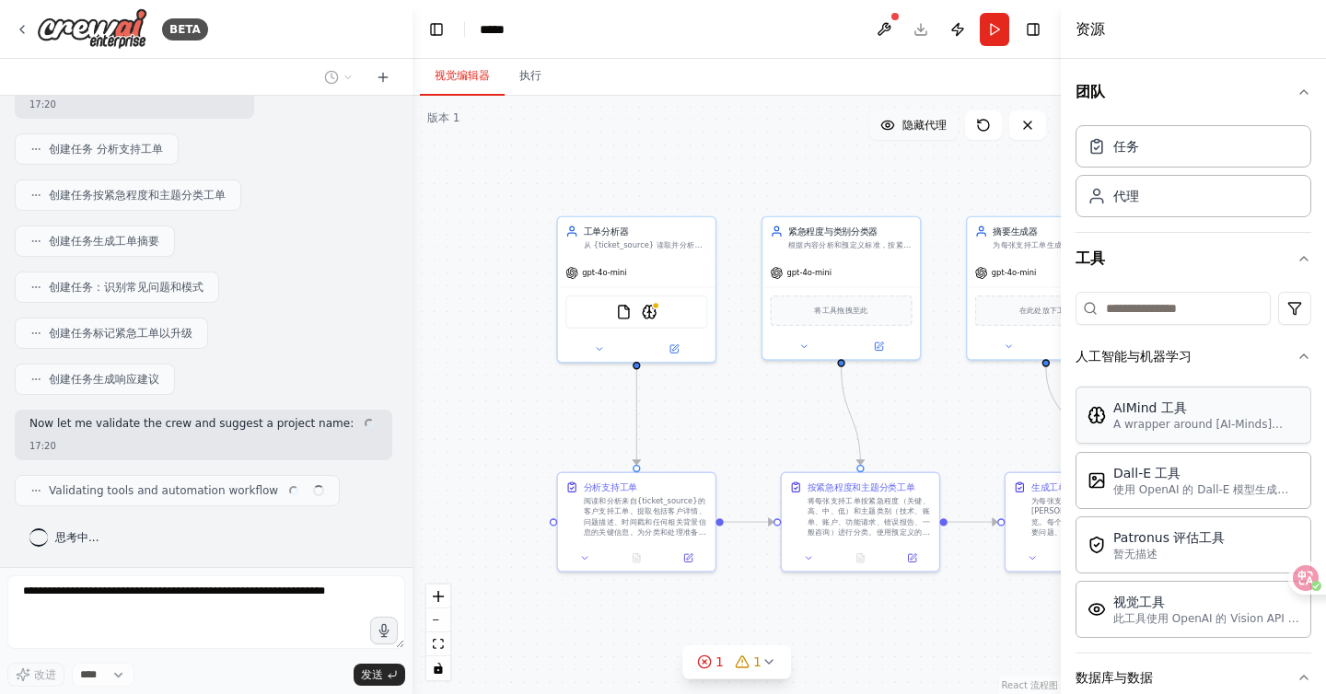
click at [916, 129] on font "隐藏代理" at bounding box center [924, 125] width 44 height 13
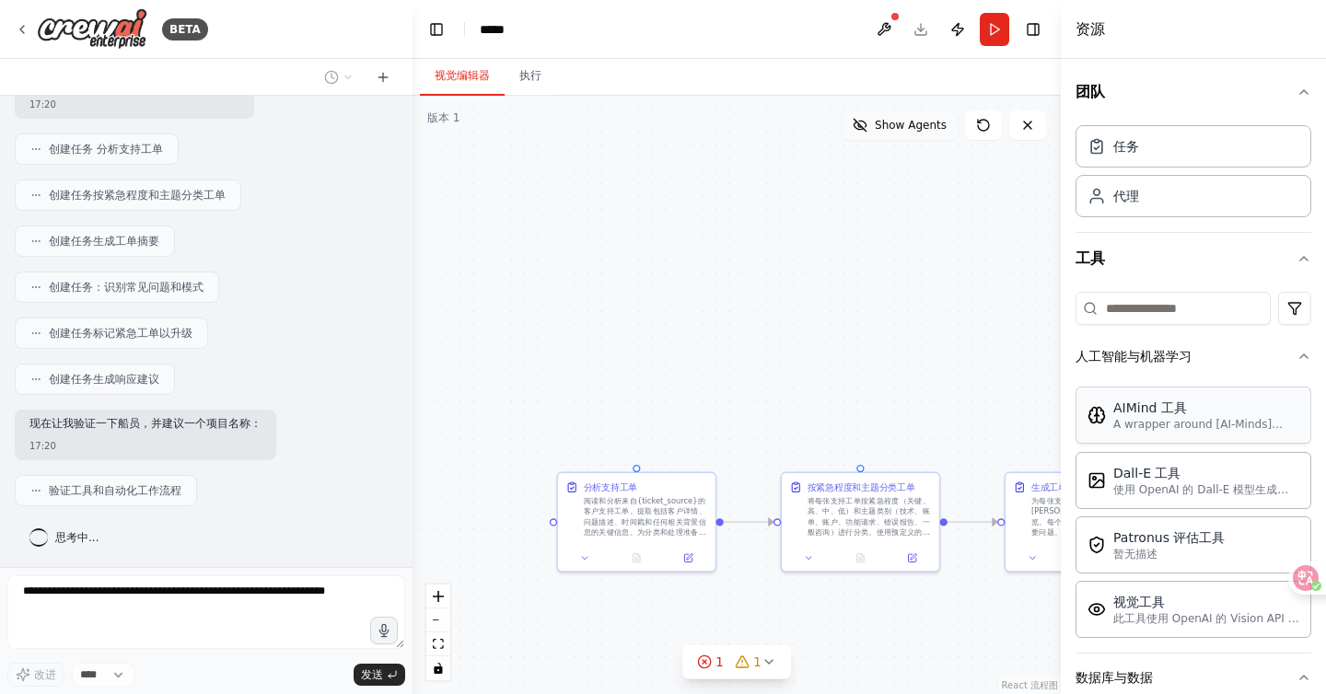
click at [916, 129] on span "Show Agents" at bounding box center [911, 125] width 72 height 15
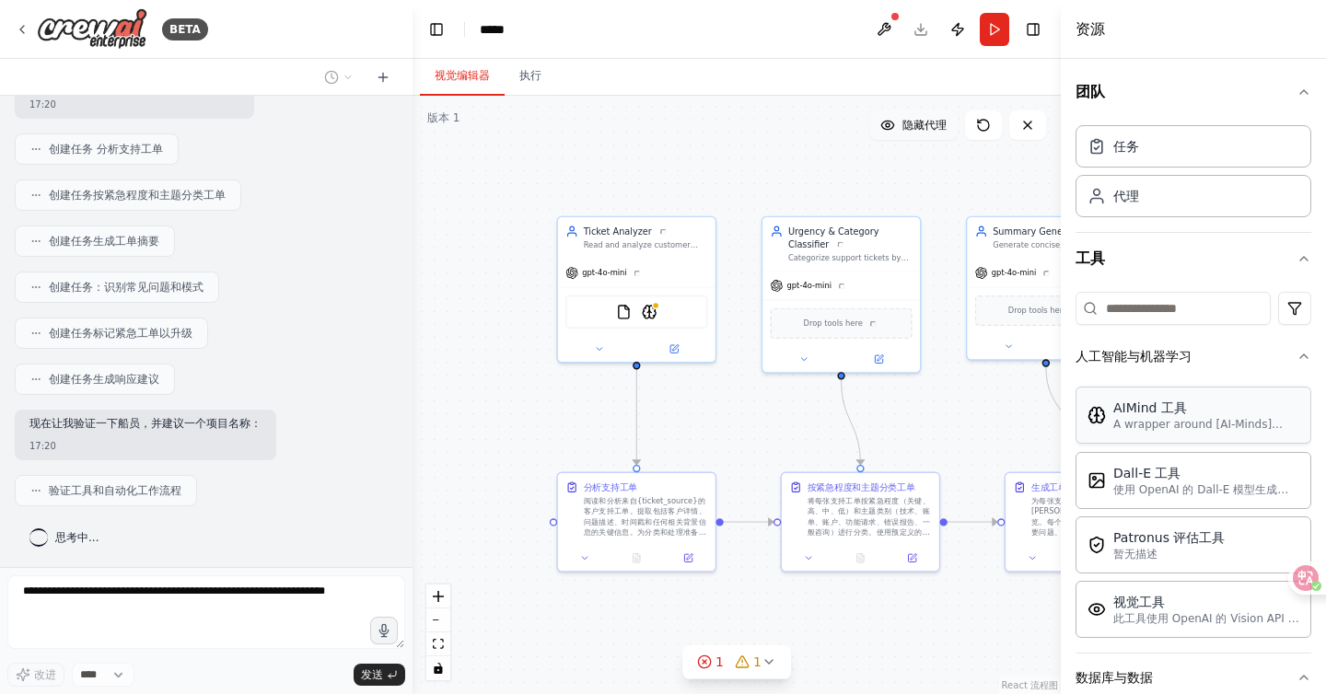
click at [916, 129] on font "隐藏代理" at bounding box center [924, 125] width 44 height 13
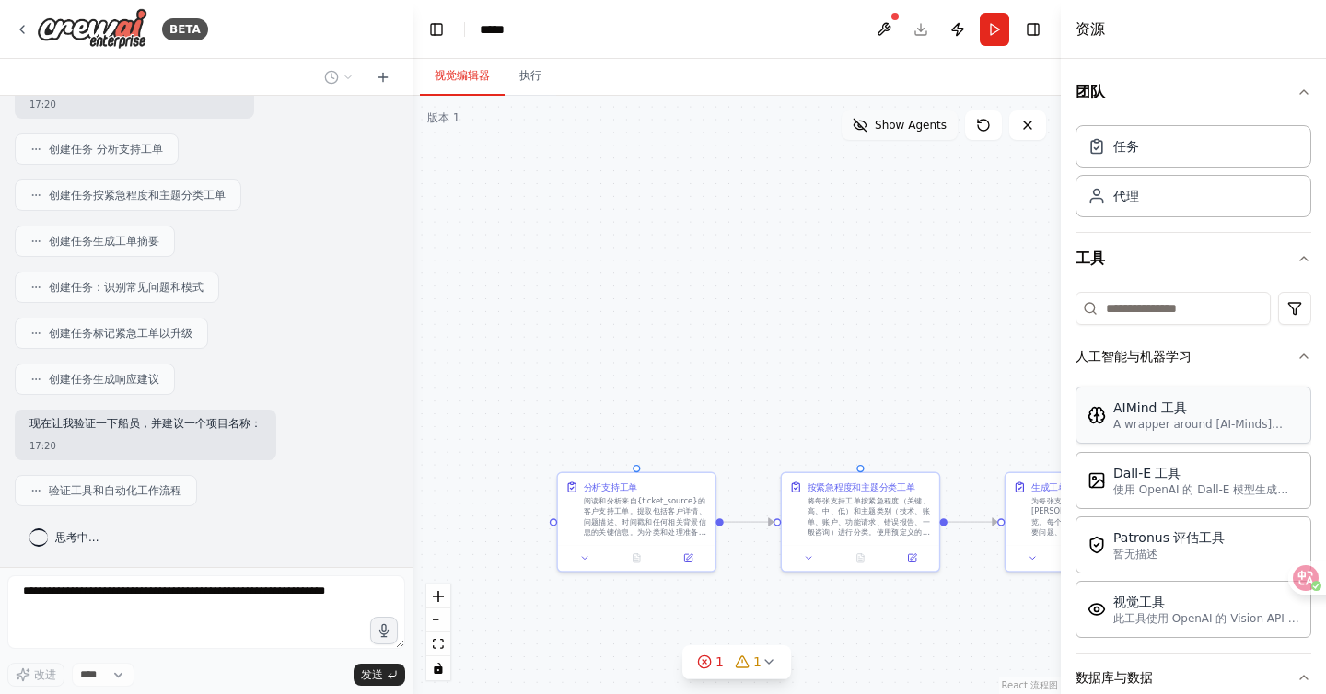
click at [916, 130] on span "Show Agents" at bounding box center [911, 125] width 72 height 15
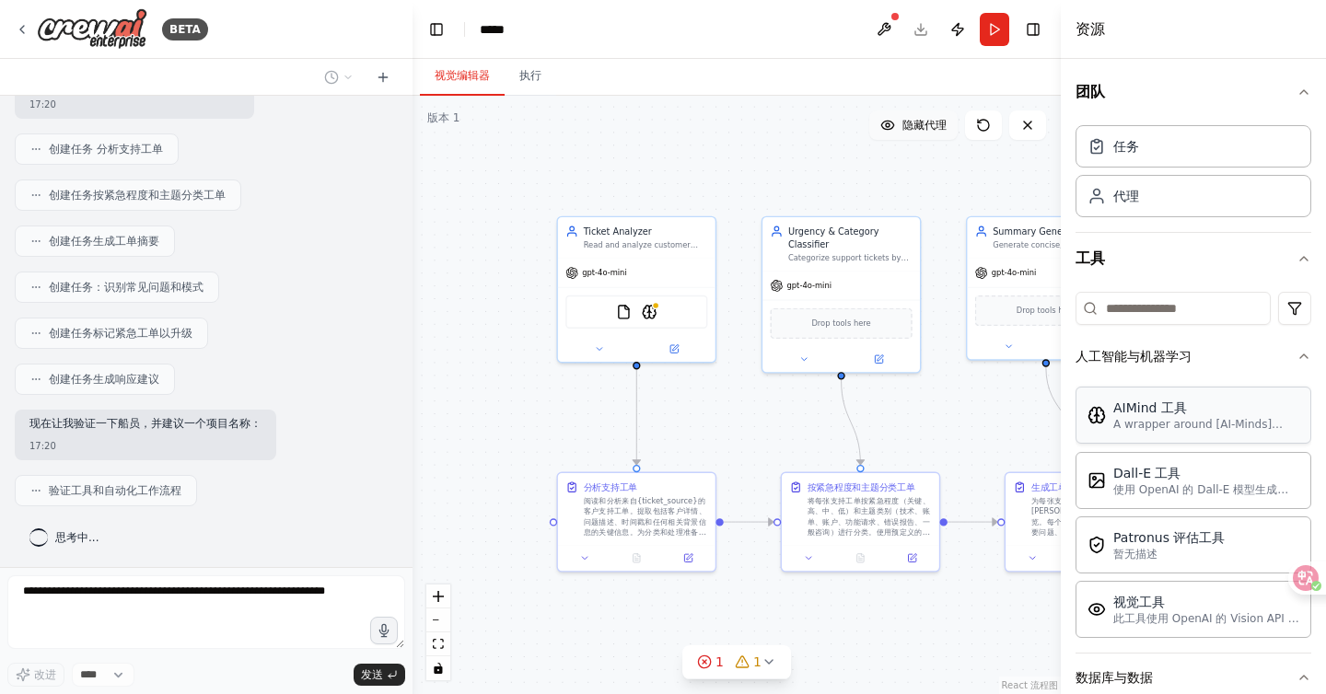
click at [916, 130] on font "隐藏代理" at bounding box center [924, 125] width 44 height 13
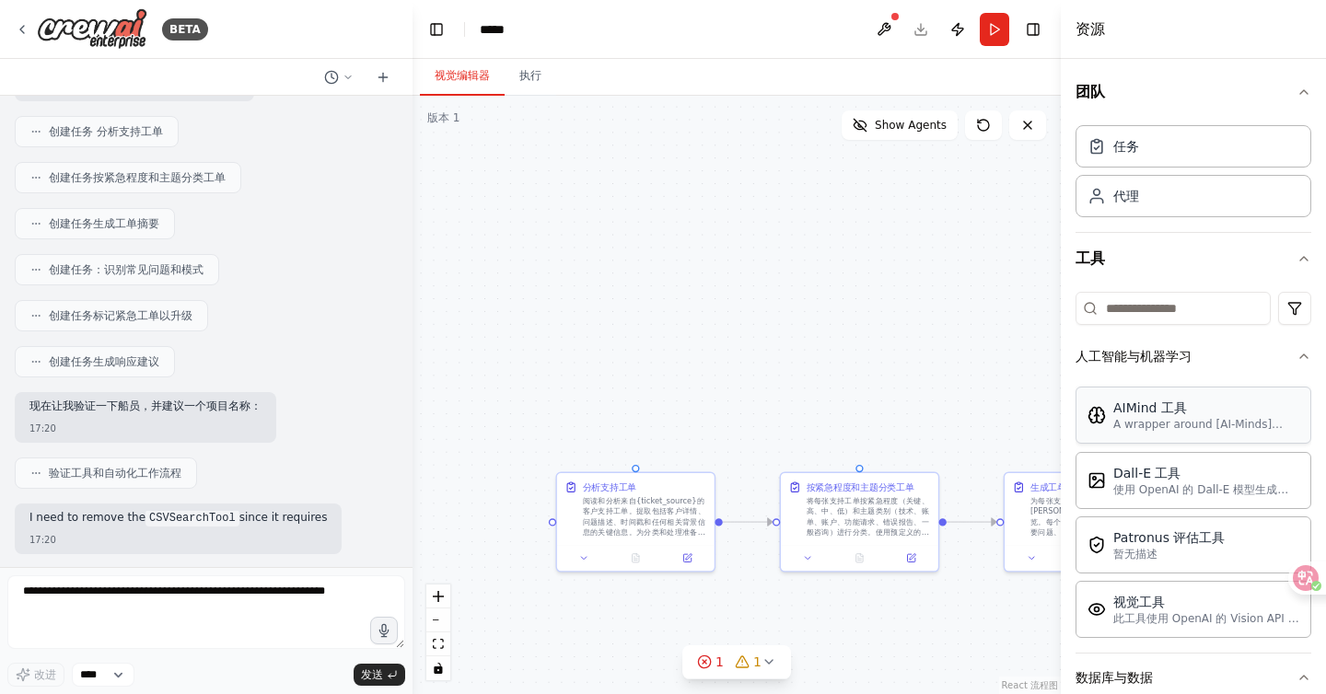
drag, startPoint x: 892, startPoint y: 332, endPoint x: 688, endPoint y: 311, distance: 205.4
click at [691, 315] on div ".deletable-edge-delete-btn { width: 20px; height: 20px; border: 0px solid #ffff…" at bounding box center [737, 395] width 648 height 599
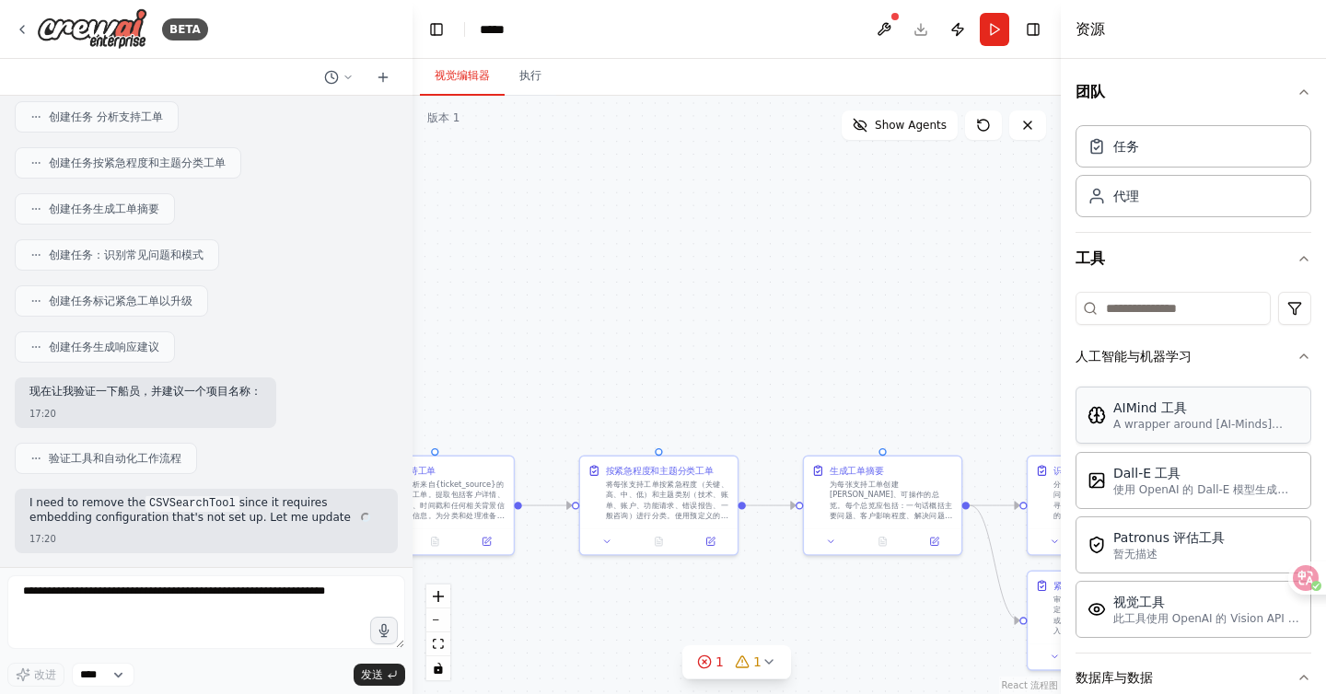
scroll to position [867, 0]
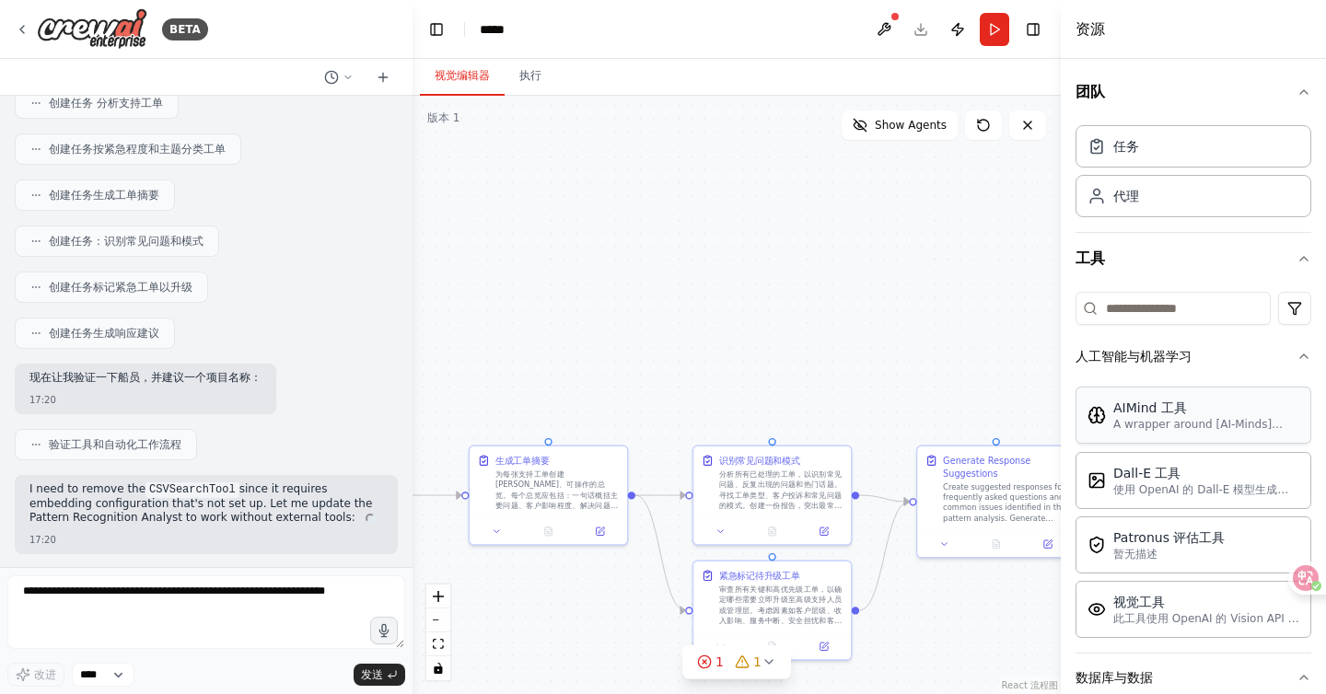
drag, startPoint x: 888, startPoint y: 355, endPoint x: 538, endPoint y: 330, distance: 350.9
click at [547, 340] on div ".deletable-edge-delete-btn { width: 20px; height: 20px; border: 0px solid #ffff…" at bounding box center [737, 395] width 648 height 599
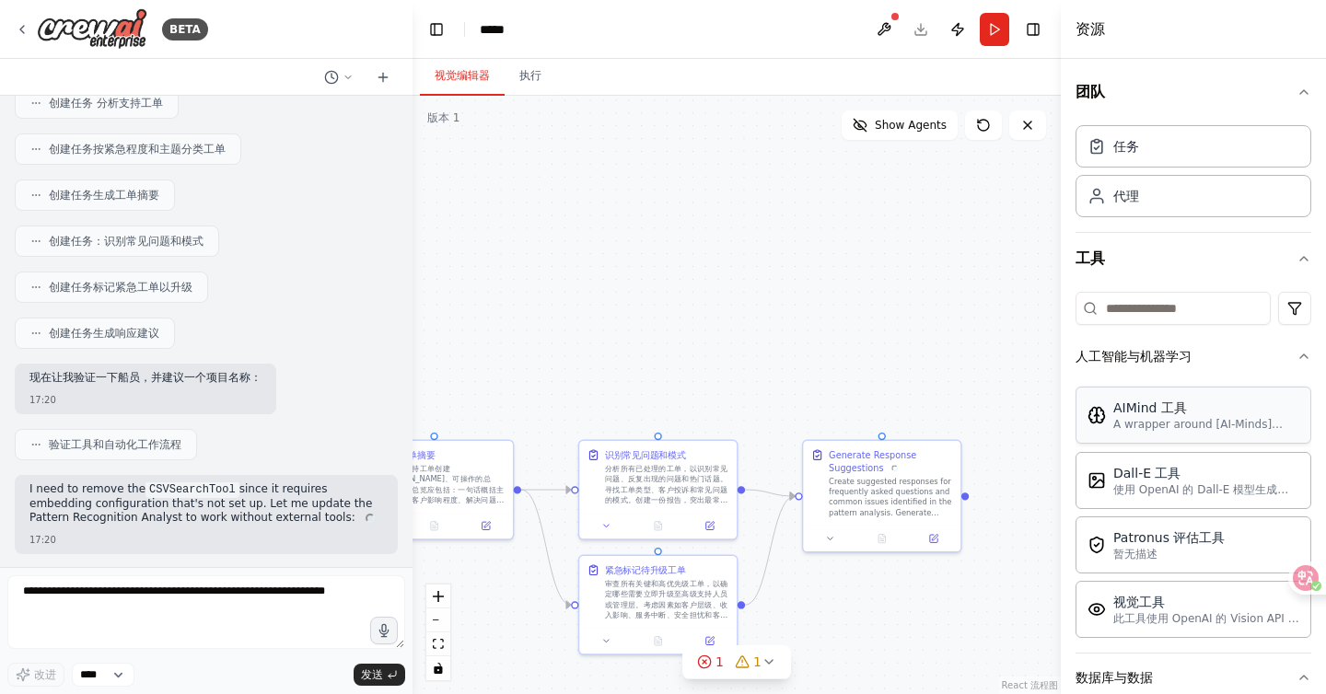
drag, startPoint x: 742, startPoint y: 378, endPoint x: 474, endPoint y: 371, distance: 268.1
click at [475, 371] on div ".deletable-edge-delete-btn { width: 20px; height: 20px; border: 0px solid #ffff…" at bounding box center [737, 395] width 648 height 599
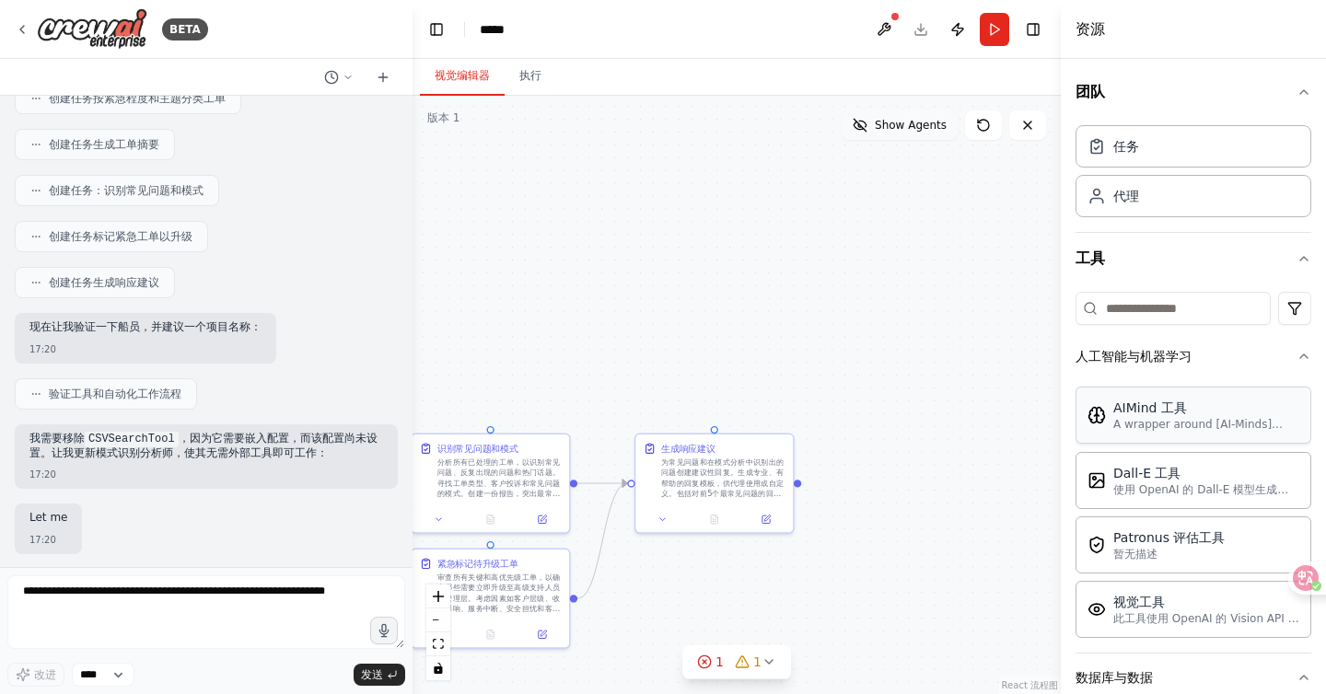
scroll to position [1012, 0]
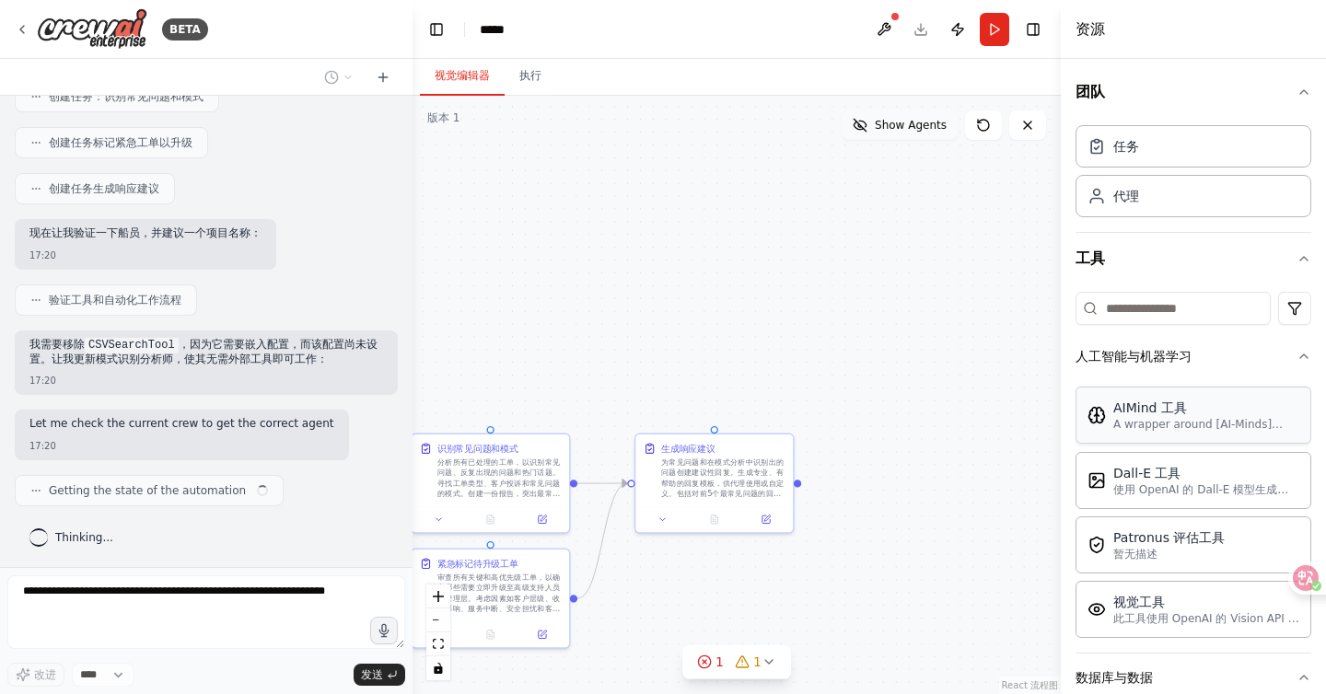
click at [915, 129] on span "Show Agents" at bounding box center [911, 125] width 72 height 15
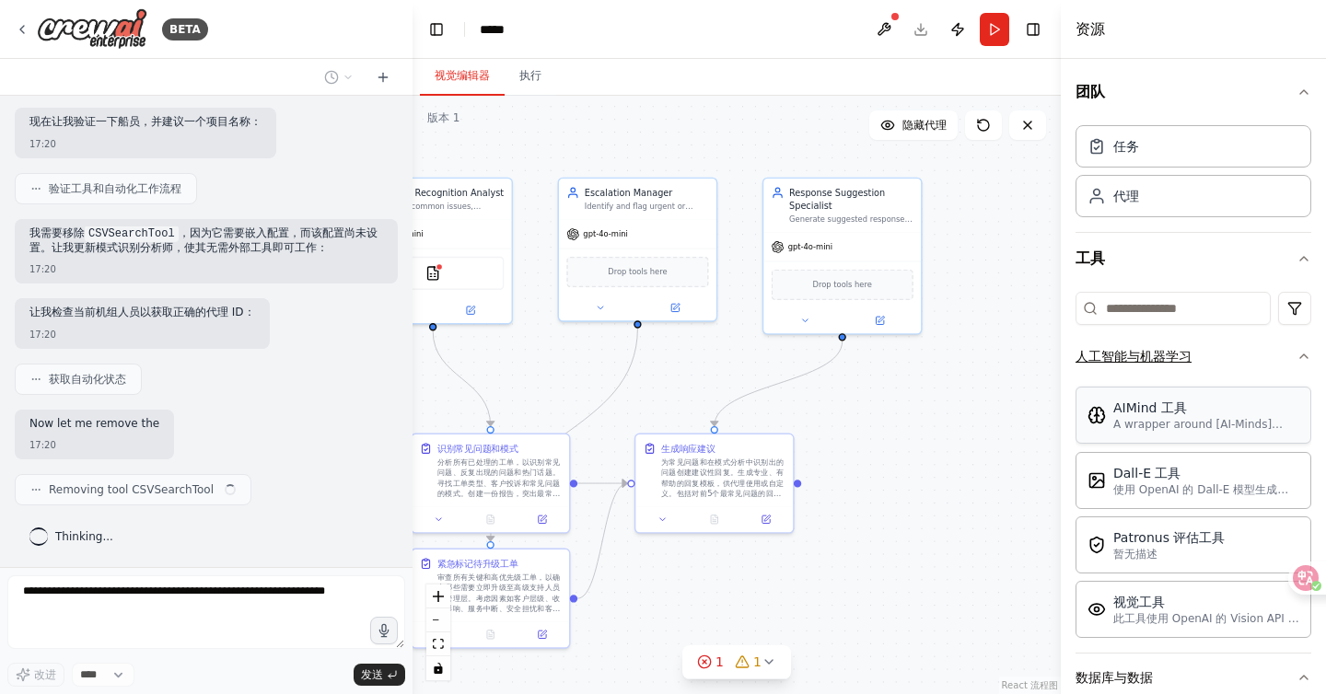
scroll to position [1123, 0]
click at [1143, 339] on button "人工智能与机器学习" at bounding box center [1194, 356] width 236 height 48
click at [1170, 357] on font "人工智能与机器学习" at bounding box center [1134, 356] width 116 height 15
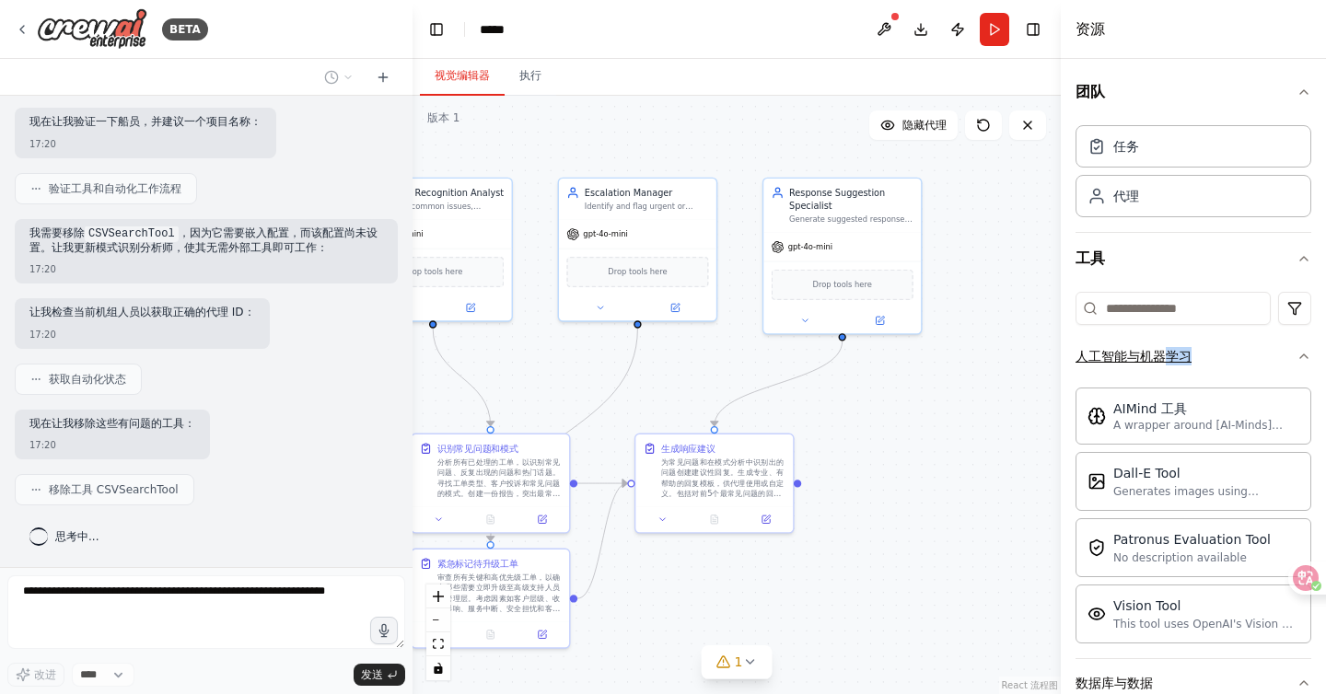
click at [1171, 357] on font "人工智能与机器学习" at bounding box center [1134, 356] width 116 height 15
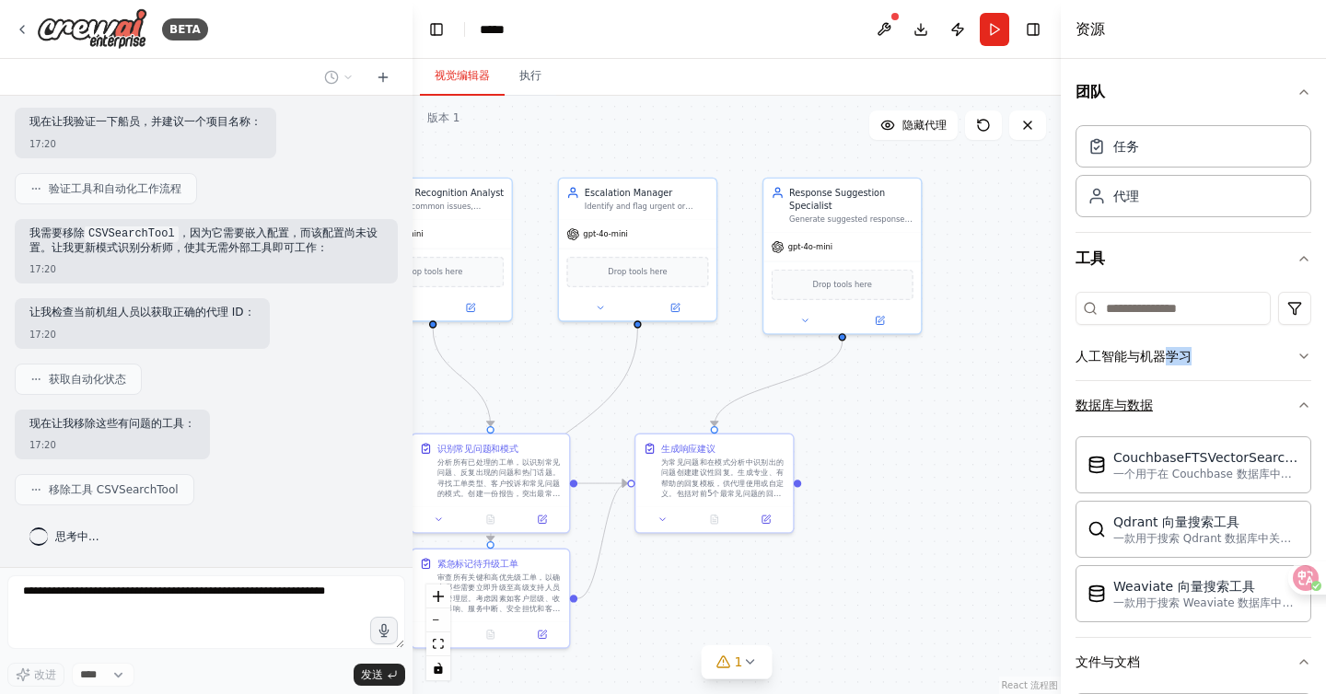
click at [1167, 398] on button "数据库与数据" at bounding box center [1194, 405] width 236 height 48
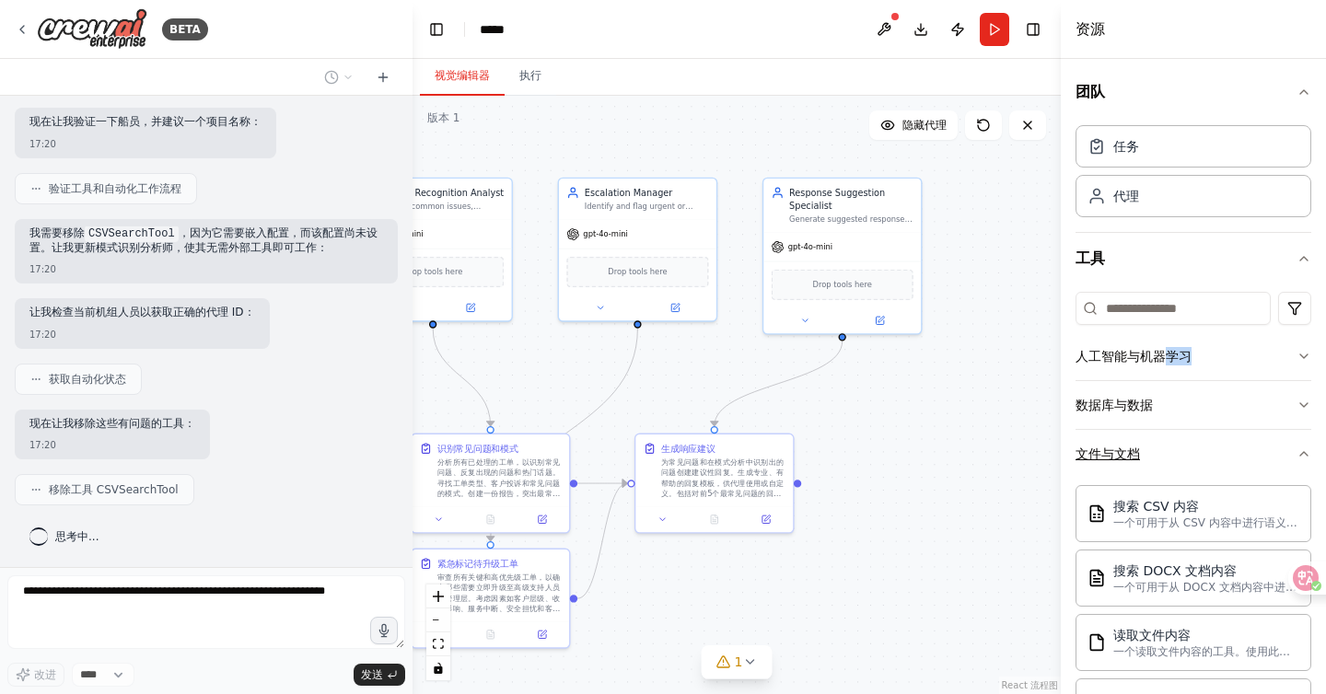
click at [1165, 441] on button "文件与文档" at bounding box center [1194, 454] width 236 height 48
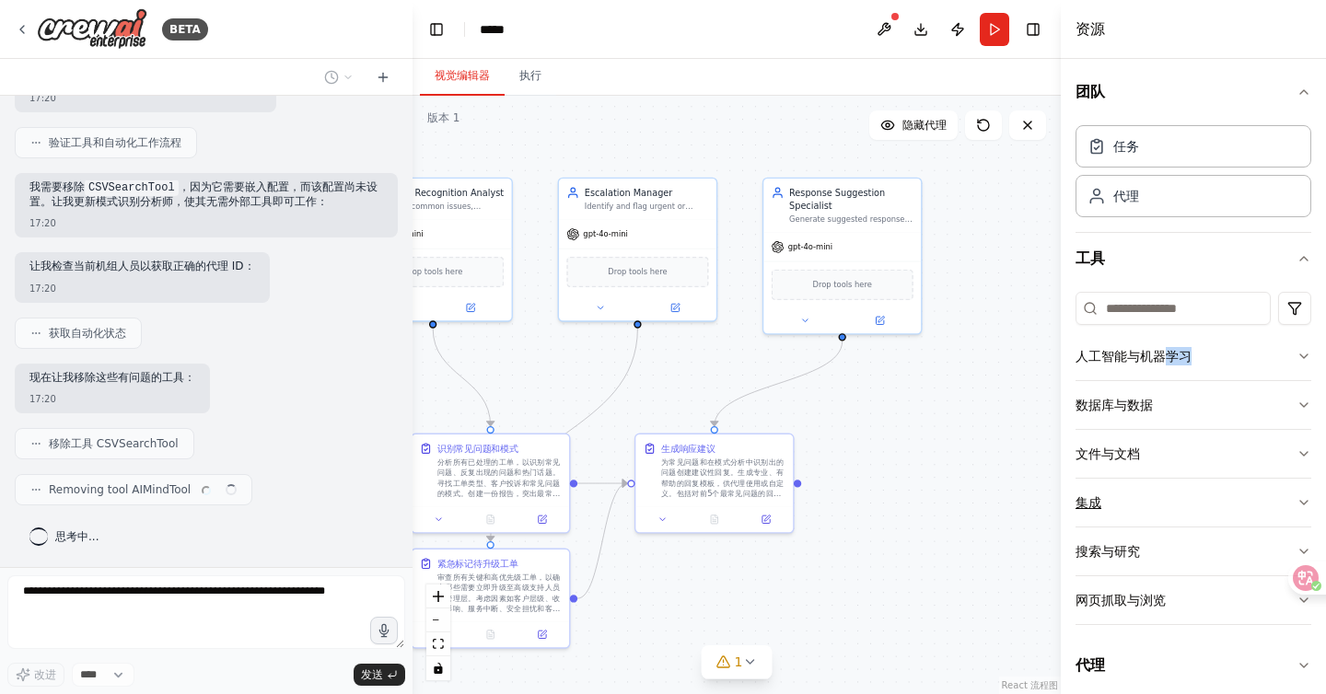
scroll to position [12, 0]
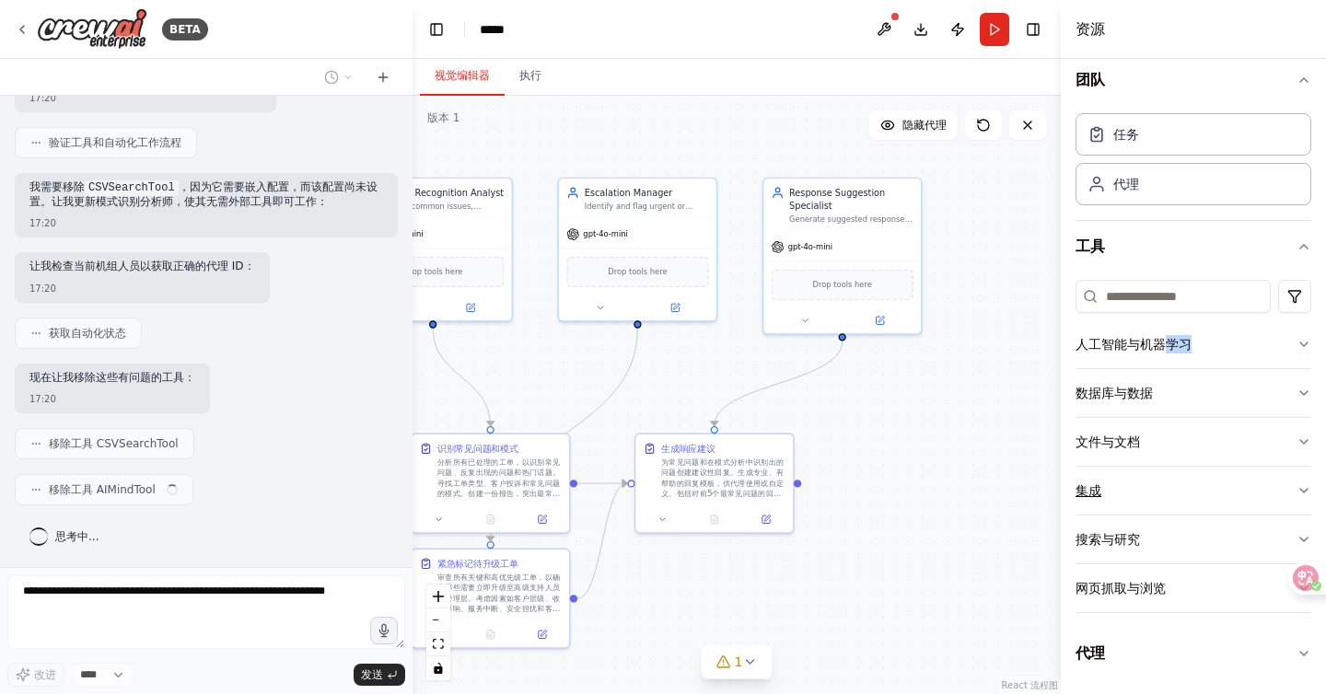
click at [1146, 496] on button "集成" at bounding box center [1194, 491] width 236 height 48
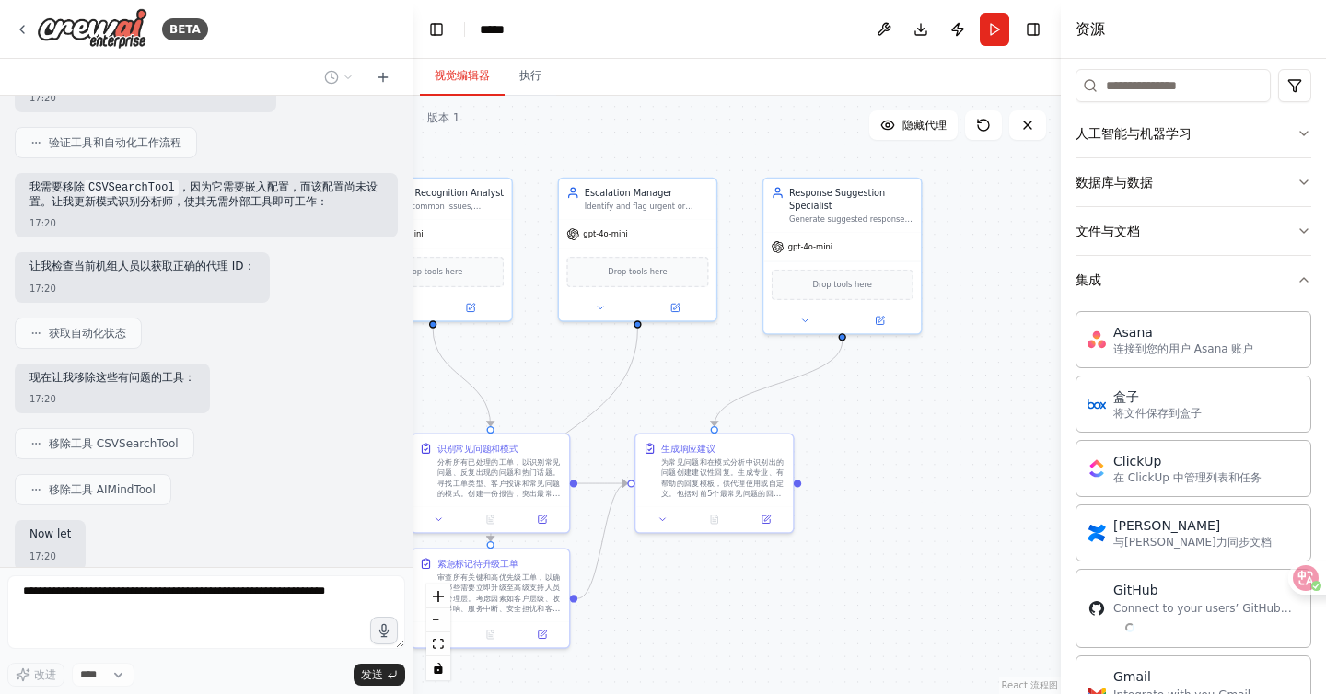
scroll to position [1281, 0]
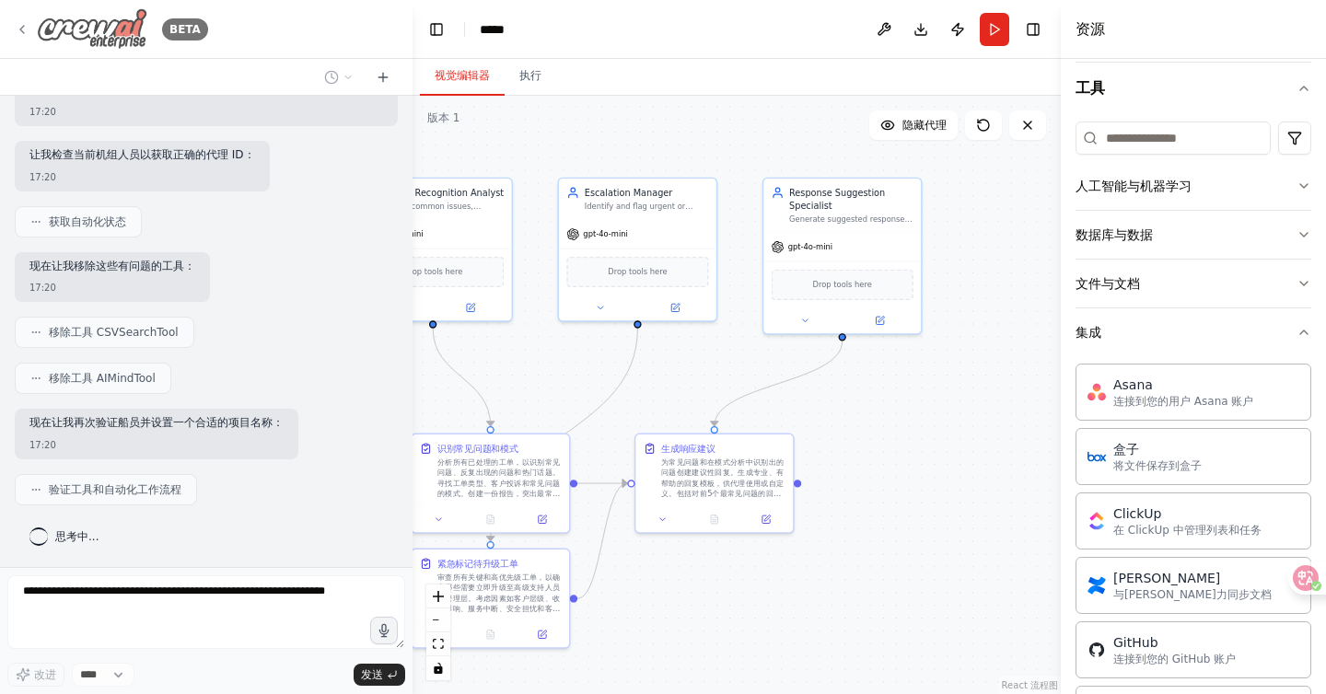
click at [16, 29] on icon at bounding box center [22, 29] width 15 height 15
